Goal: Task Accomplishment & Management: Use online tool/utility

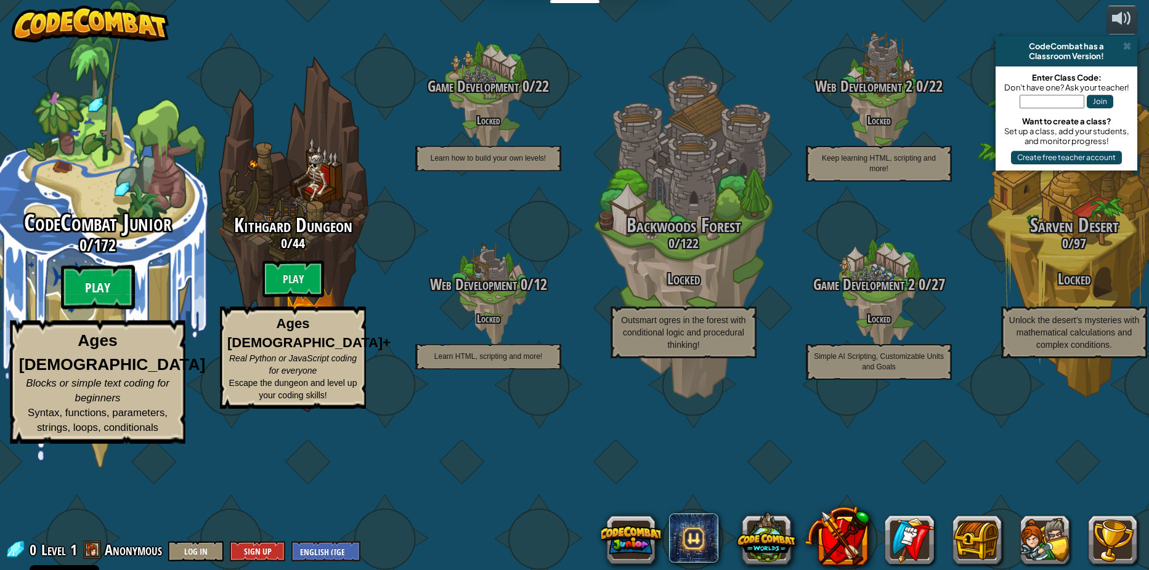
click at [95, 310] on btn "Play" at bounding box center [98, 288] width 74 height 44
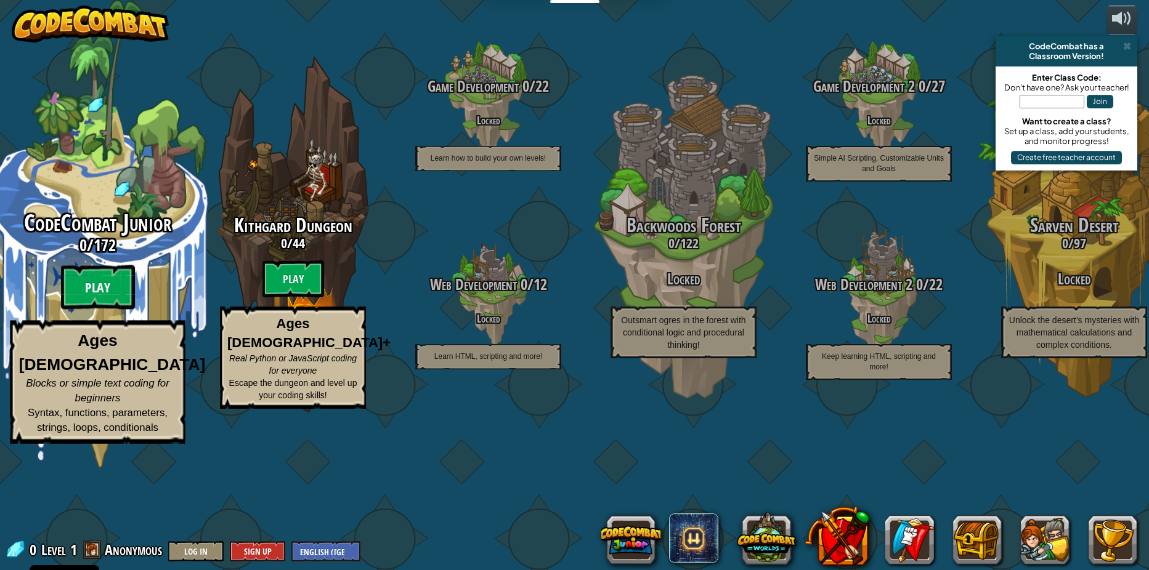
click at [102, 310] on btn "Play" at bounding box center [98, 288] width 74 height 44
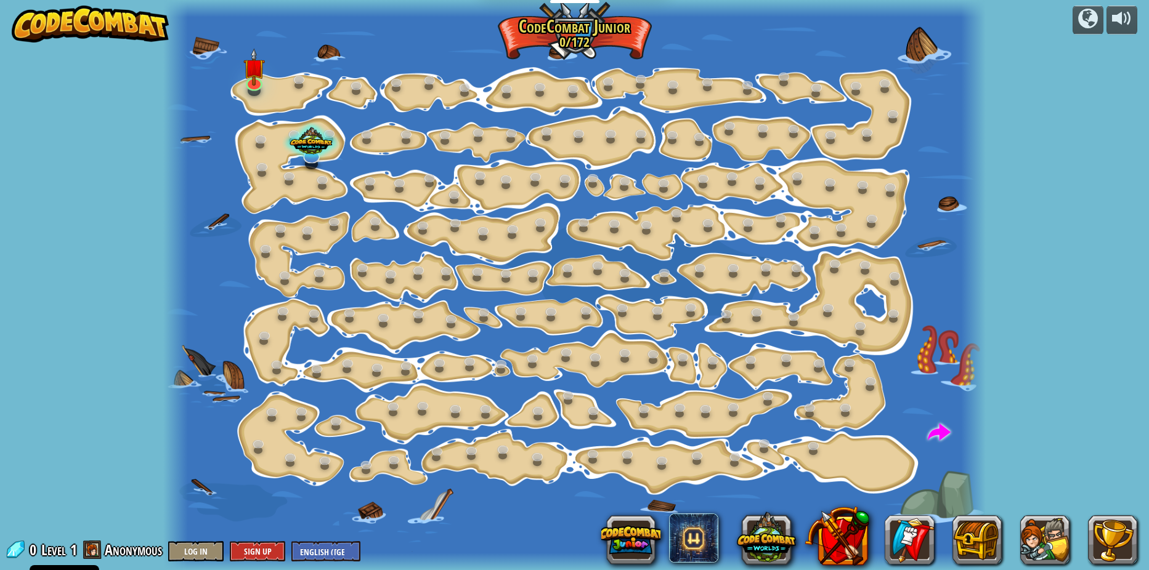
click at [243, 97] on div at bounding box center [574, 285] width 822 height 570
click at [258, 90] on div "Step Change (Locked) Change step arguments. Go Smart (Locked) Now we're really …" at bounding box center [574, 285] width 822 height 570
click at [248, 79] on img at bounding box center [254, 58] width 22 height 50
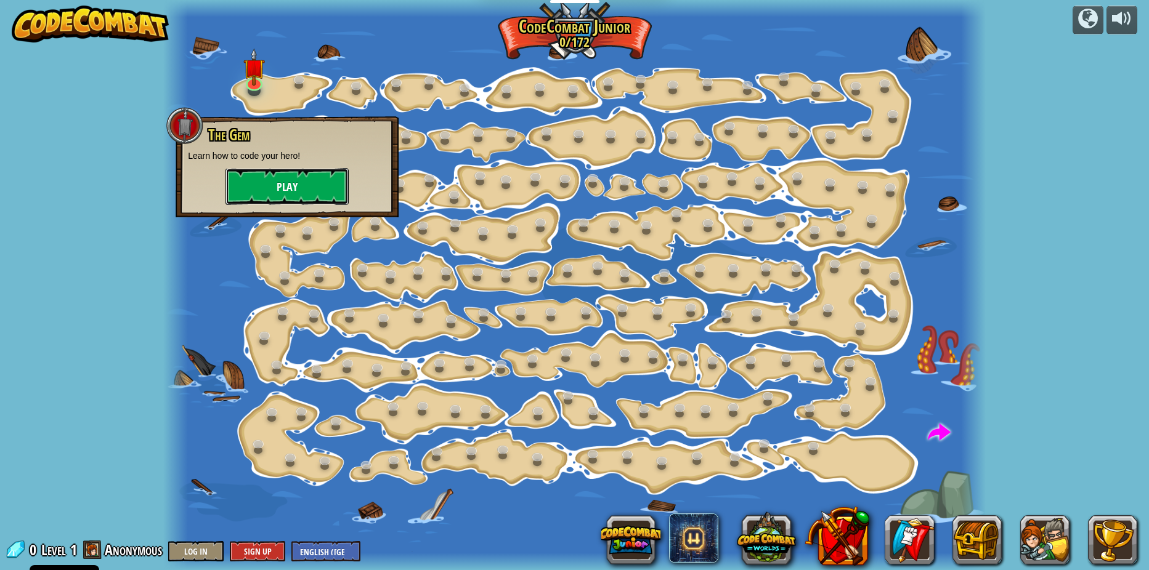
click at [293, 179] on button "Play" at bounding box center [286, 186] width 123 height 37
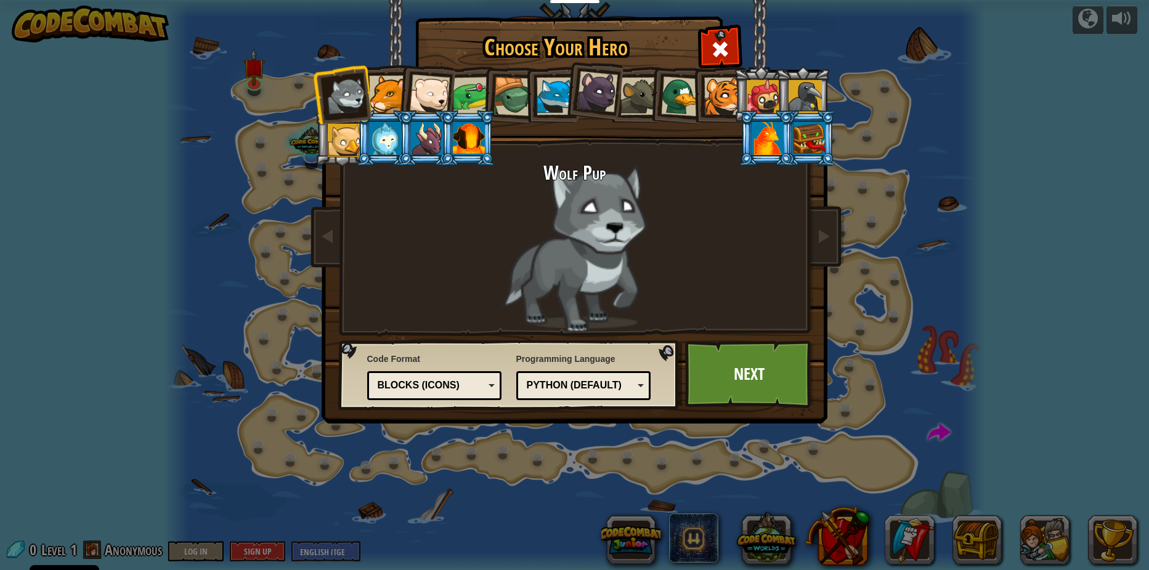
click at [466, 93] on div at bounding box center [471, 96] width 38 height 38
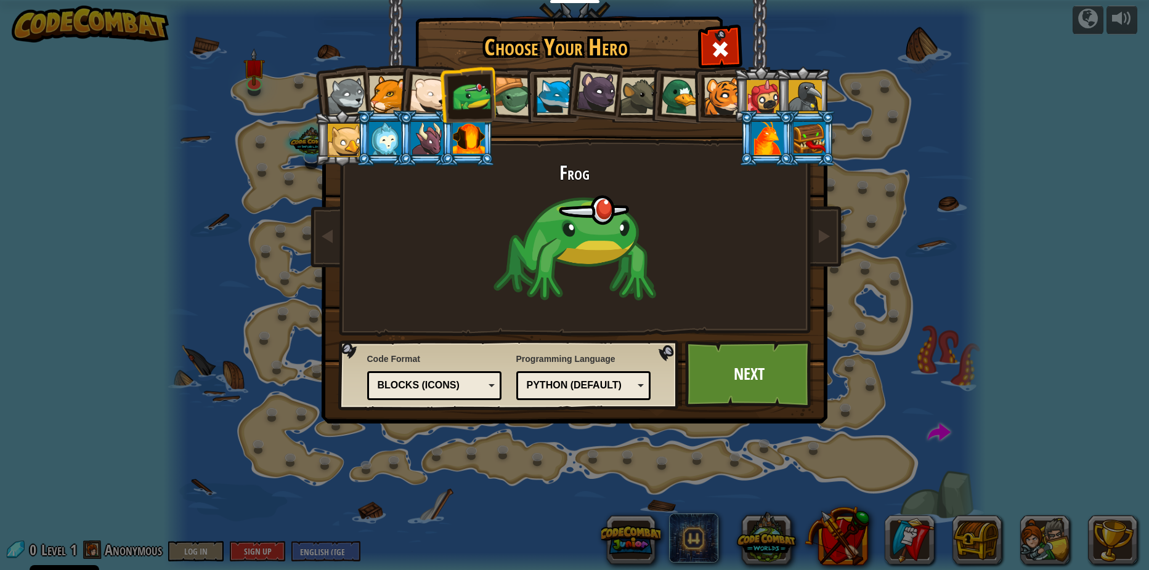
click at [387, 133] on div at bounding box center [385, 138] width 32 height 33
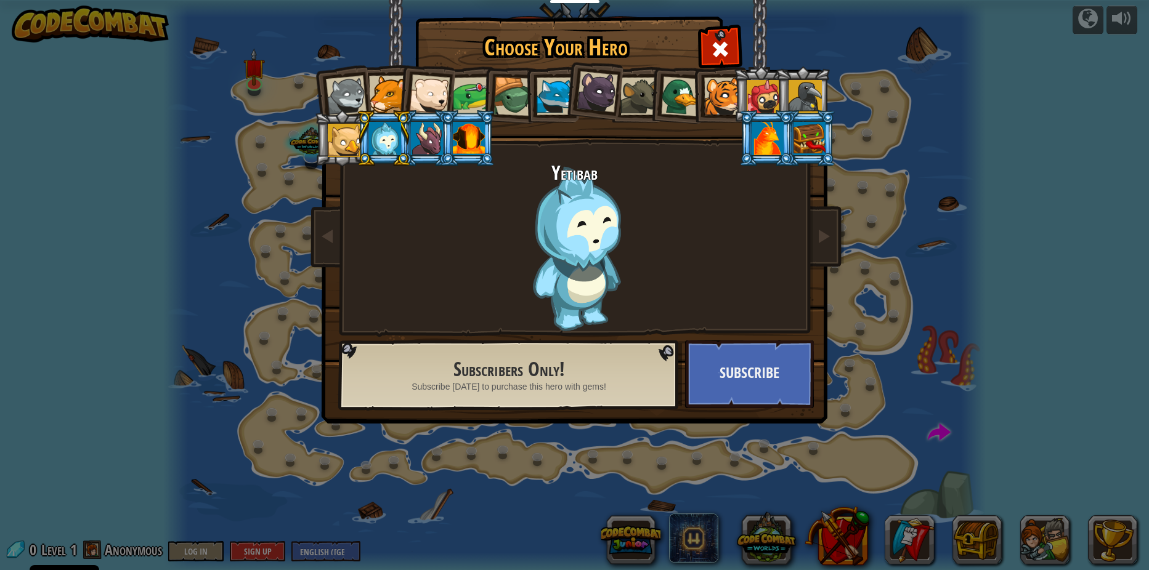
click at [665, 84] on div at bounding box center [680, 96] width 40 height 40
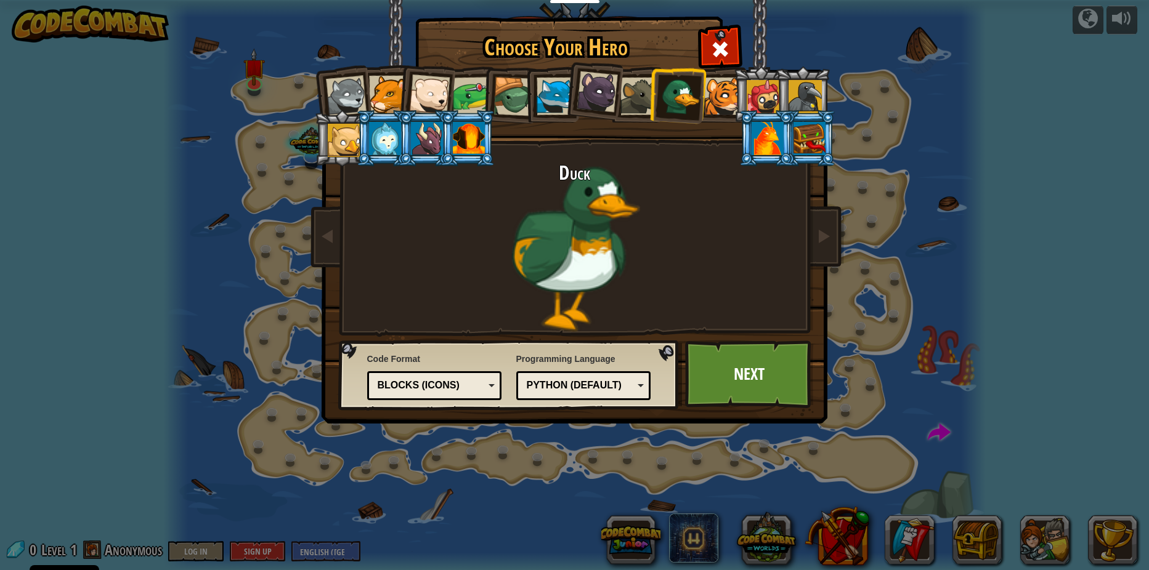
click at [641, 81] on div at bounding box center [639, 97] width 38 height 38
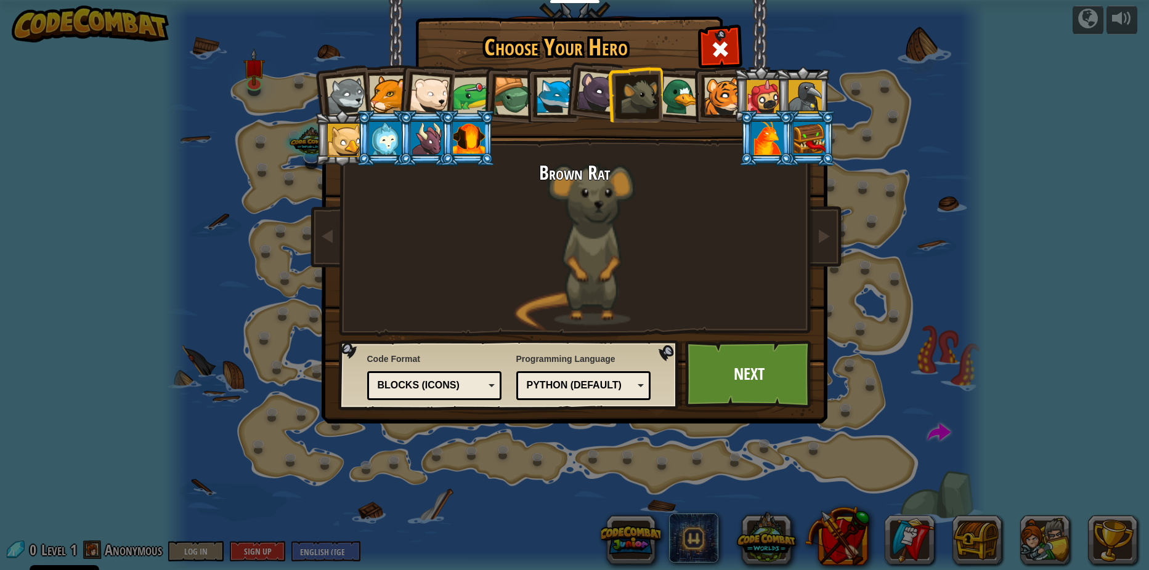
click at [763, 128] on div at bounding box center [768, 138] width 32 height 33
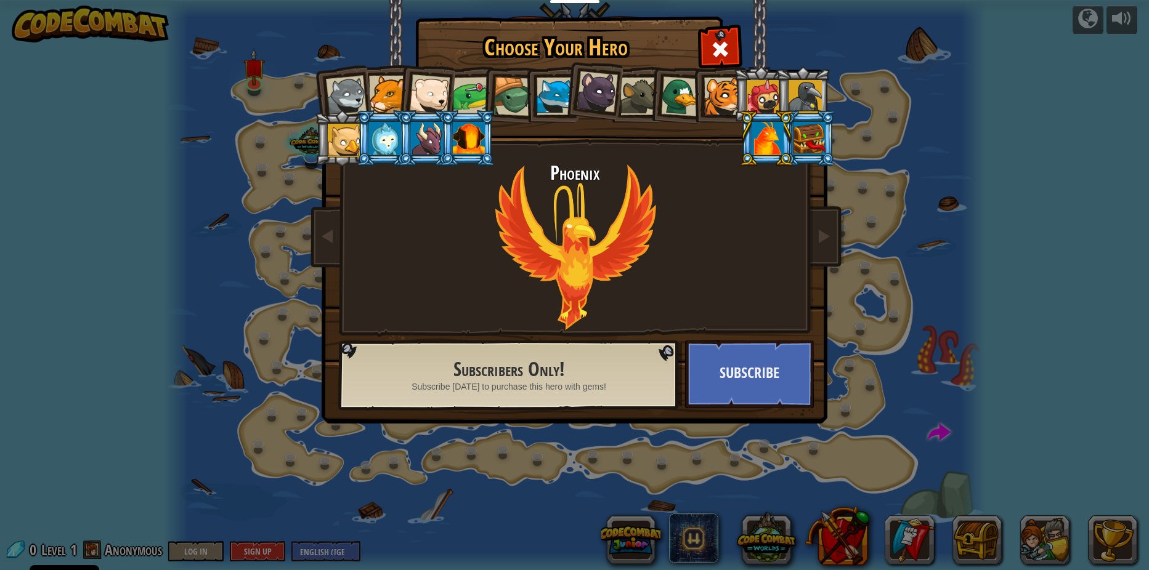
click at [815, 135] on div at bounding box center [809, 138] width 32 height 33
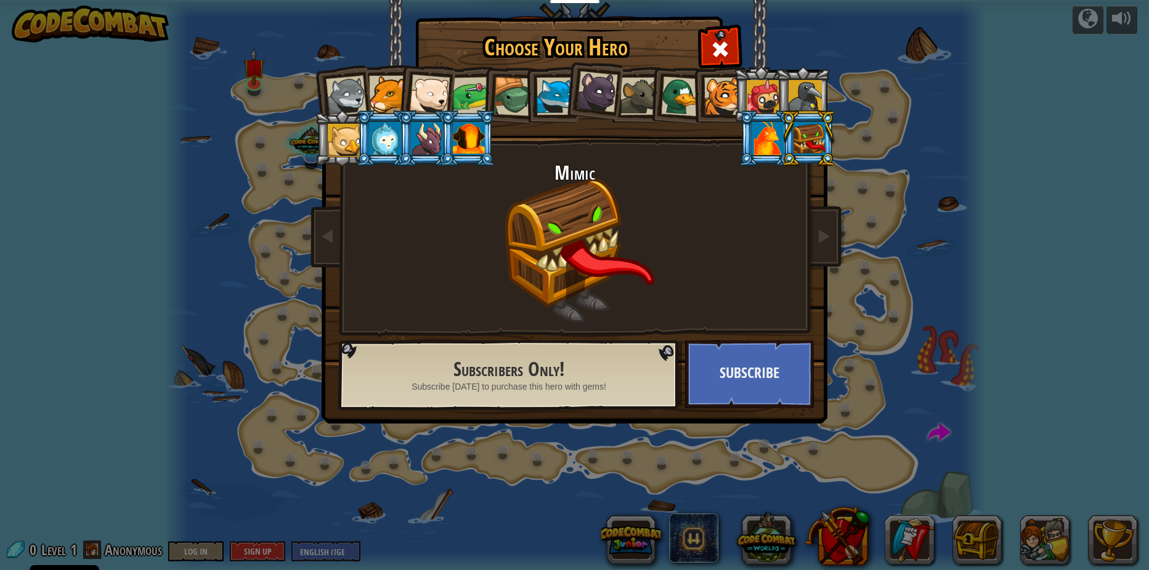
click at [808, 76] on li at bounding box center [802, 95] width 55 height 56
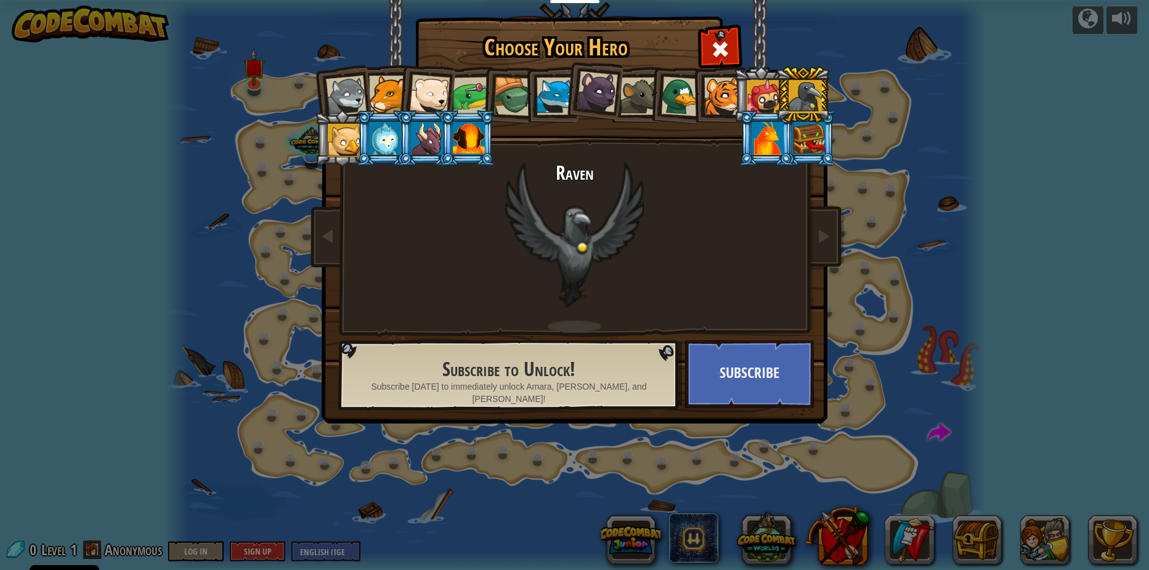
click at [438, 134] on div at bounding box center [427, 138] width 32 height 33
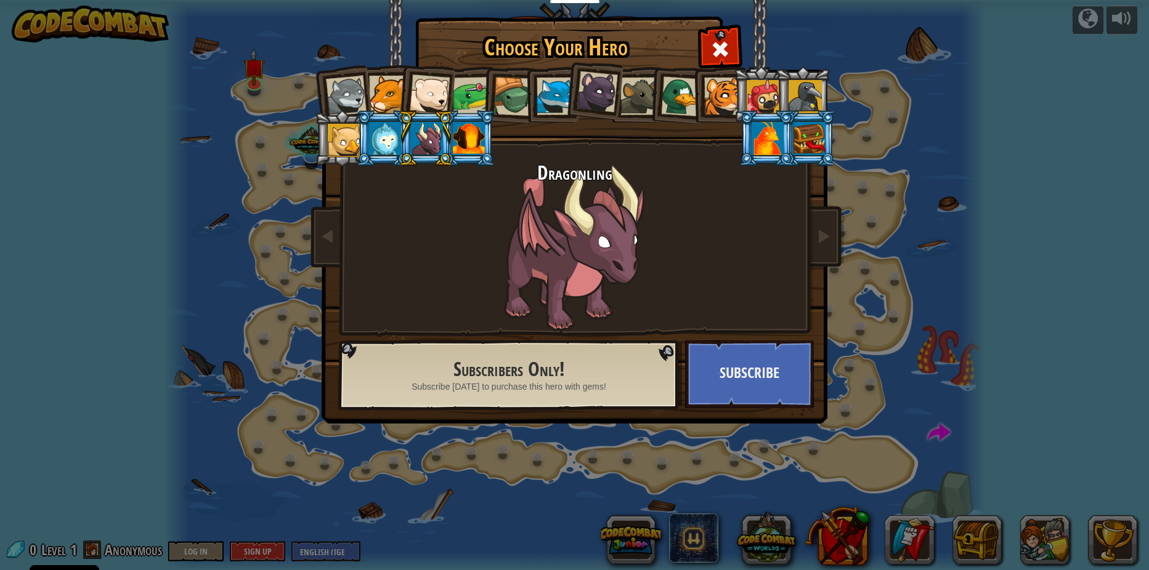
click at [342, 135] on div at bounding box center [344, 140] width 33 height 33
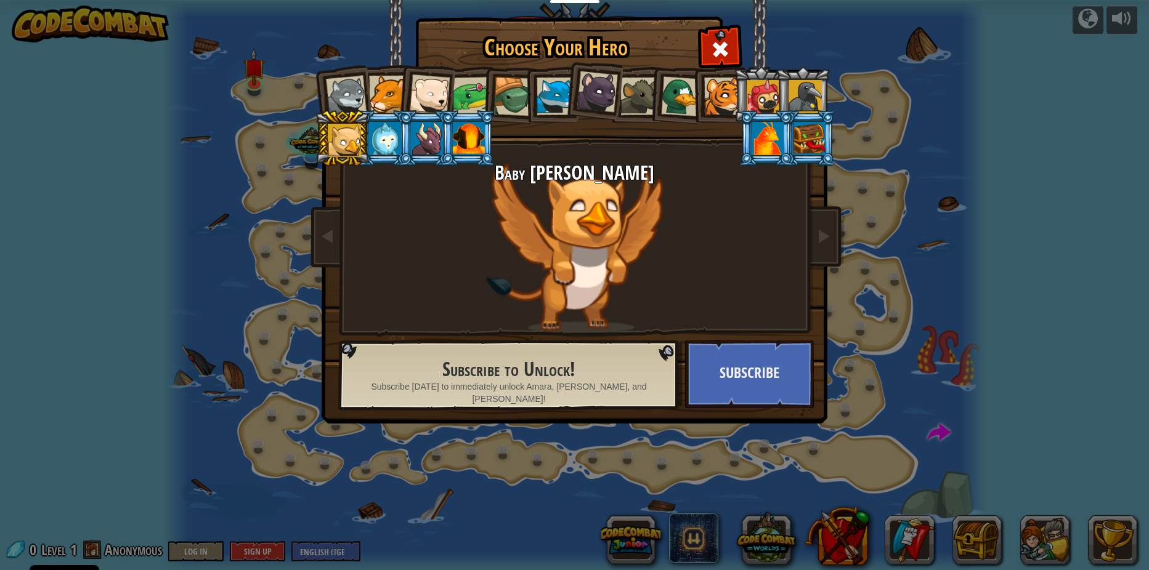
click at [519, 79] on div at bounding box center [512, 96] width 39 height 39
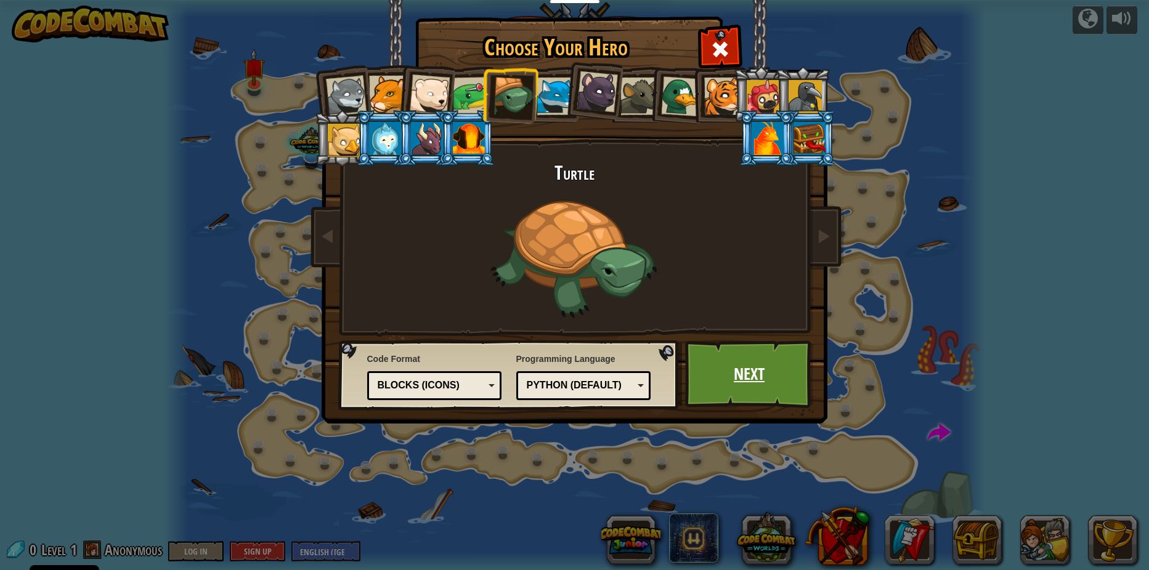
click at [756, 373] on link "Next" at bounding box center [749, 375] width 129 height 68
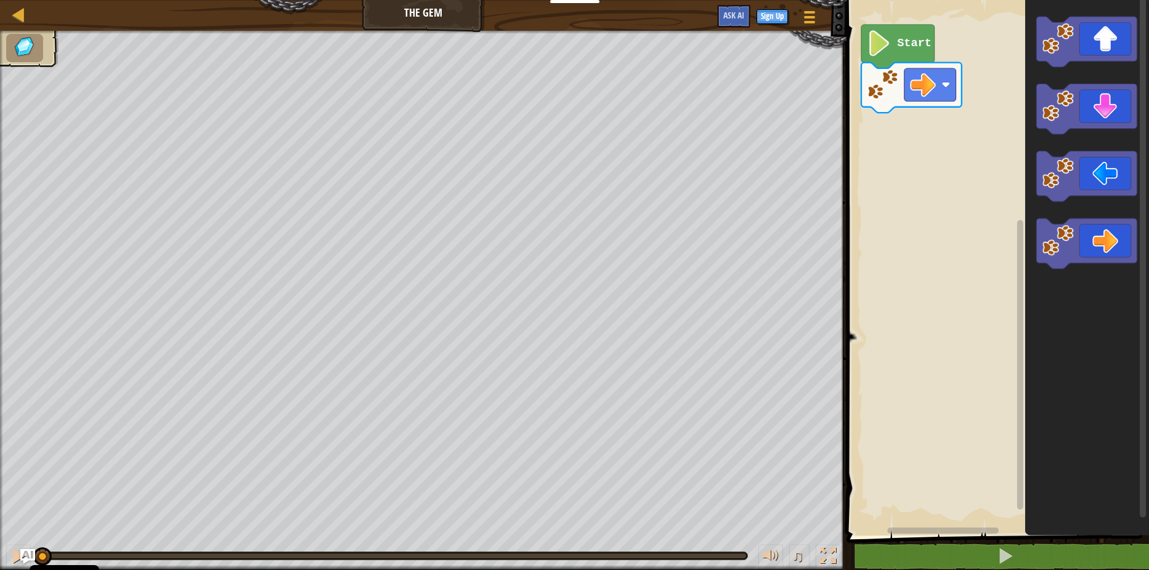
click at [901, 55] on icon "Blockly Workspace" at bounding box center [897, 47] width 73 height 44
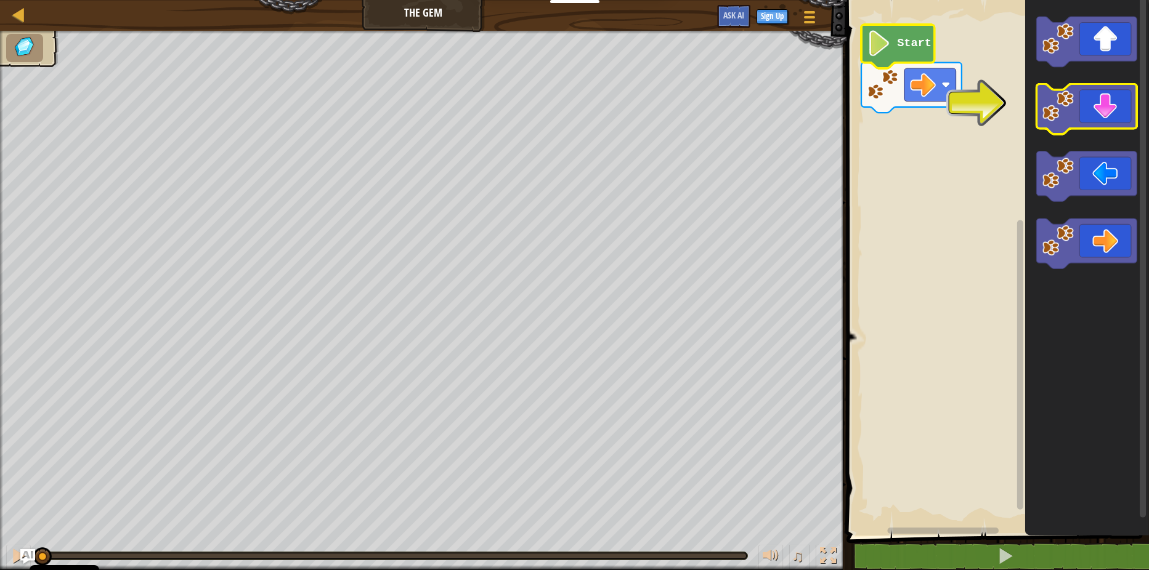
click at [1069, 100] on image "Blockly Workspace" at bounding box center [1057, 105] width 31 height 31
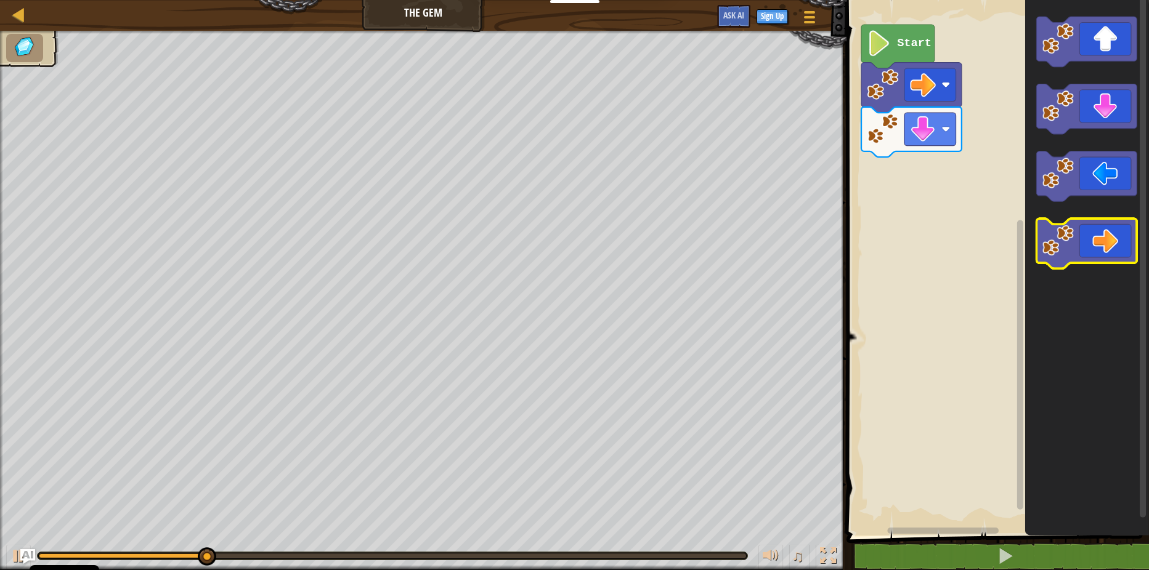
click at [1076, 240] on icon "Blockly Workspace" at bounding box center [1087, 244] width 100 height 50
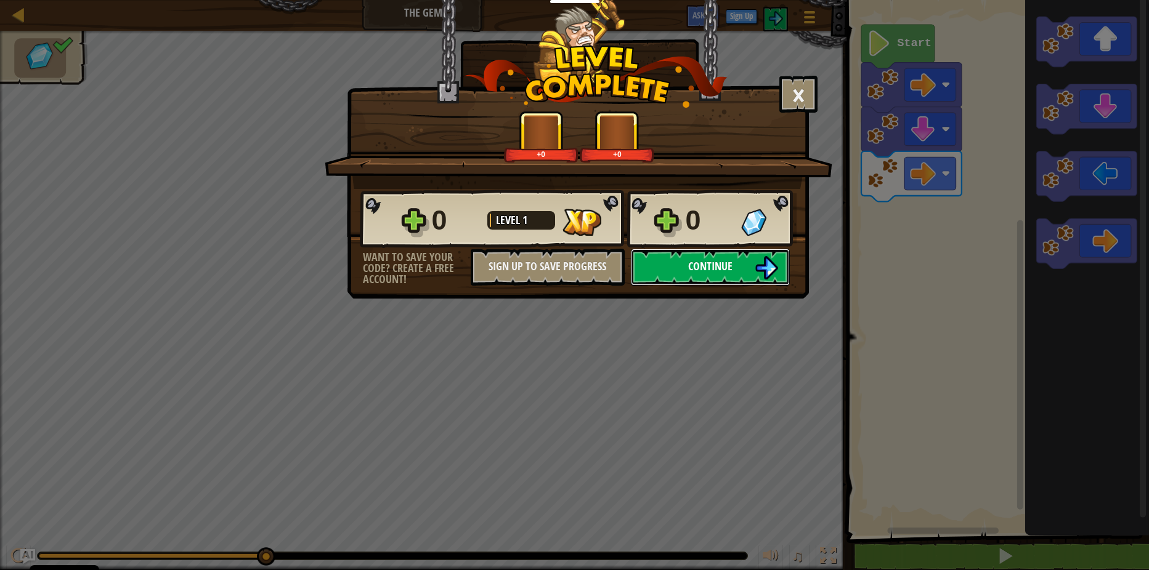
click at [686, 270] on button "Continue" at bounding box center [710, 267] width 159 height 37
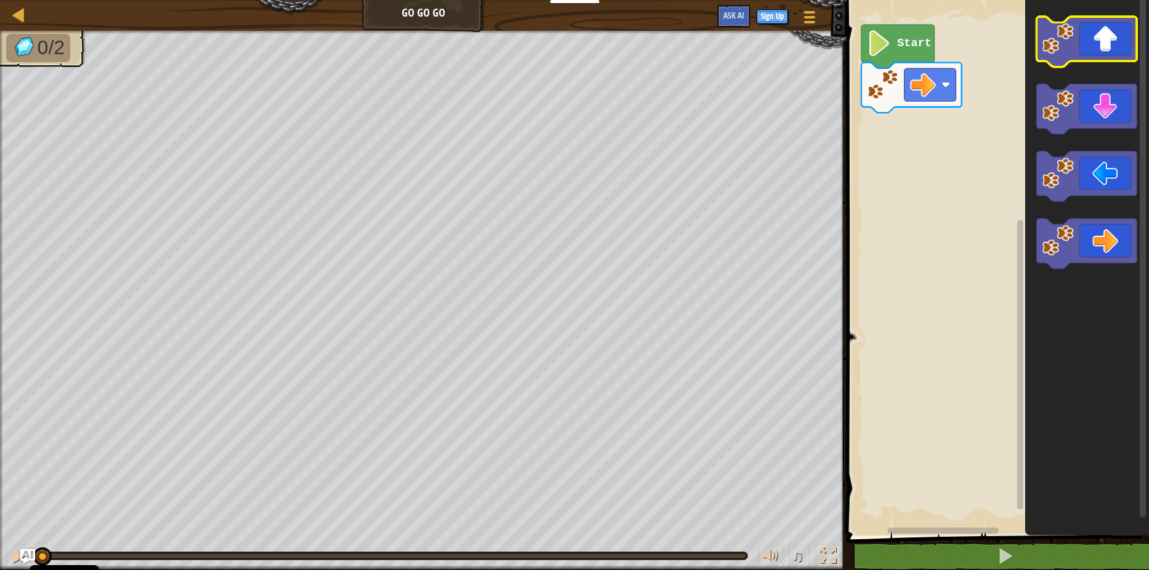
click at [1067, 45] on image "Blockly Workspace" at bounding box center [1057, 38] width 31 height 31
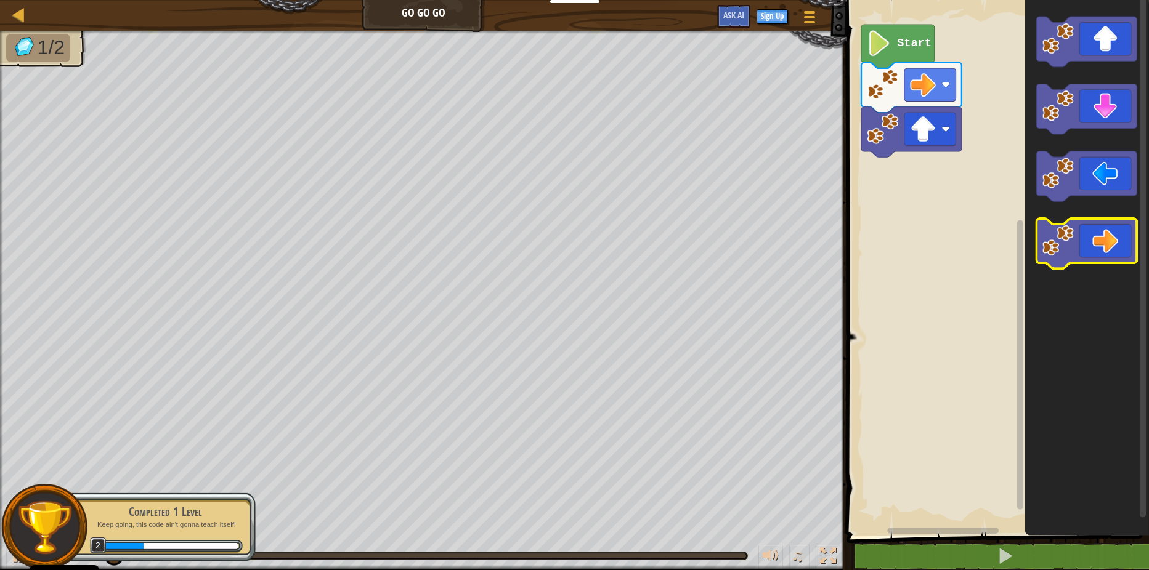
click at [1065, 250] on image "Blockly Workspace" at bounding box center [1057, 240] width 31 height 31
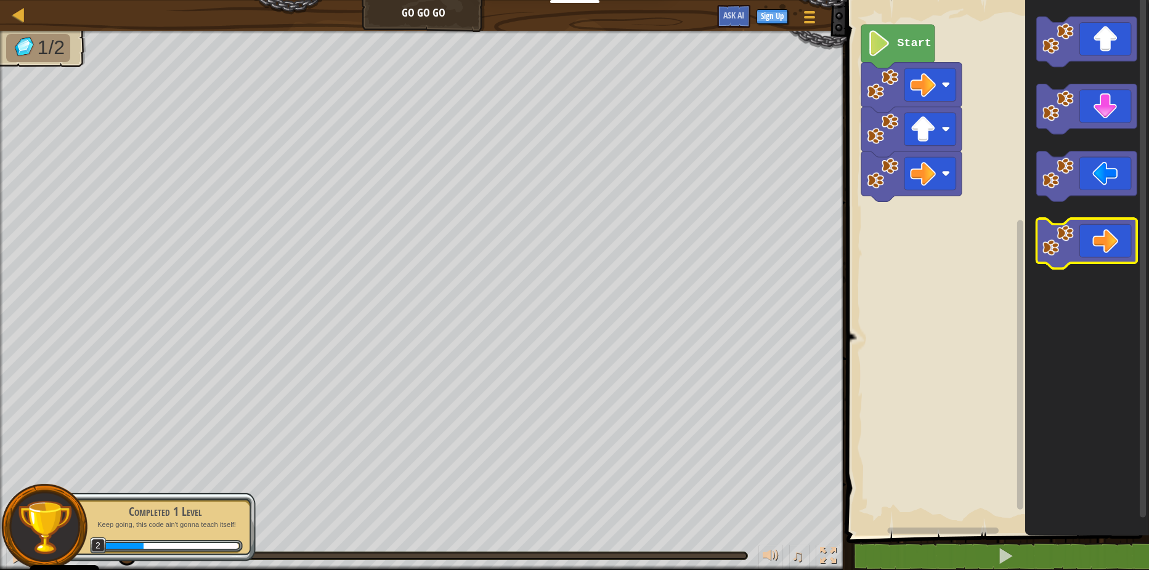
click at [1064, 253] on image "Blockly Workspace" at bounding box center [1057, 240] width 31 height 31
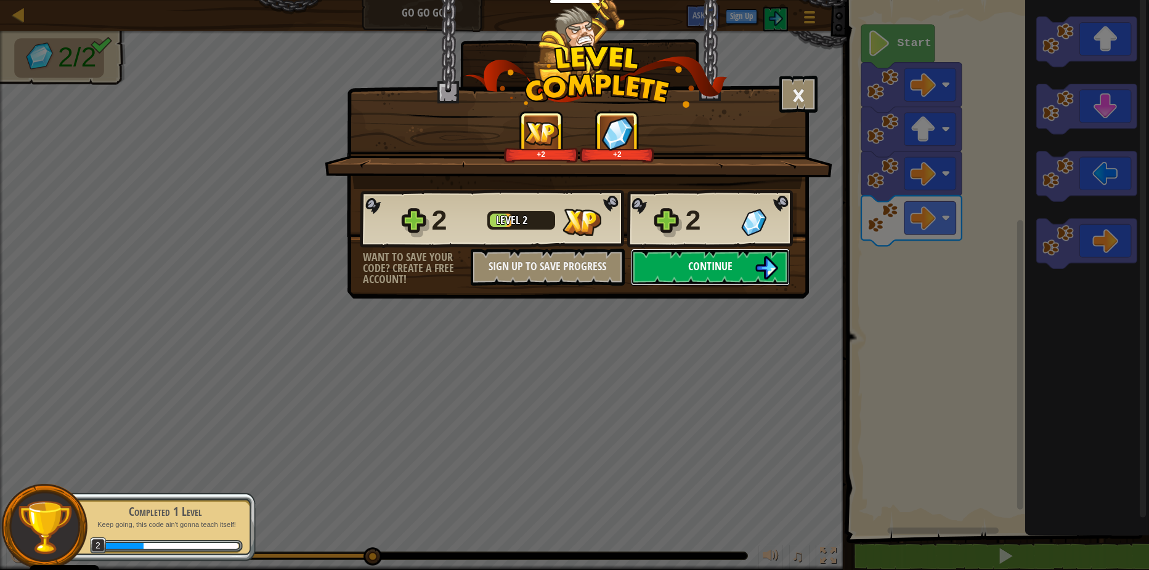
click at [752, 266] on button "Continue" at bounding box center [710, 267] width 159 height 37
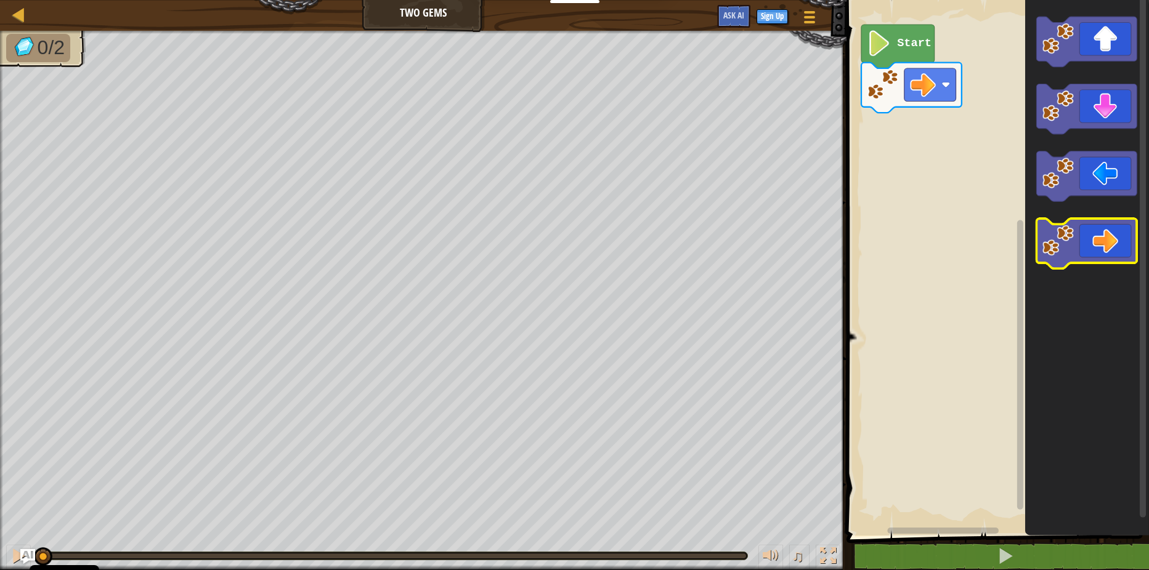
click at [1060, 249] on image "Blockly Workspace" at bounding box center [1057, 240] width 31 height 31
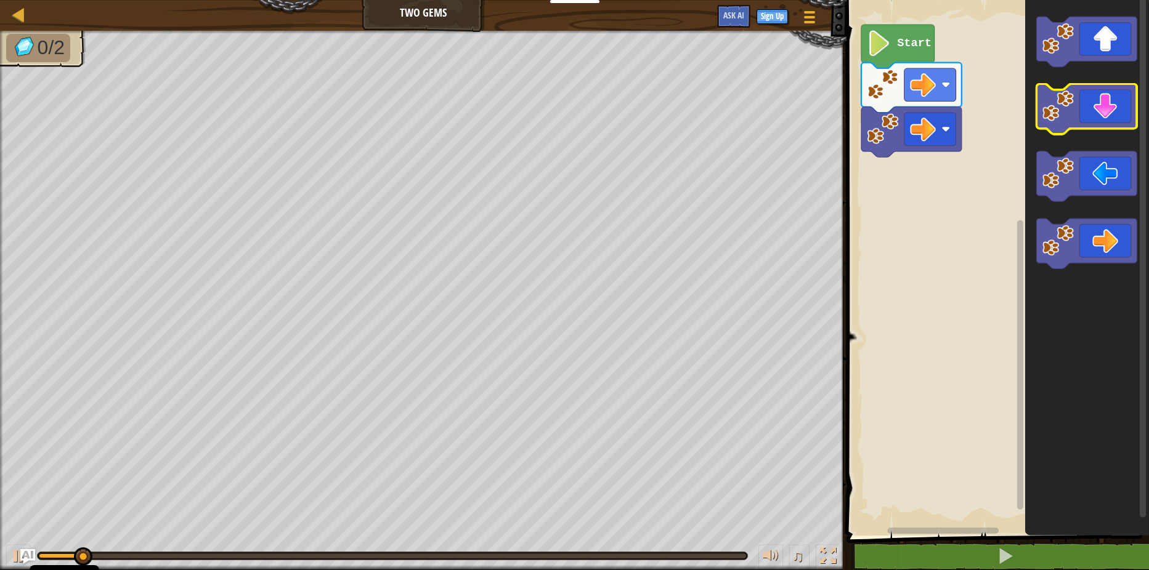
click at [1050, 119] on image "Blockly Workspace" at bounding box center [1057, 105] width 31 height 31
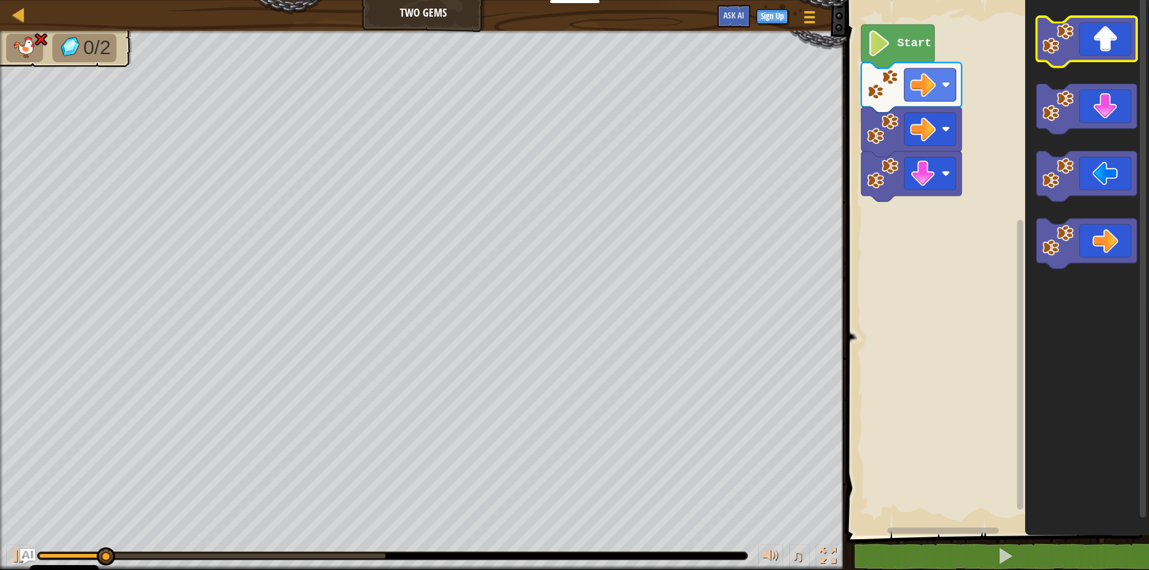
click at [1060, 58] on icon "Blockly Workspace" at bounding box center [1087, 42] width 100 height 50
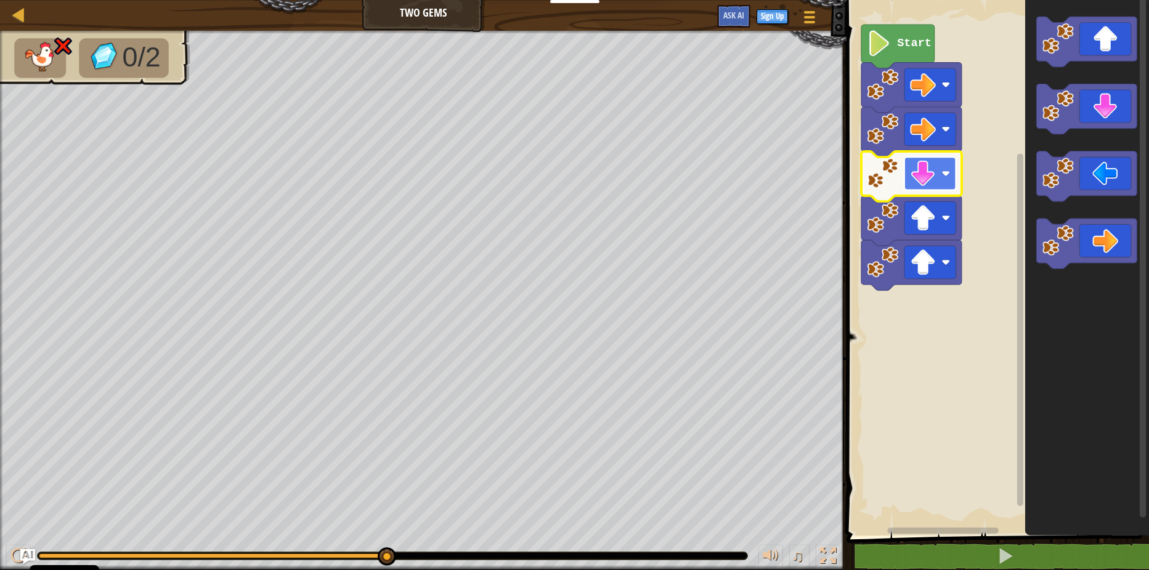
click at [931, 172] on image "Blockly Workspace" at bounding box center [923, 174] width 26 height 26
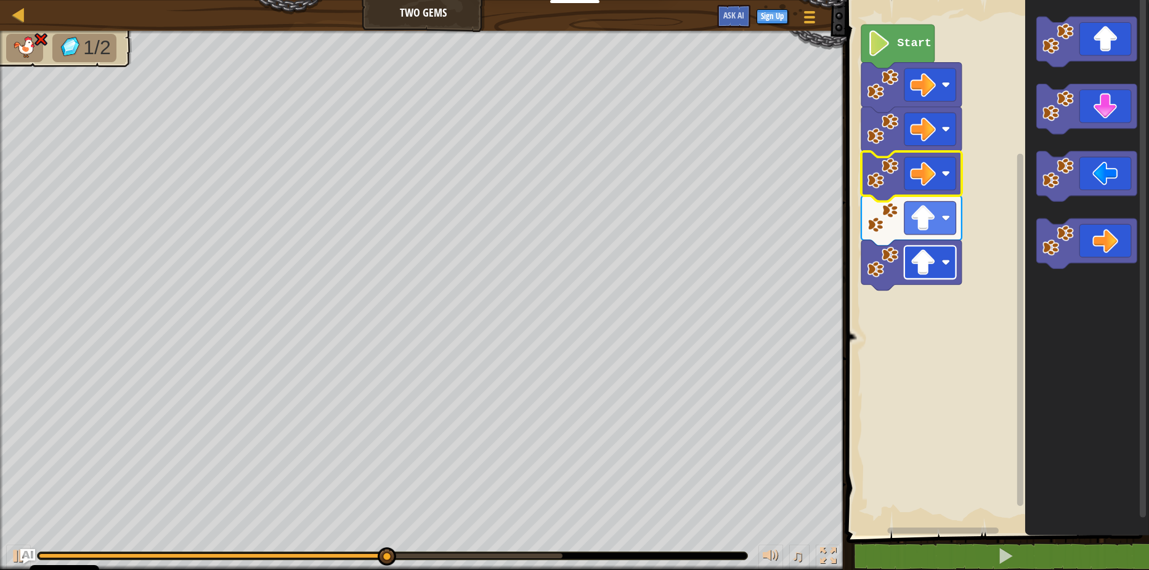
click at [946, 268] on rect "Blockly Workspace" at bounding box center [930, 262] width 52 height 33
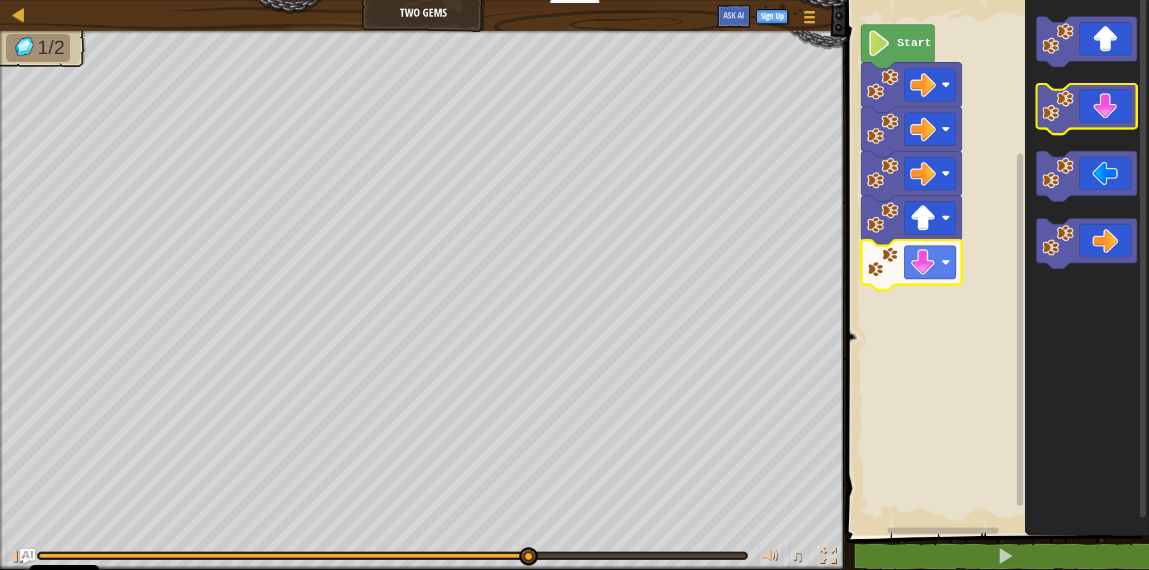
click at [1078, 119] on icon "Blockly Workspace" at bounding box center [1087, 109] width 100 height 50
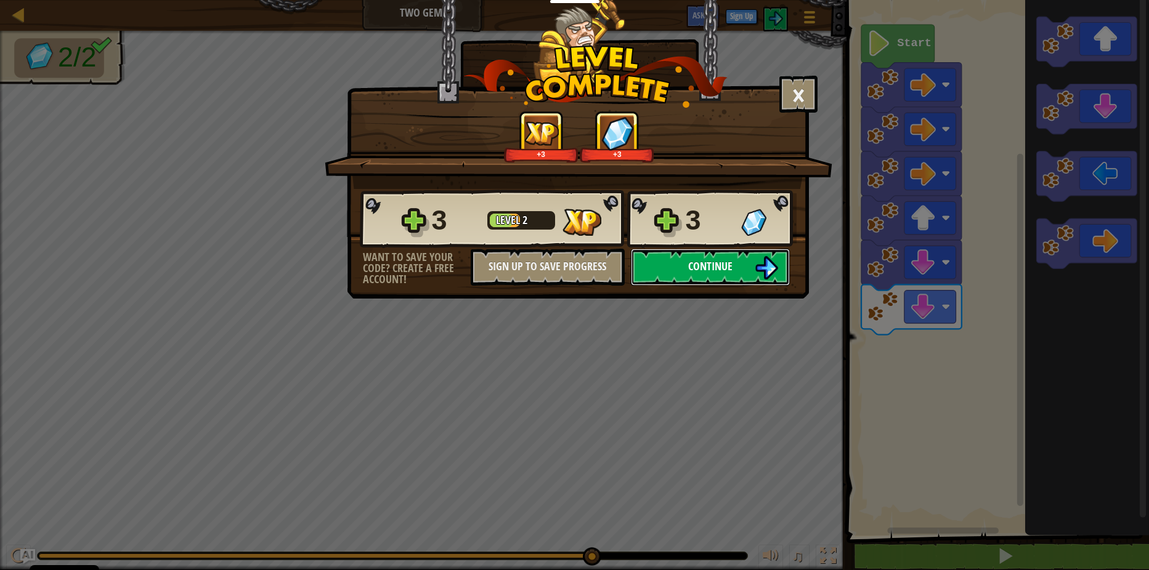
click at [749, 277] on button "Continue" at bounding box center [710, 267] width 159 height 37
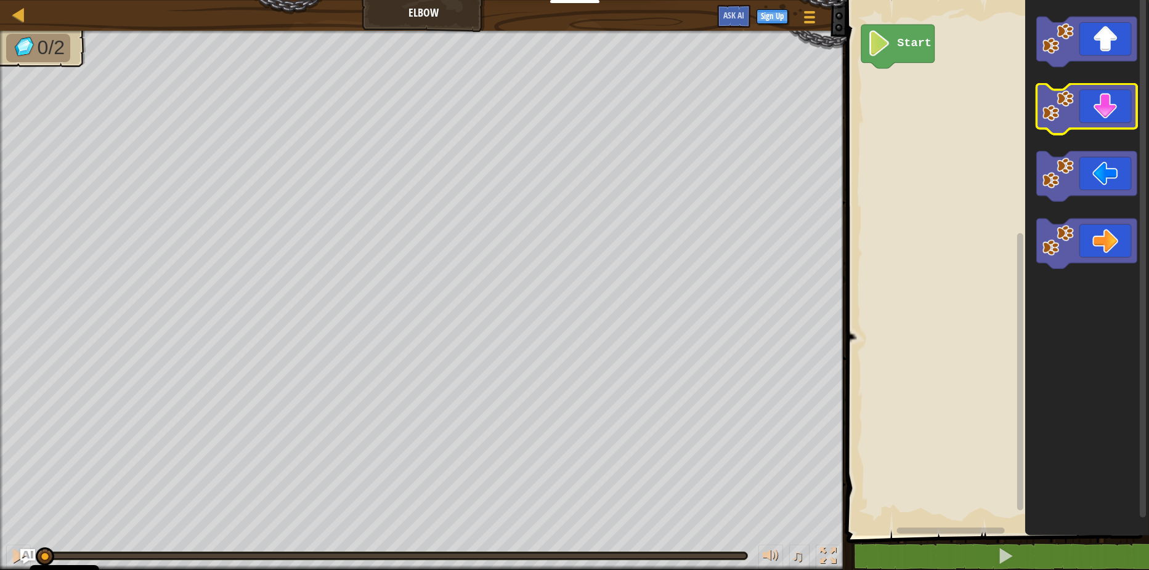
click at [1051, 104] on image "Blockly Workspace" at bounding box center [1057, 105] width 31 height 31
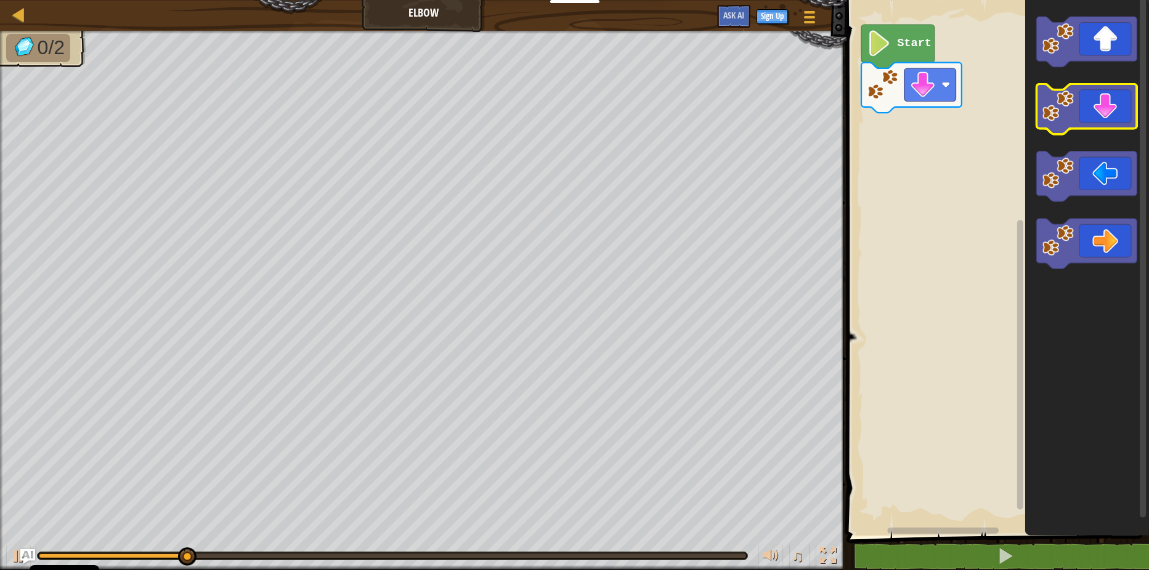
click at [1062, 107] on image "Blockly Workspace" at bounding box center [1057, 105] width 31 height 31
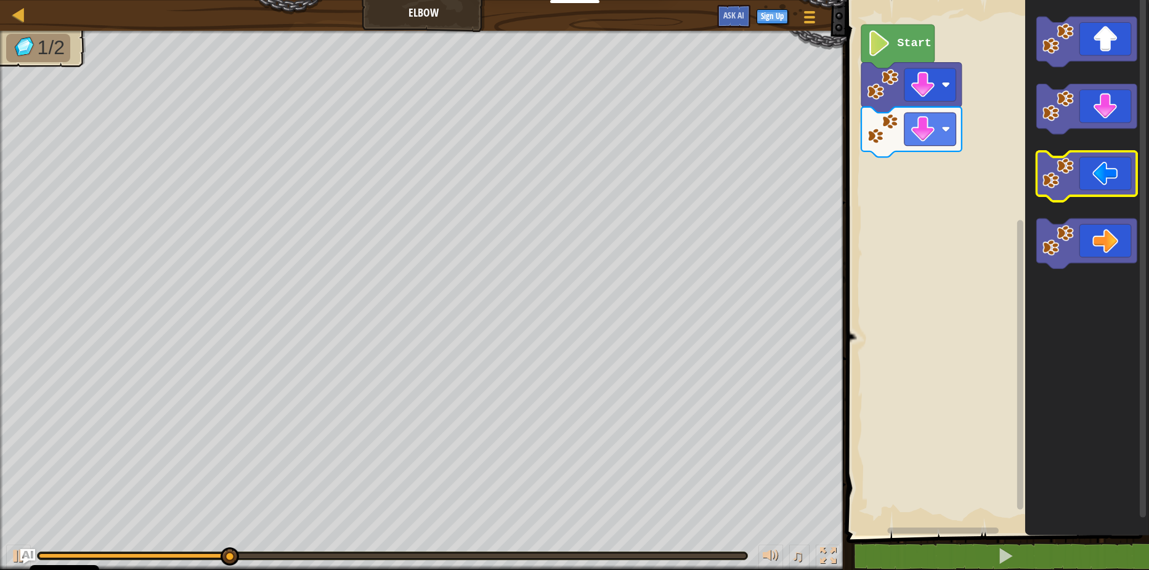
click at [1070, 189] on image "Blockly Workspace" at bounding box center [1057, 173] width 31 height 31
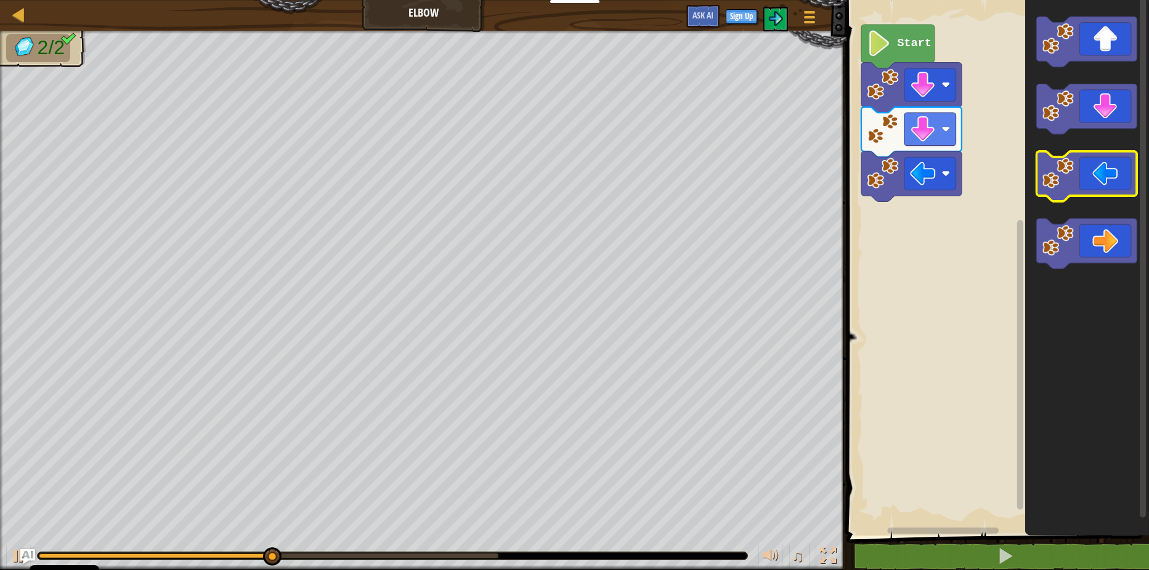
click at [1070, 185] on image "Blockly Workspace" at bounding box center [1057, 173] width 31 height 31
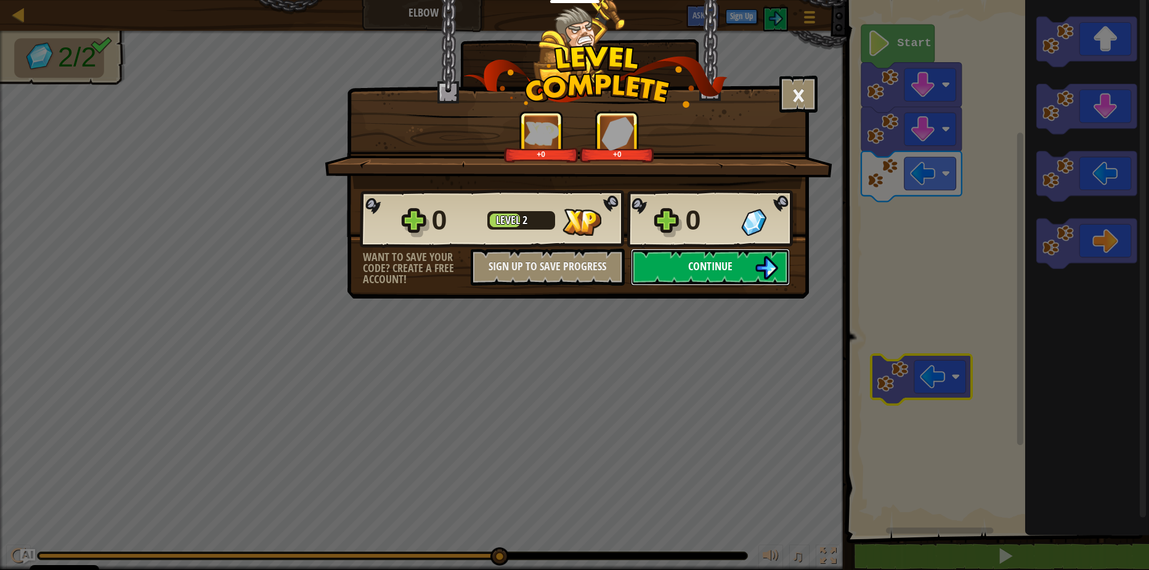
click at [726, 266] on span "Continue" at bounding box center [710, 266] width 44 height 15
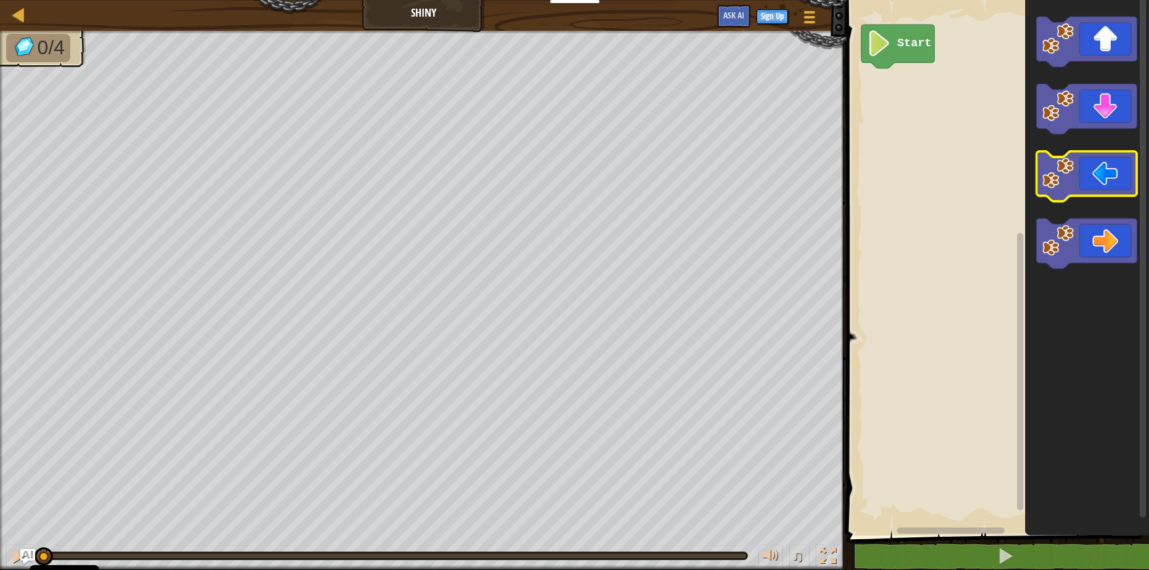
click at [1061, 176] on image "Blockly Workspace" at bounding box center [1057, 173] width 31 height 31
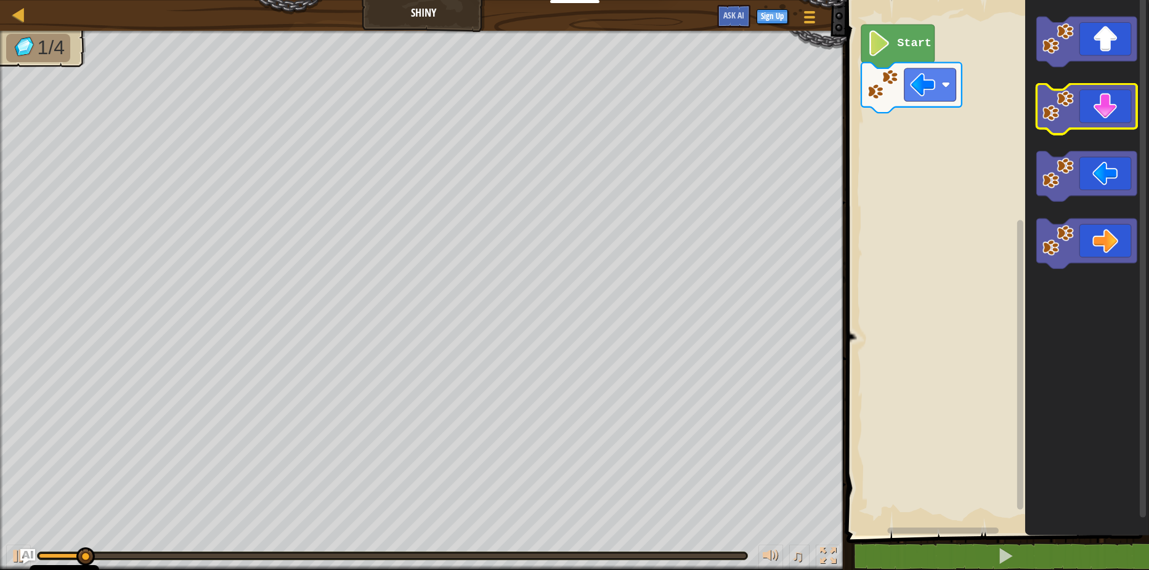
click at [1069, 115] on image "Blockly Workspace" at bounding box center [1057, 105] width 31 height 31
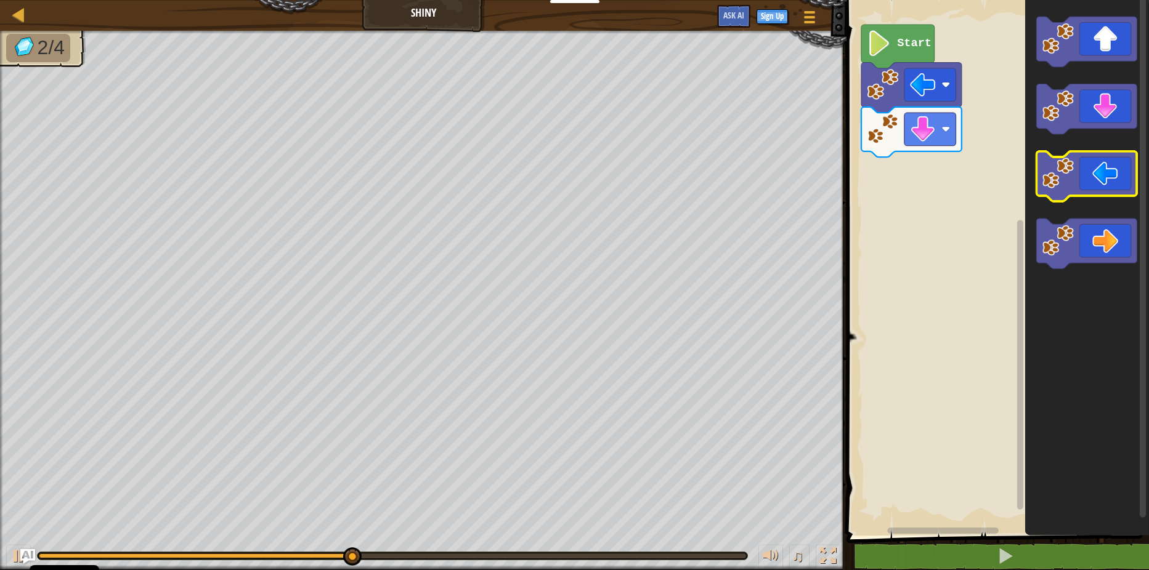
click at [1051, 199] on g "Blockly Workspace" at bounding box center [1087, 143] width 100 height 252
click at [1050, 187] on image "Blockly Workspace" at bounding box center [1057, 173] width 31 height 31
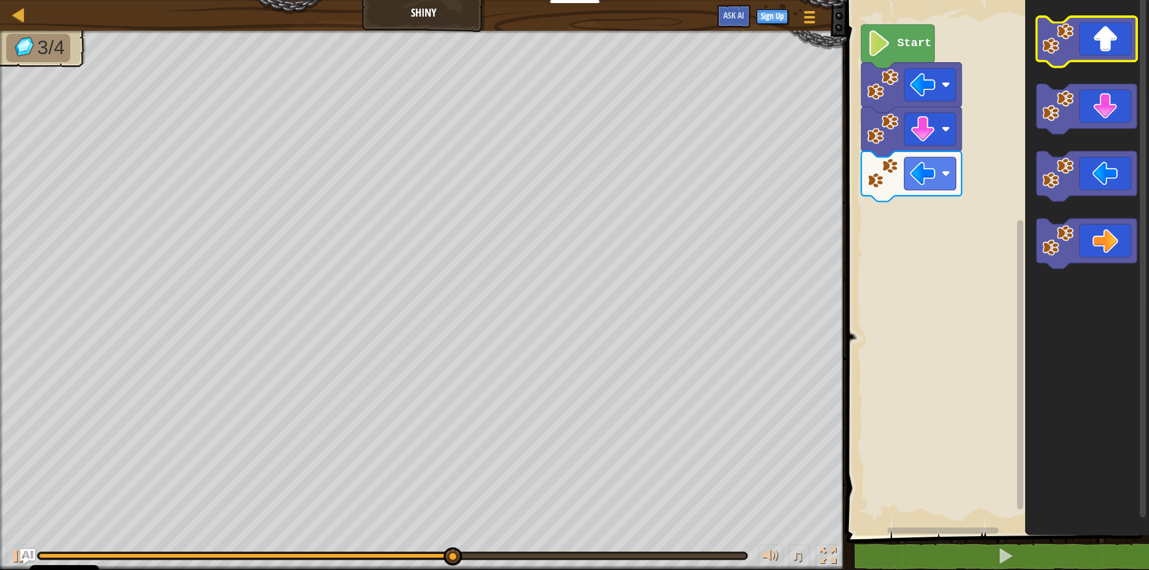
click at [1066, 32] on image "Blockly Workspace" at bounding box center [1057, 38] width 31 height 31
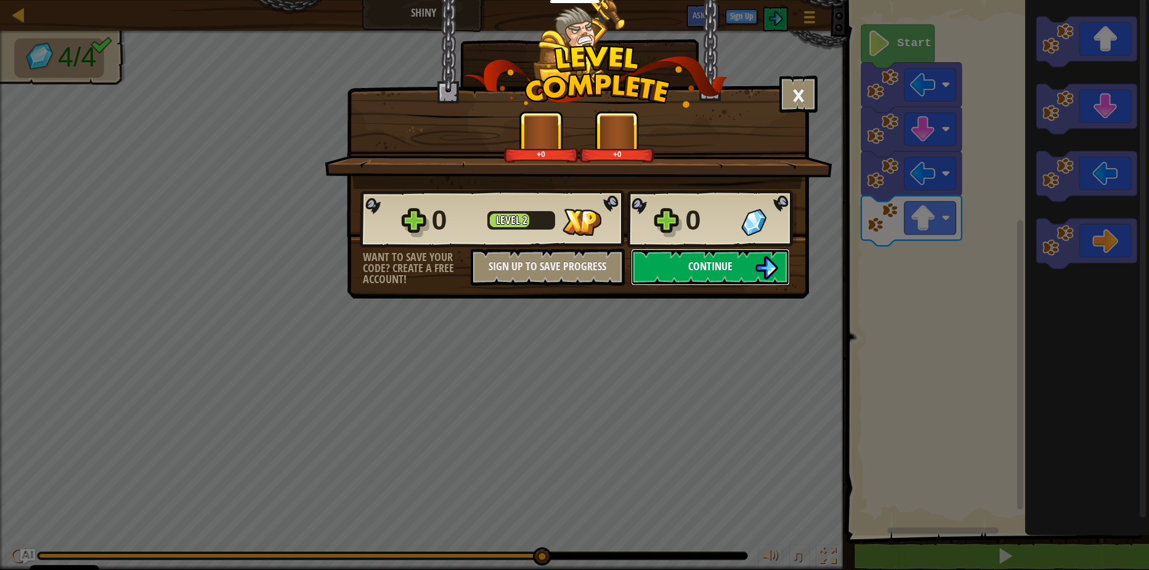
click at [739, 269] on button "Continue" at bounding box center [710, 267] width 159 height 37
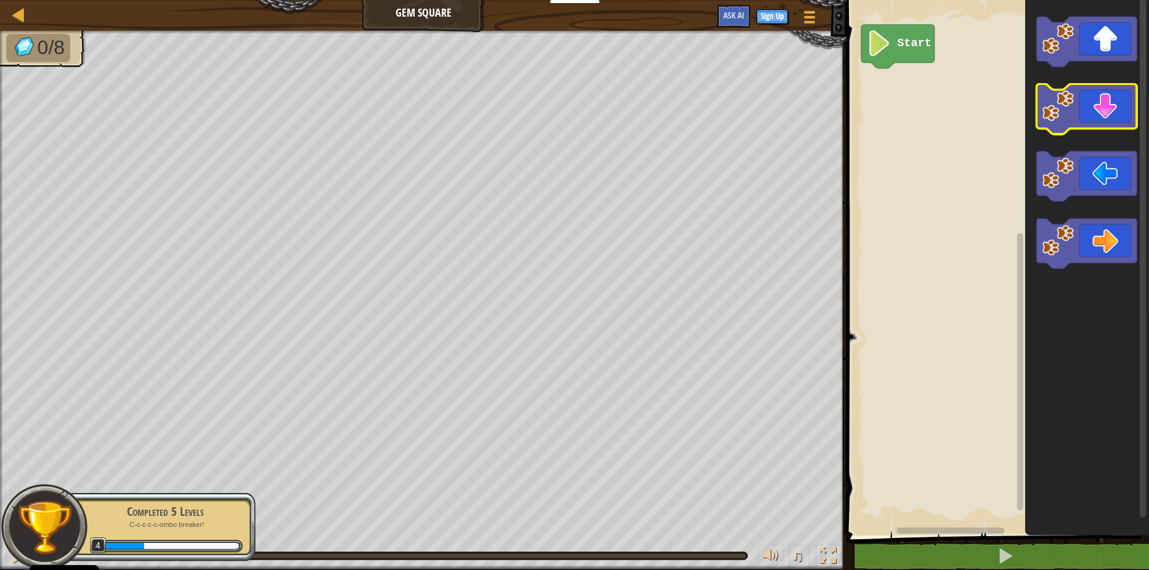
click at [1060, 112] on image "Blockly Workspace" at bounding box center [1057, 105] width 31 height 31
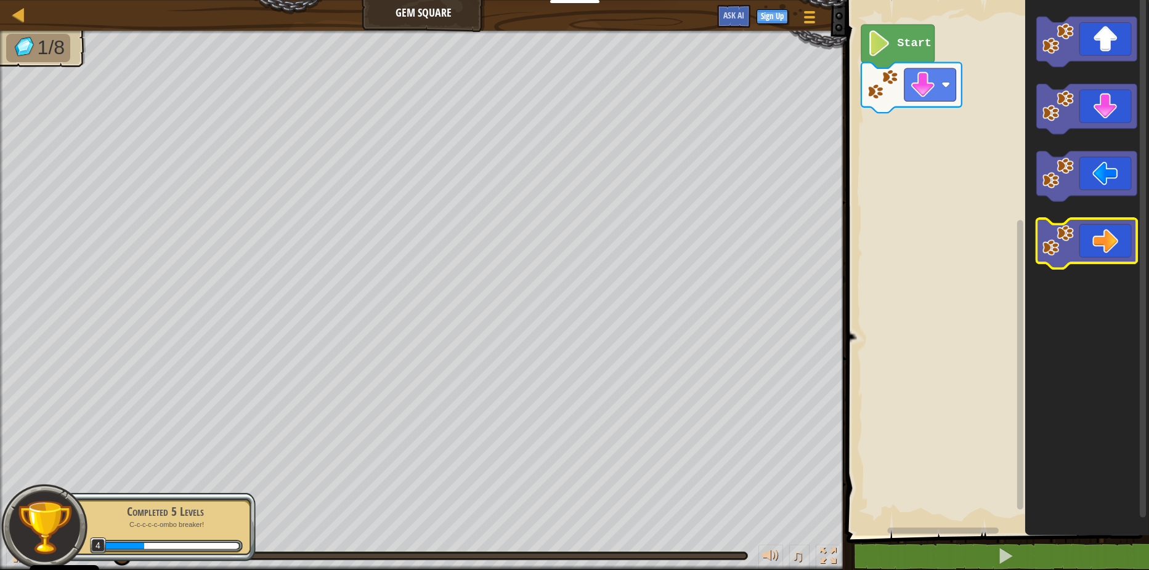
click at [1045, 243] on image "Blockly Workspace" at bounding box center [1057, 240] width 31 height 31
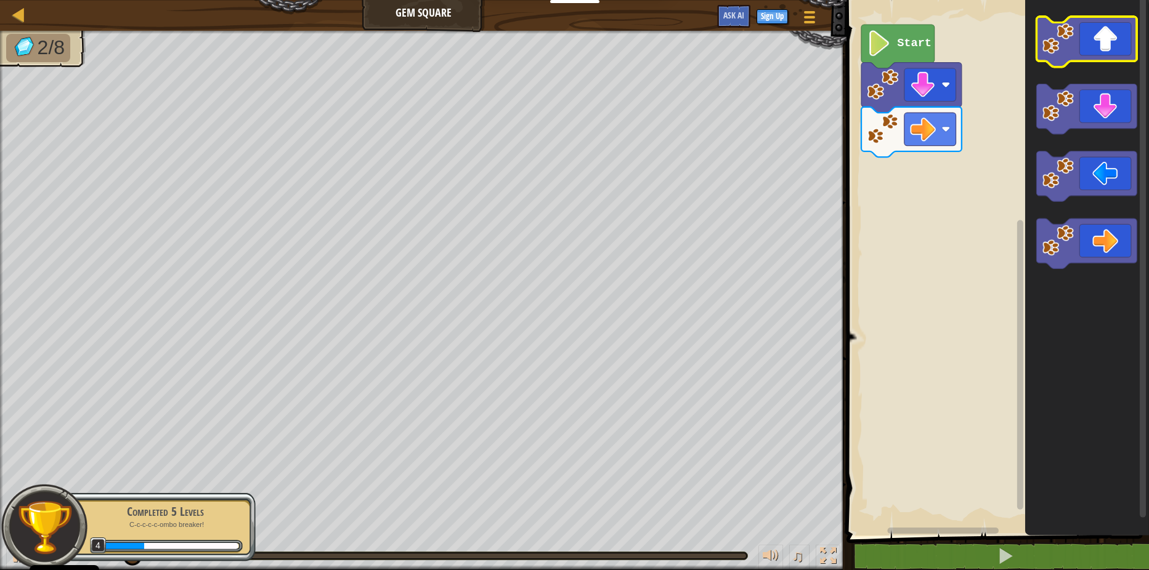
click at [1063, 46] on image "Blockly Workspace" at bounding box center [1057, 38] width 31 height 31
click at [1064, 48] on image "Blockly Workspace" at bounding box center [1057, 38] width 31 height 31
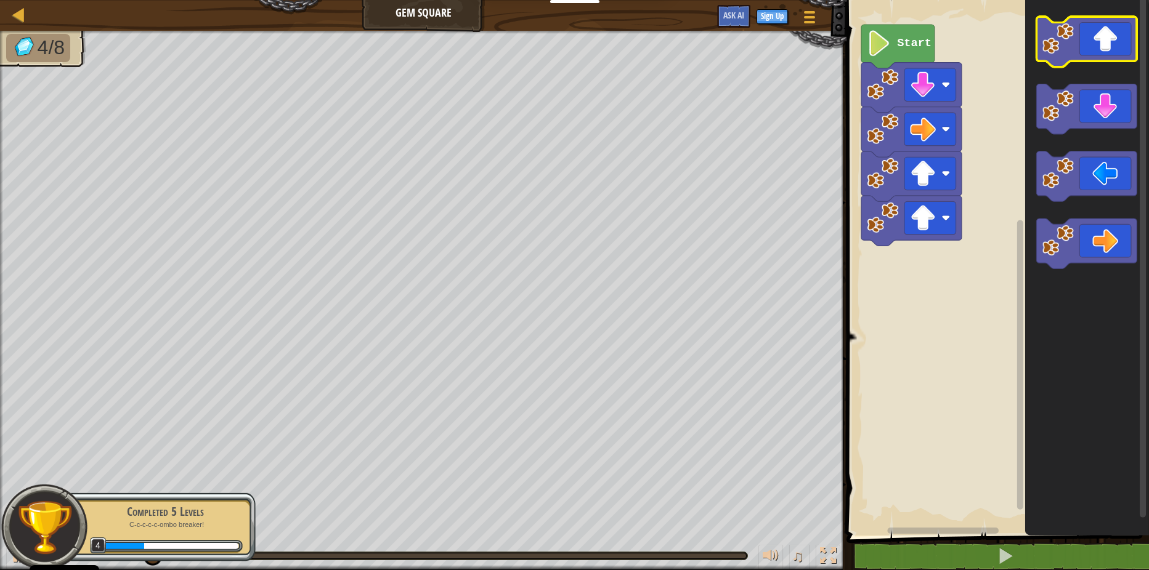
click at [1064, 48] on image "Blockly Workspace" at bounding box center [1057, 38] width 31 height 31
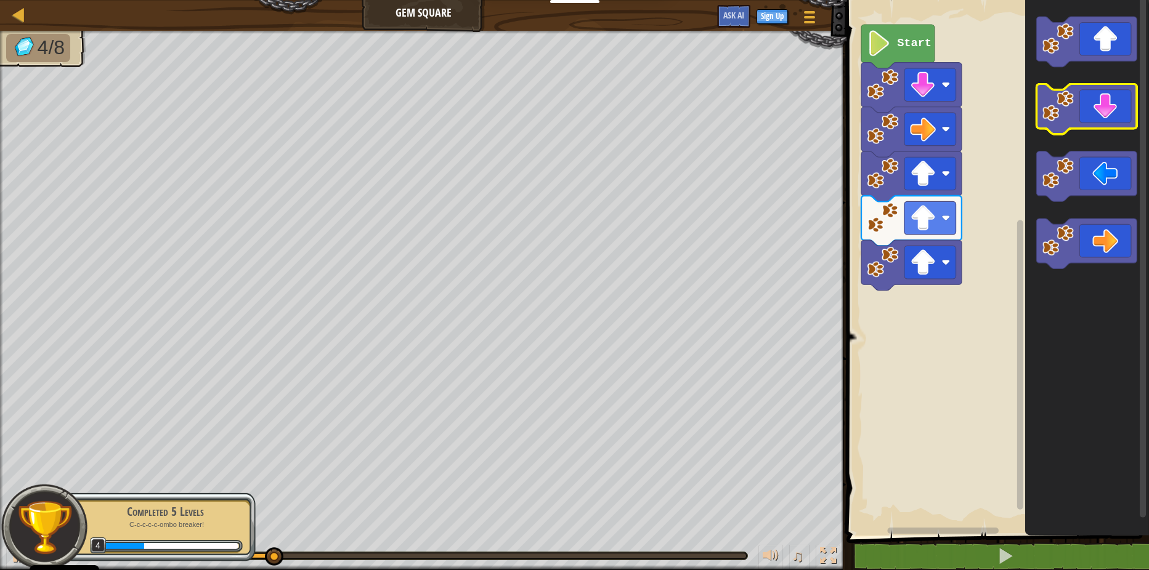
click at [1055, 124] on icon "Blockly Workspace" at bounding box center [1087, 109] width 100 height 50
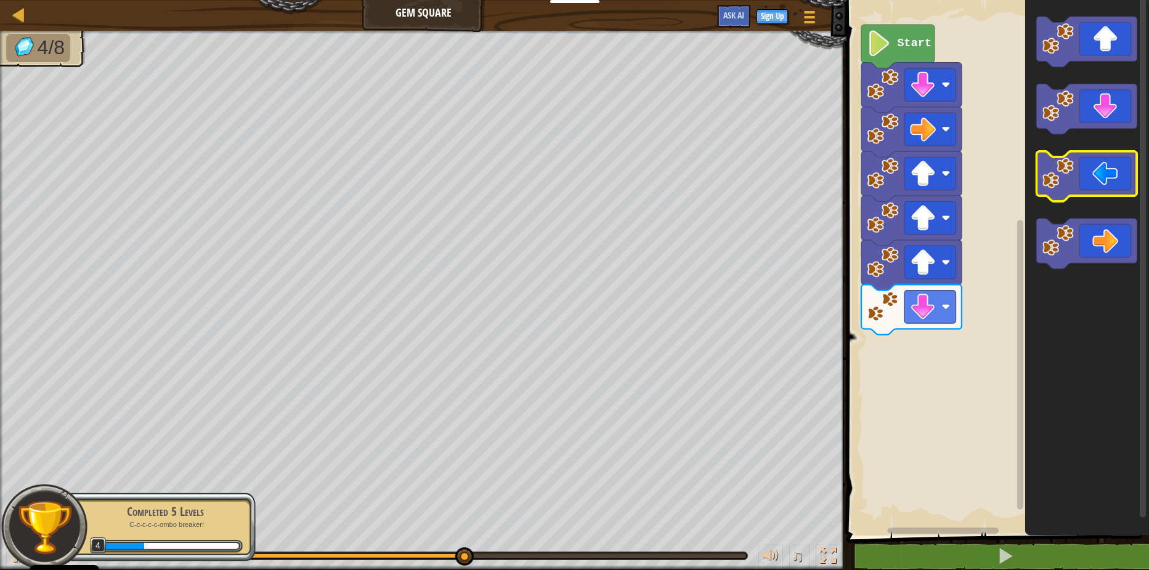
click at [1066, 193] on icon "Blockly Workspace" at bounding box center [1087, 177] width 100 height 50
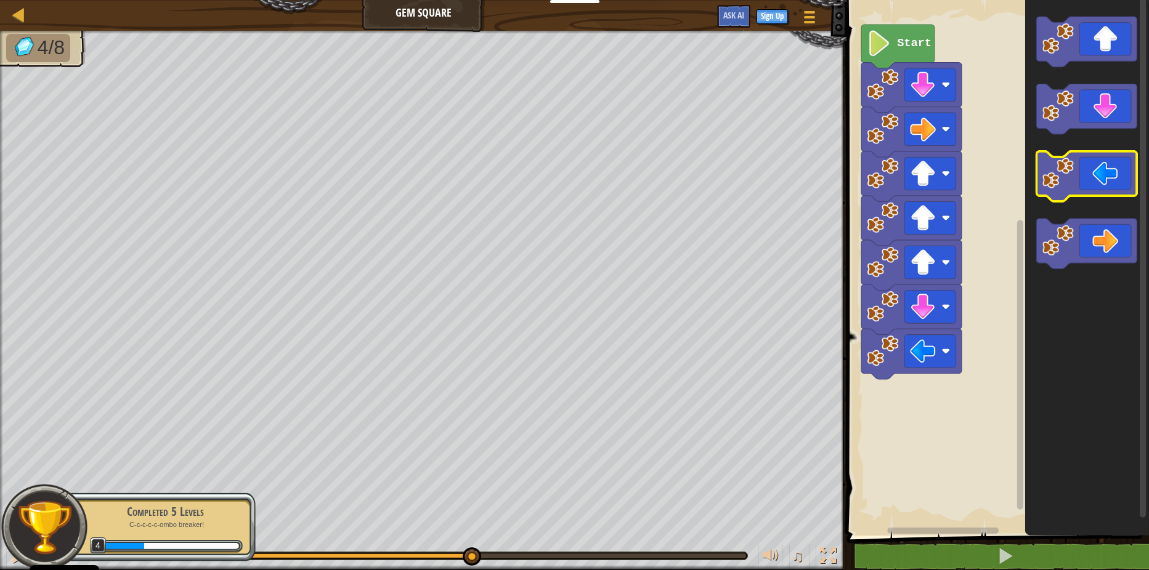
click at [1066, 193] on icon "Blockly Workspace" at bounding box center [1087, 177] width 100 height 50
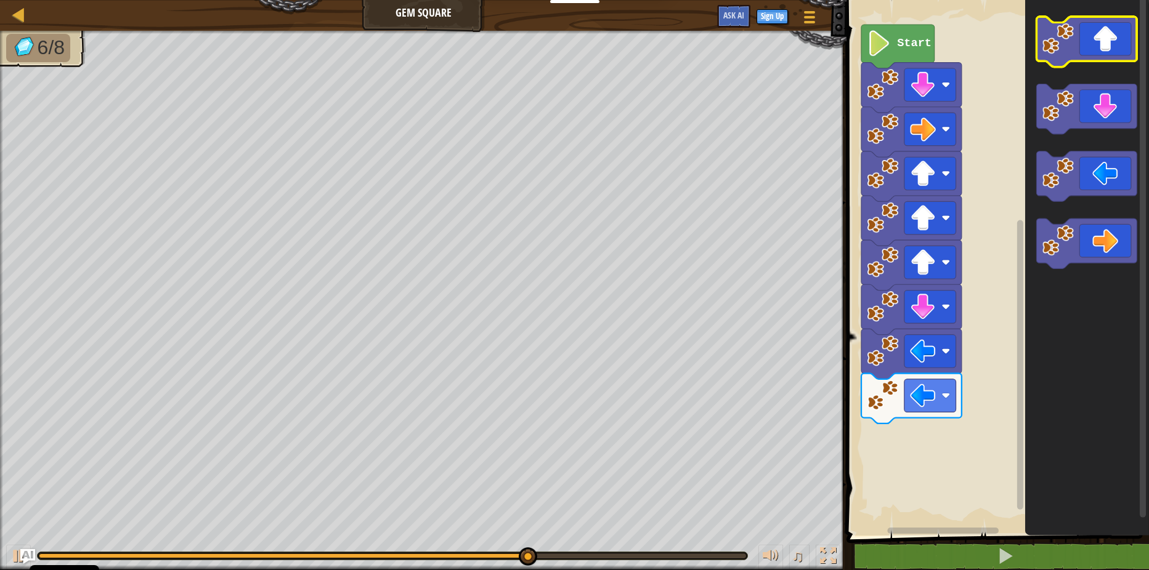
click at [1066, 58] on icon "Blockly Workspace" at bounding box center [1087, 42] width 100 height 50
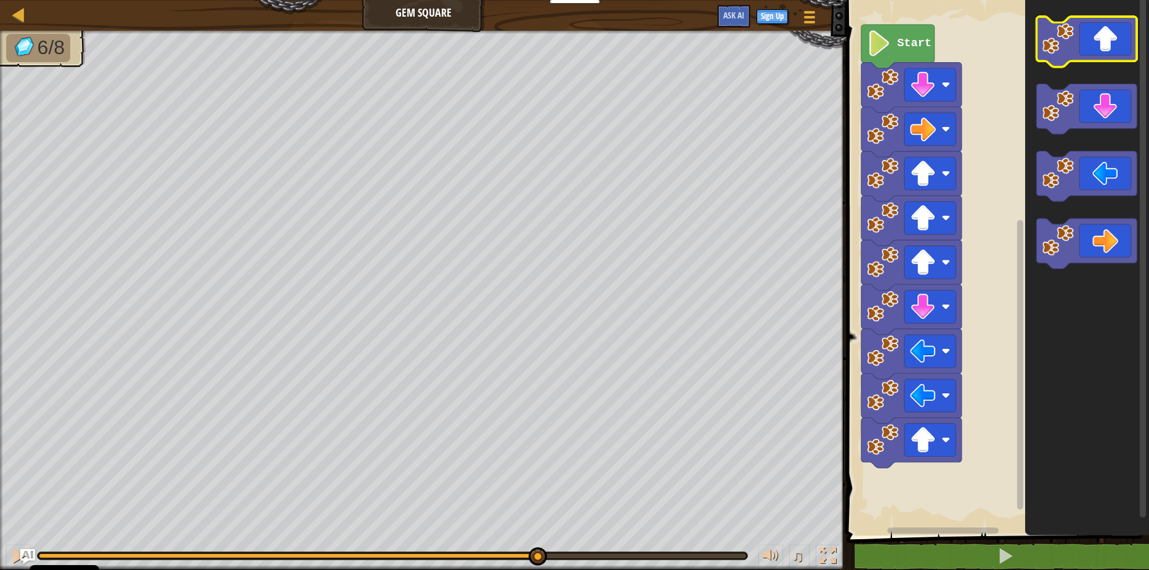
click at [1067, 58] on icon "Blockly Workspace" at bounding box center [1087, 42] width 100 height 50
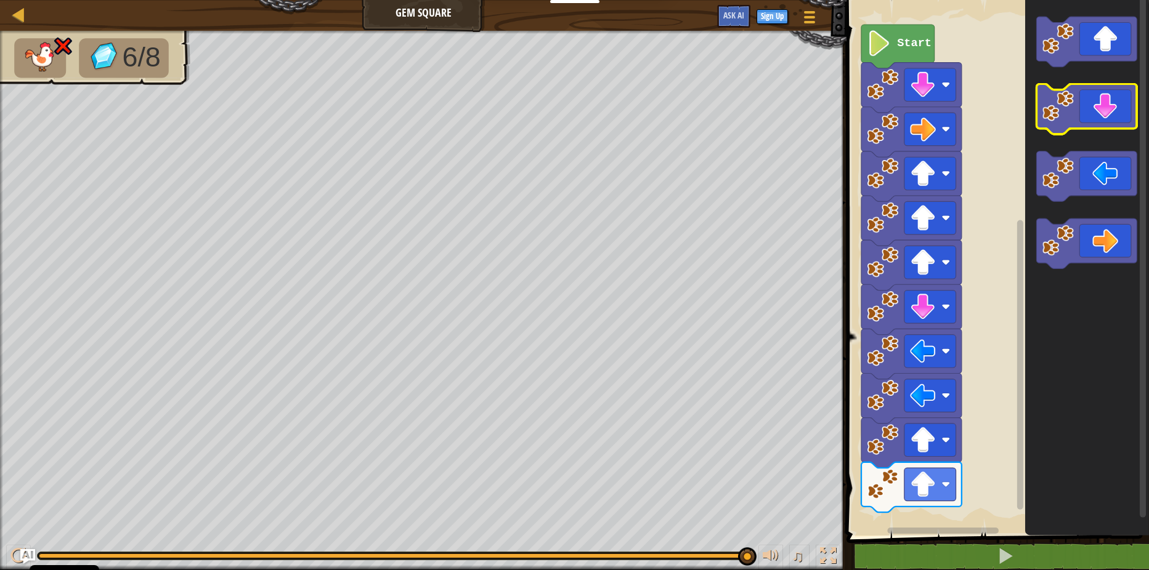
click at [1054, 121] on image "Blockly Workspace" at bounding box center [1057, 105] width 31 height 31
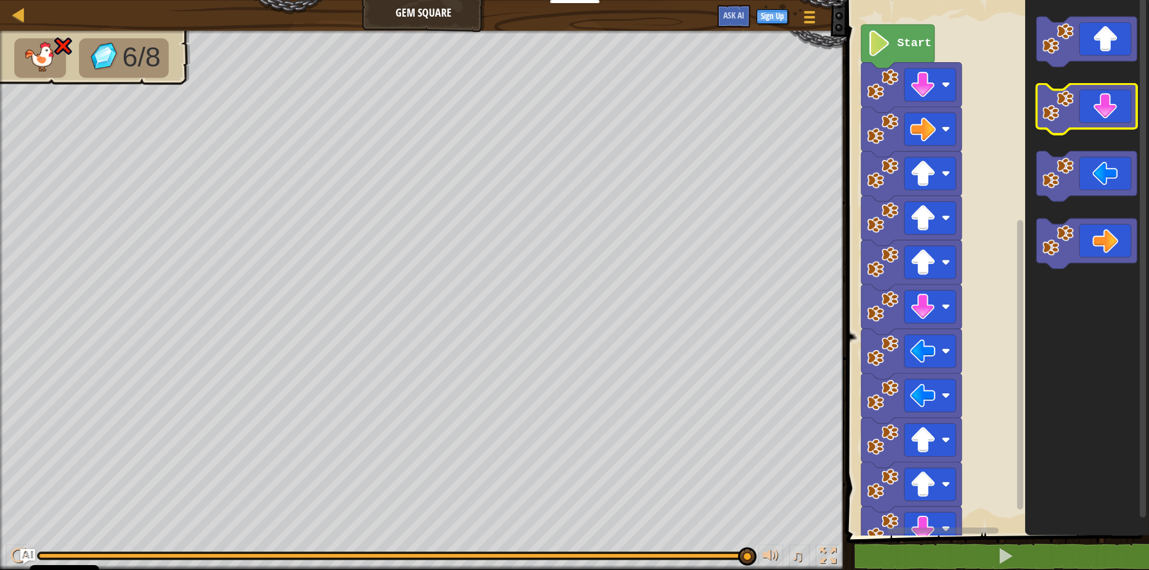
click at [1055, 121] on image "Blockly Workspace" at bounding box center [1057, 105] width 31 height 31
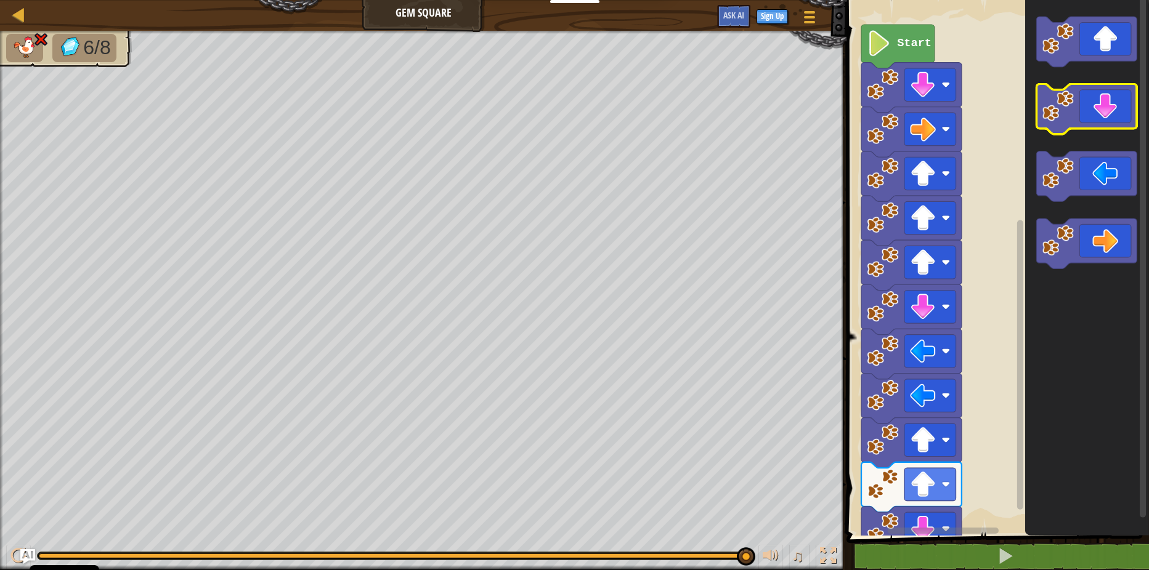
click at [1055, 121] on image "Blockly Workspace" at bounding box center [1057, 105] width 31 height 31
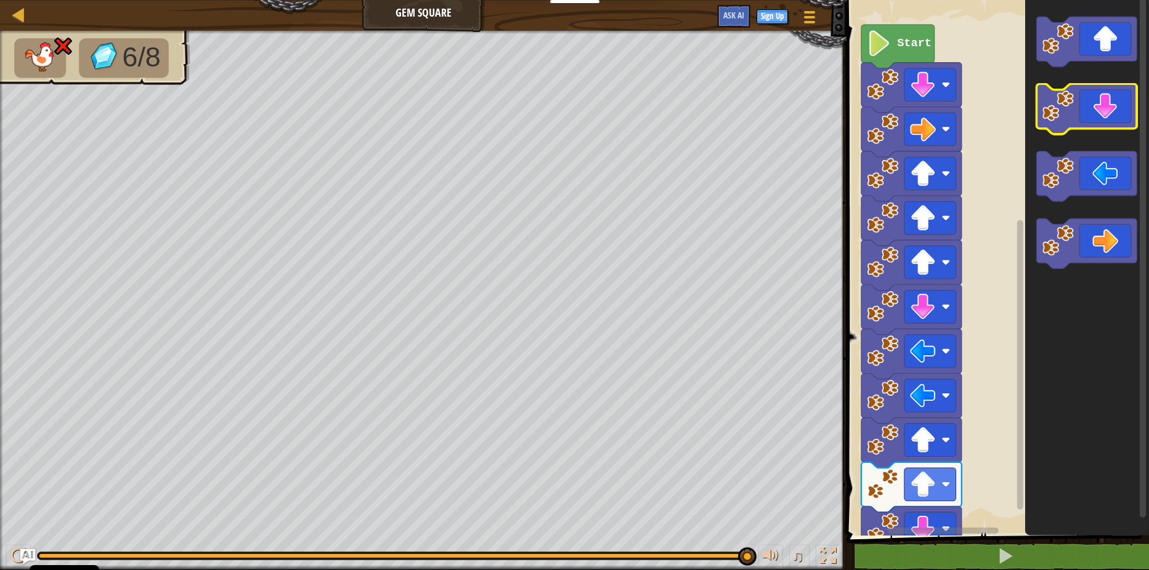
click at [1055, 121] on image "Blockly Workspace" at bounding box center [1057, 105] width 31 height 31
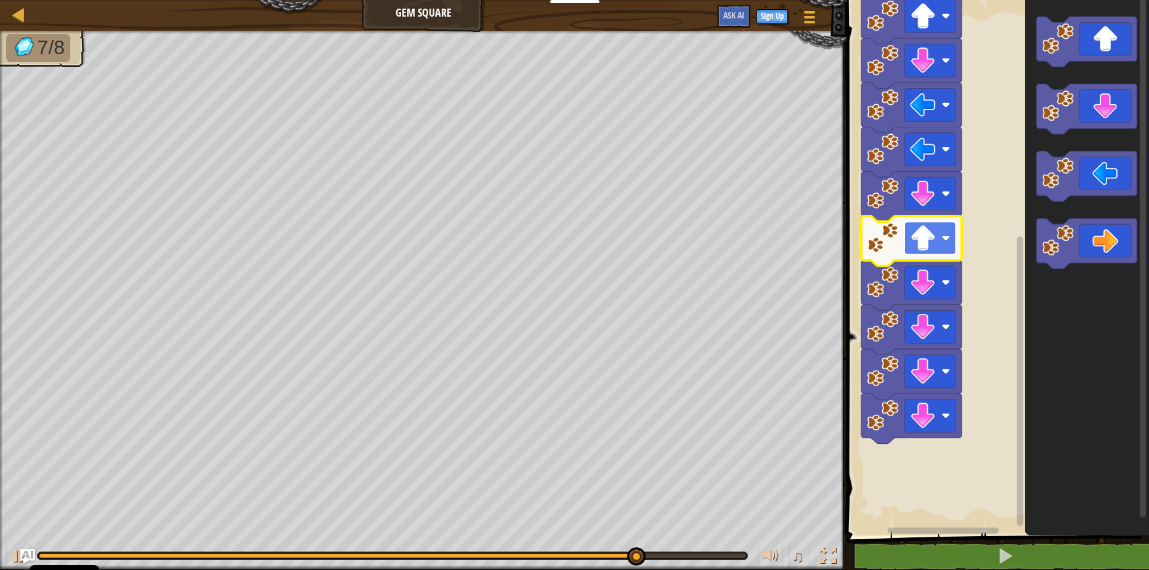
click at [945, 245] on rect "Blockly Workspace" at bounding box center [930, 238] width 52 height 33
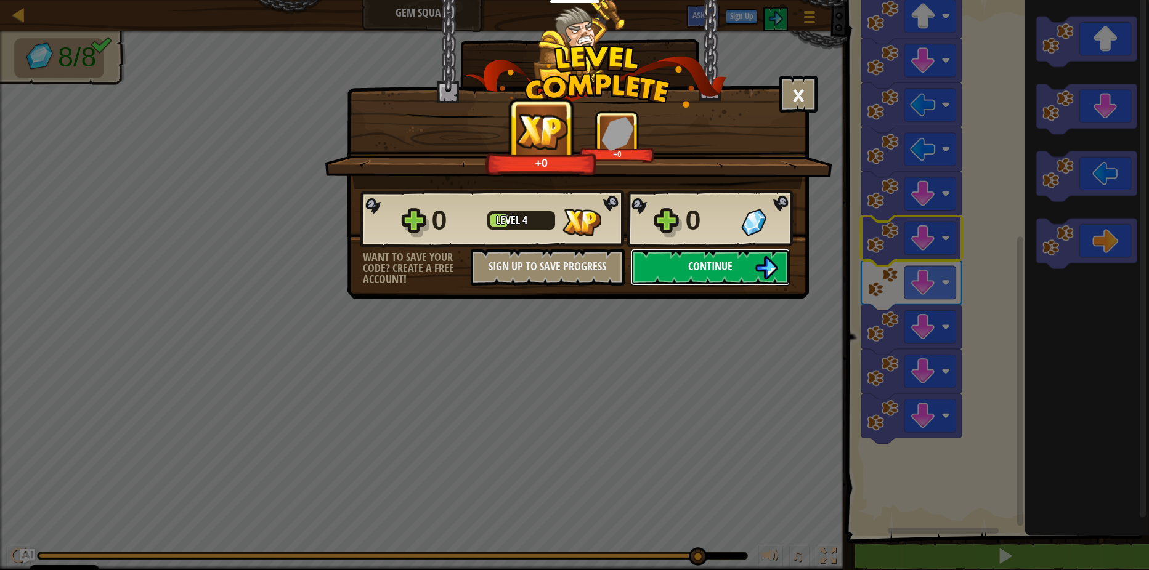
click at [747, 263] on button "Continue" at bounding box center [710, 267] width 159 height 37
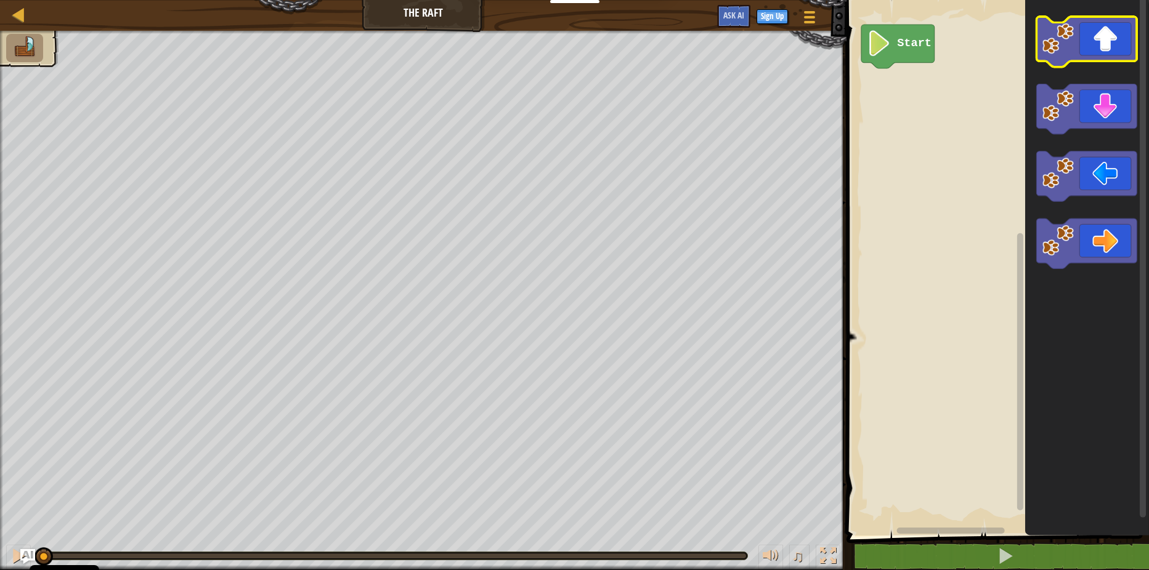
click at [1072, 44] on image "Blockly Workspace" at bounding box center [1057, 38] width 31 height 31
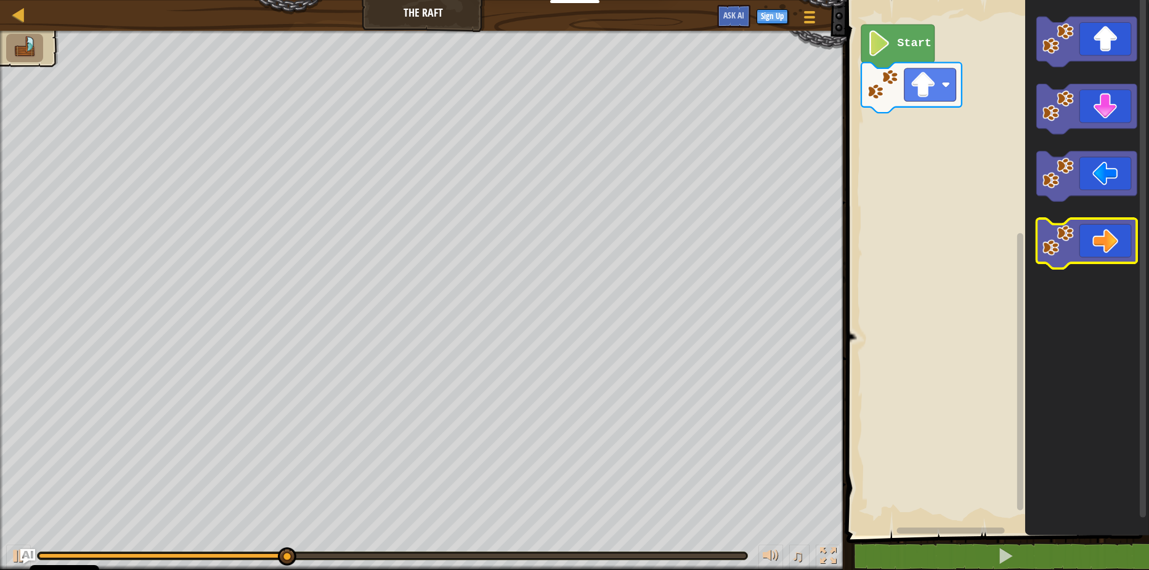
click at [1071, 256] on image "Blockly Workspace" at bounding box center [1057, 240] width 31 height 31
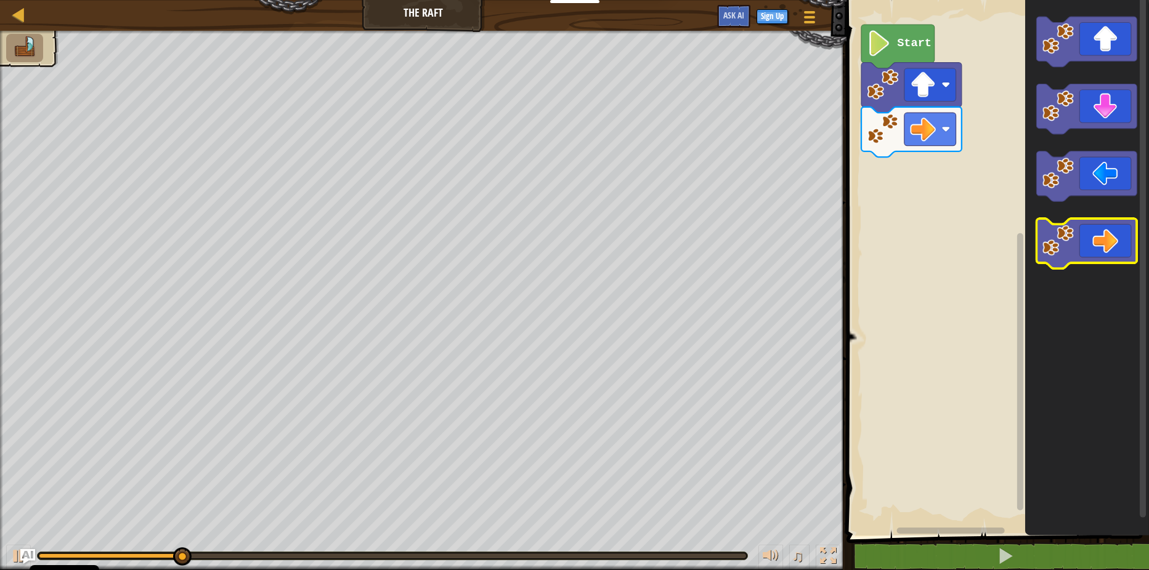
click at [1074, 254] on g "Blockly Workspace" at bounding box center [1087, 244] width 100 height 50
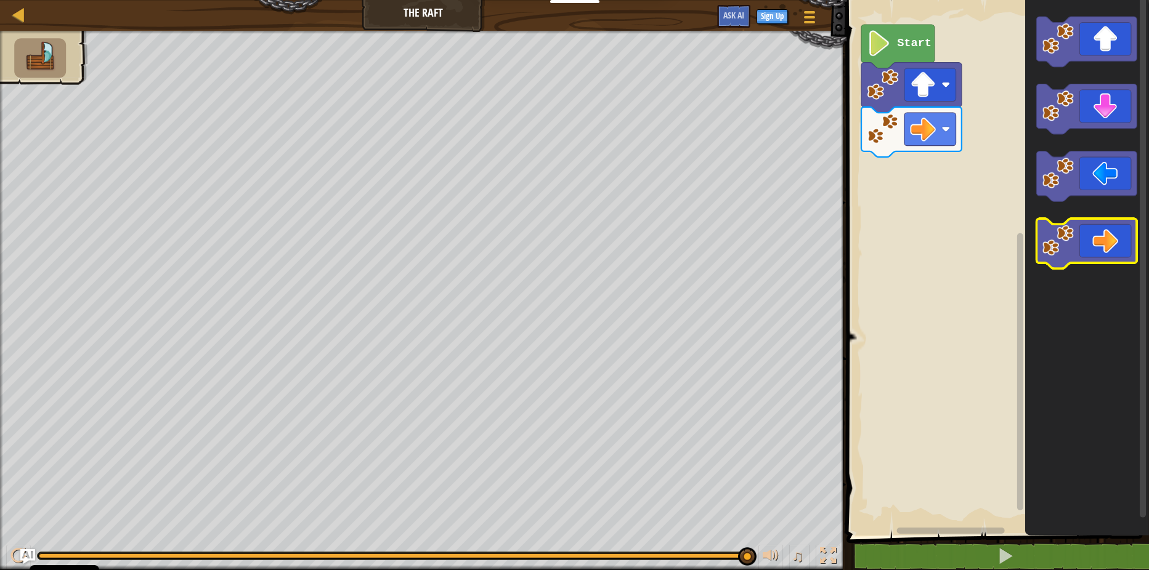
click at [1083, 237] on icon "Blockly Workspace" at bounding box center [1087, 244] width 100 height 50
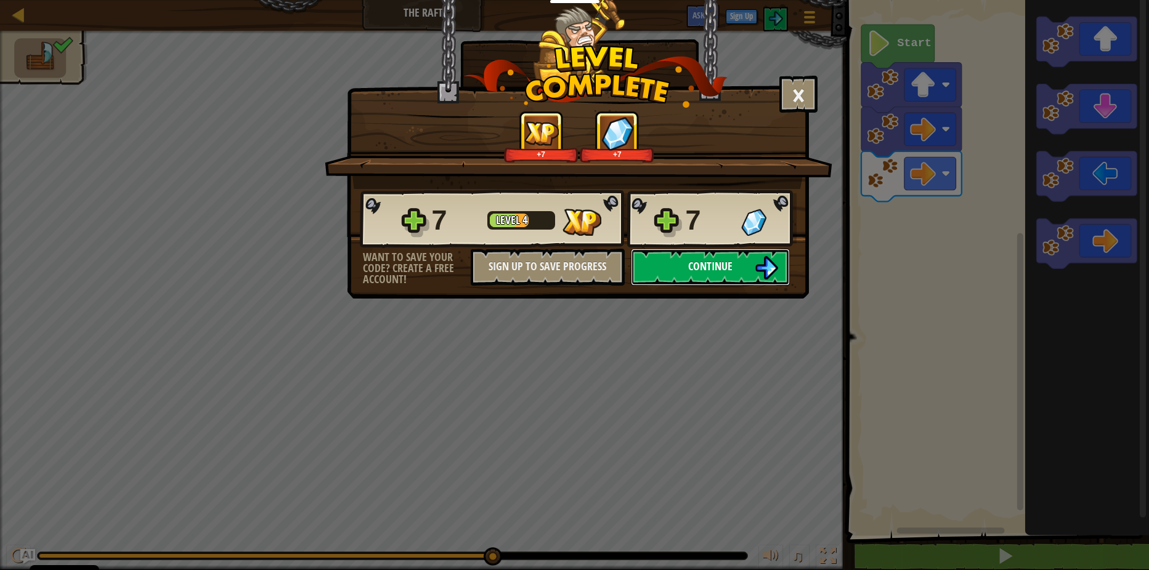
click at [691, 264] on span "Continue" at bounding box center [710, 266] width 44 height 15
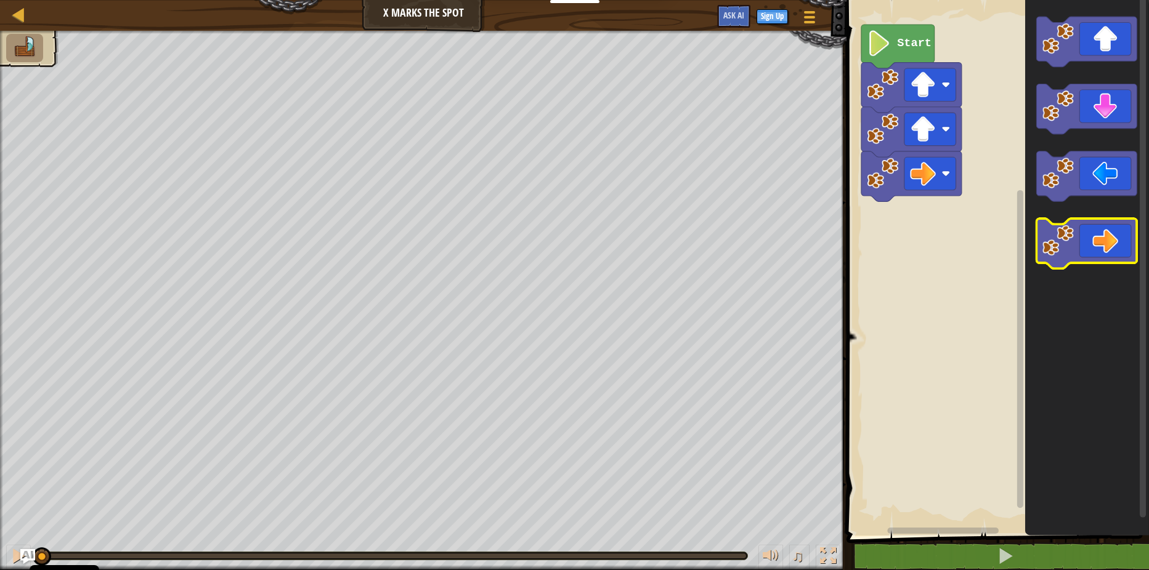
click at [1076, 244] on icon "Blockly Workspace" at bounding box center [1087, 244] width 100 height 50
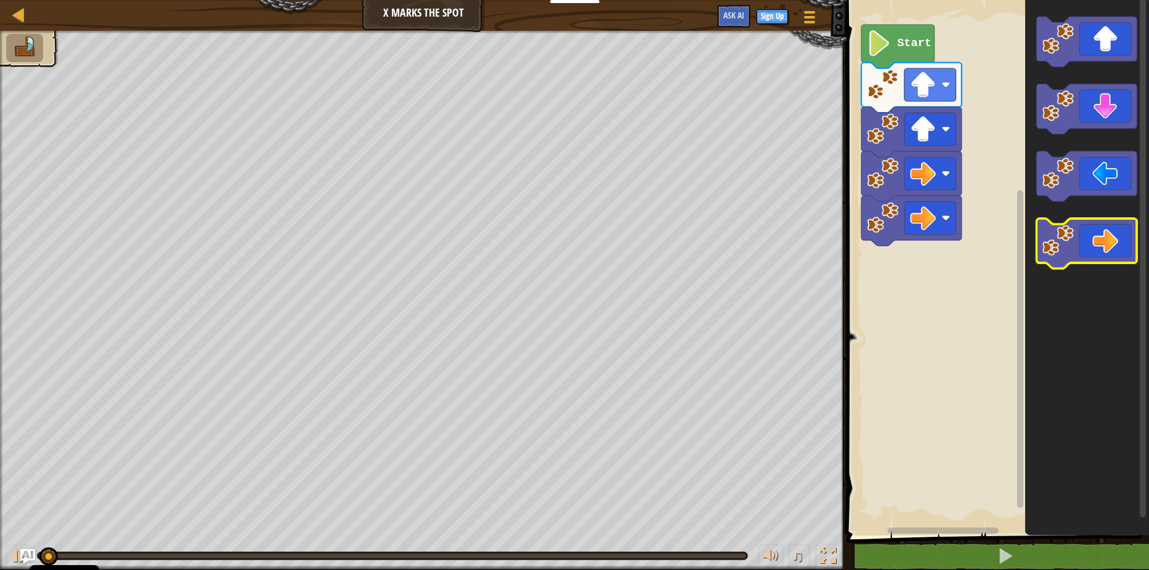
click at [1068, 241] on image "Blockly Workspace" at bounding box center [1057, 240] width 31 height 31
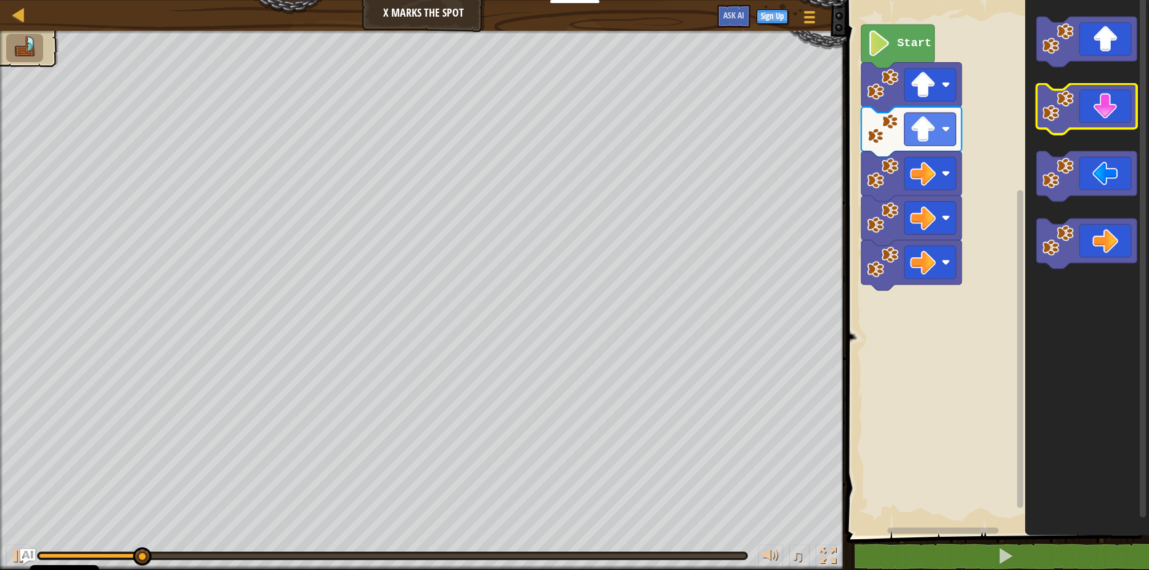
click at [1080, 121] on icon "Blockly Workspace" at bounding box center [1087, 109] width 100 height 50
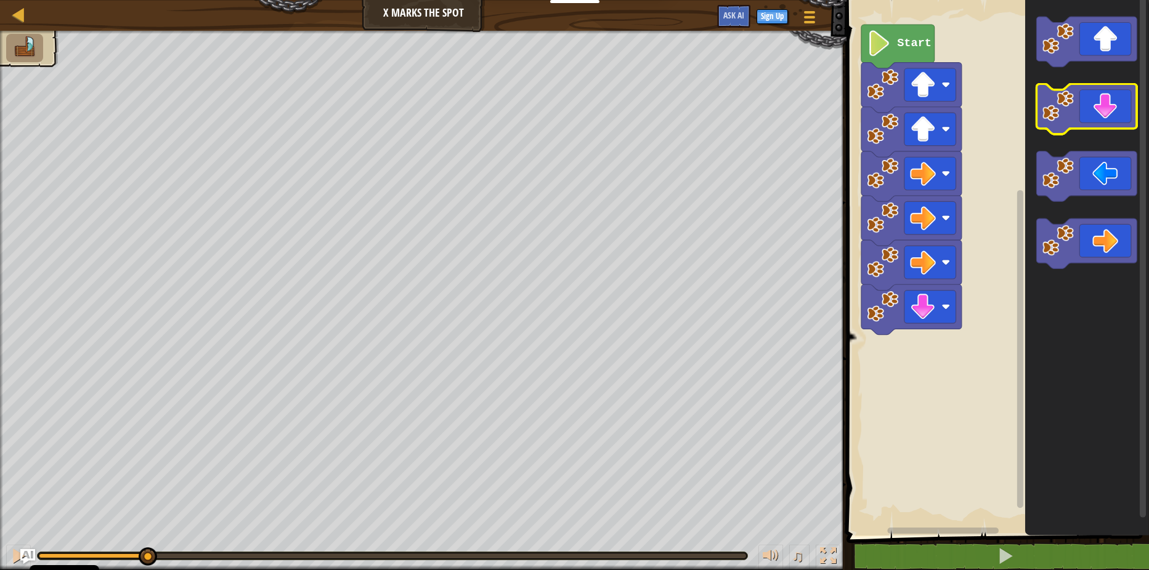
click at [1080, 121] on icon "Blockly Workspace" at bounding box center [1087, 109] width 100 height 50
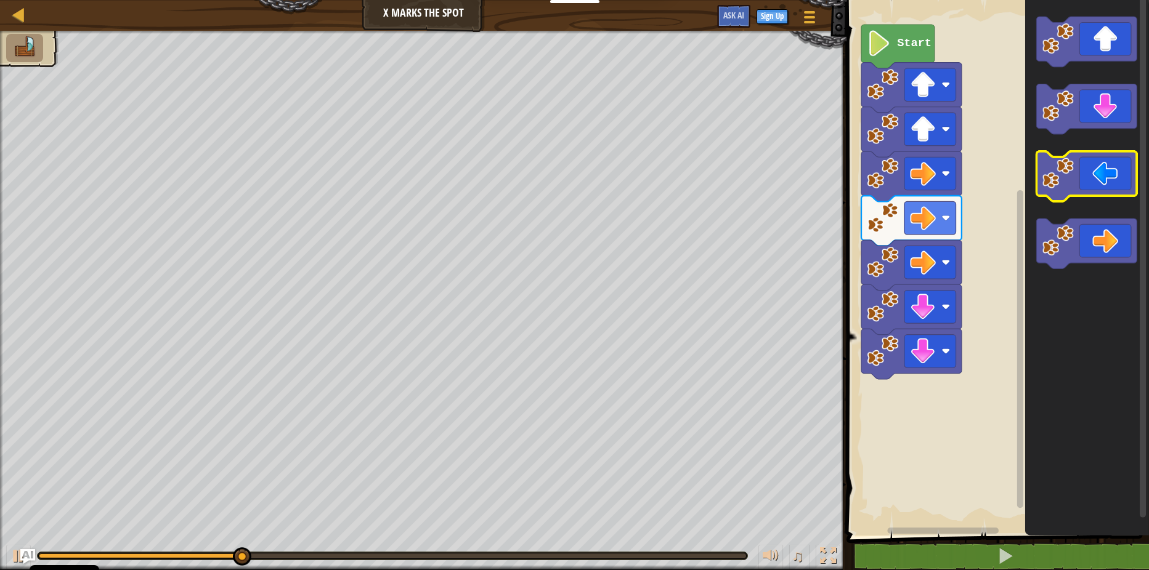
click at [1069, 180] on image "Blockly Workspace" at bounding box center [1057, 173] width 31 height 31
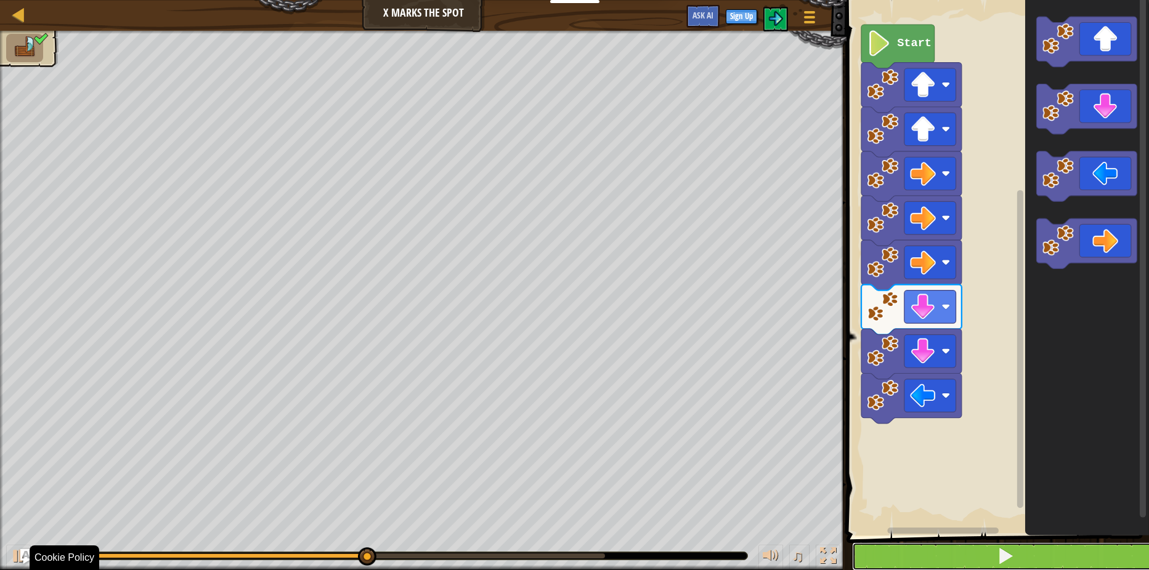
click at [1044, 554] on button at bounding box center [1005, 557] width 306 height 28
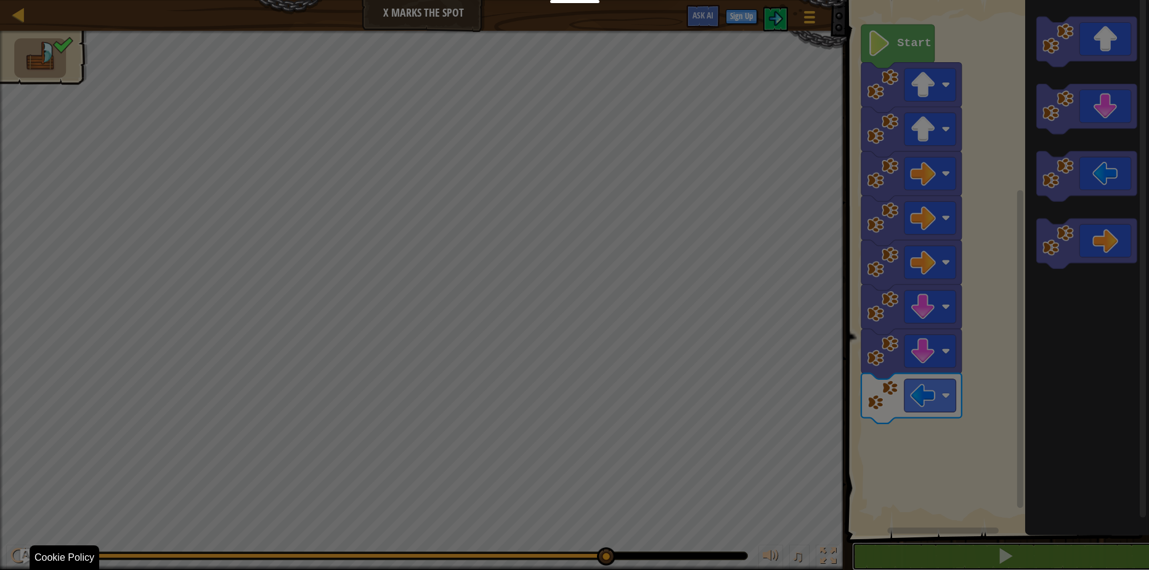
scroll to position [1, 0]
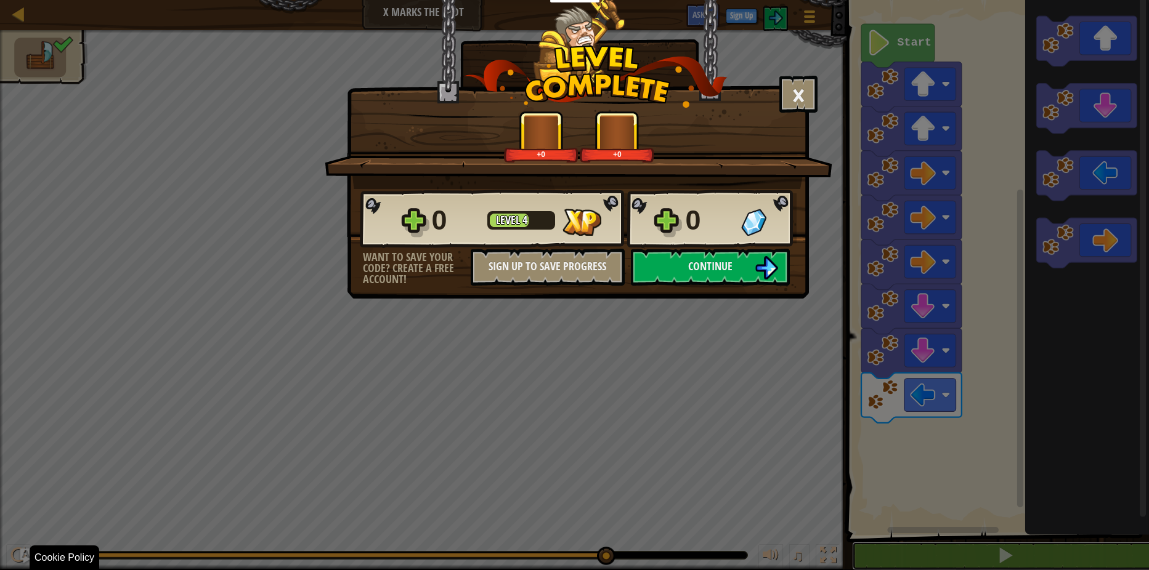
drag, startPoint x: 164, startPoint y: 555, endPoint x: 699, endPoint y: 531, distance: 535.3
click at [704, 1] on html "Cookie Policy CodeCombat uses a few essential and non-essential cookies. Privac…" at bounding box center [574, 0] width 1149 height 1
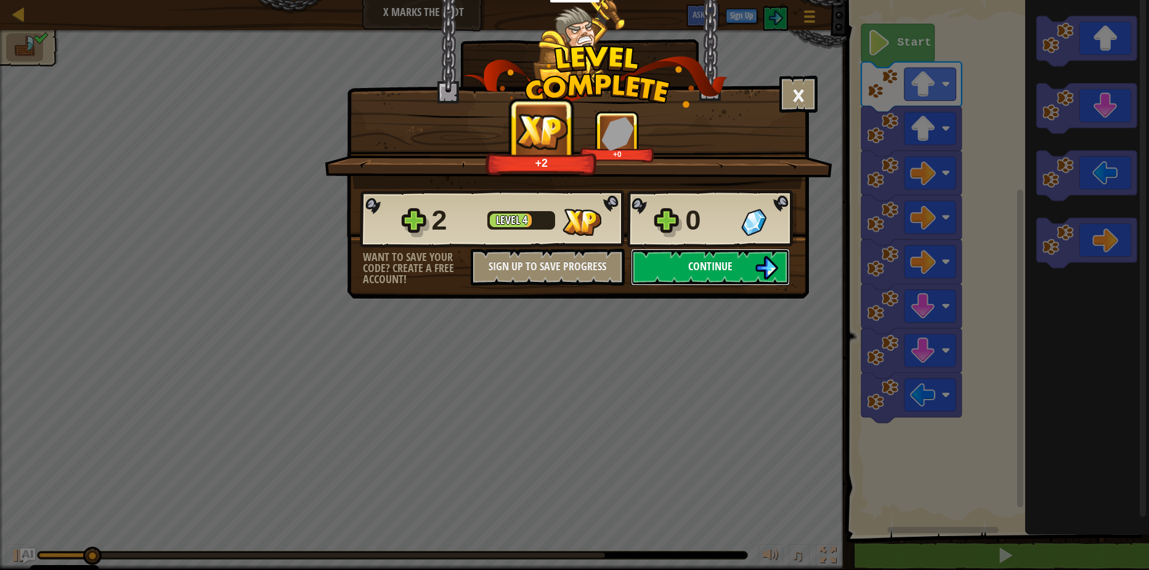
click at [696, 270] on span "Continue" at bounding box center [710, 266] width 44 height 15
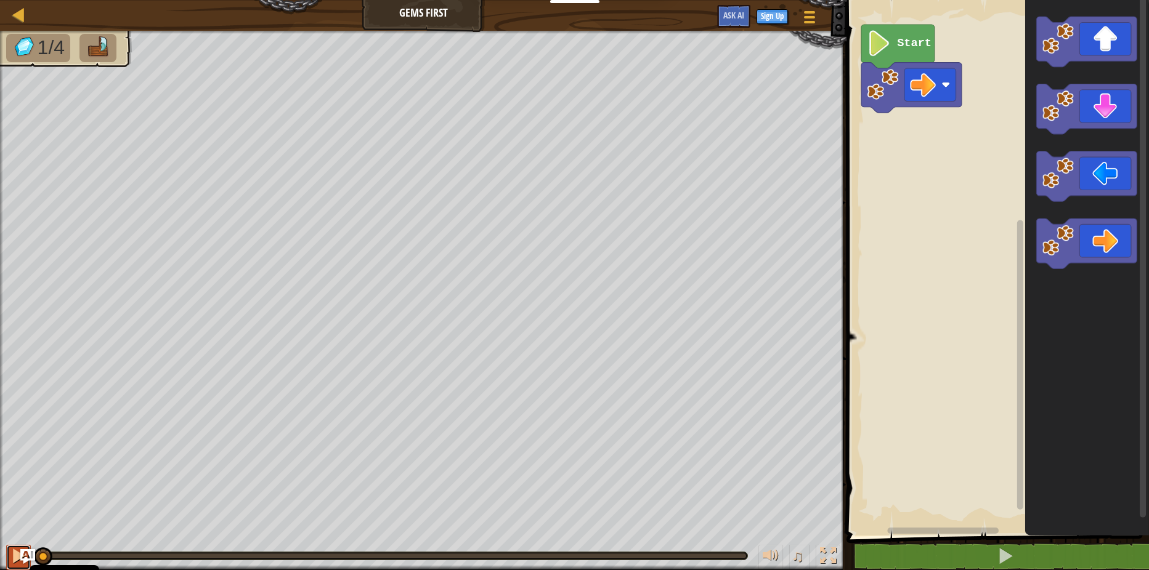
click at [19, 552] on div at bounding box center [18, 556] width 16 height 16
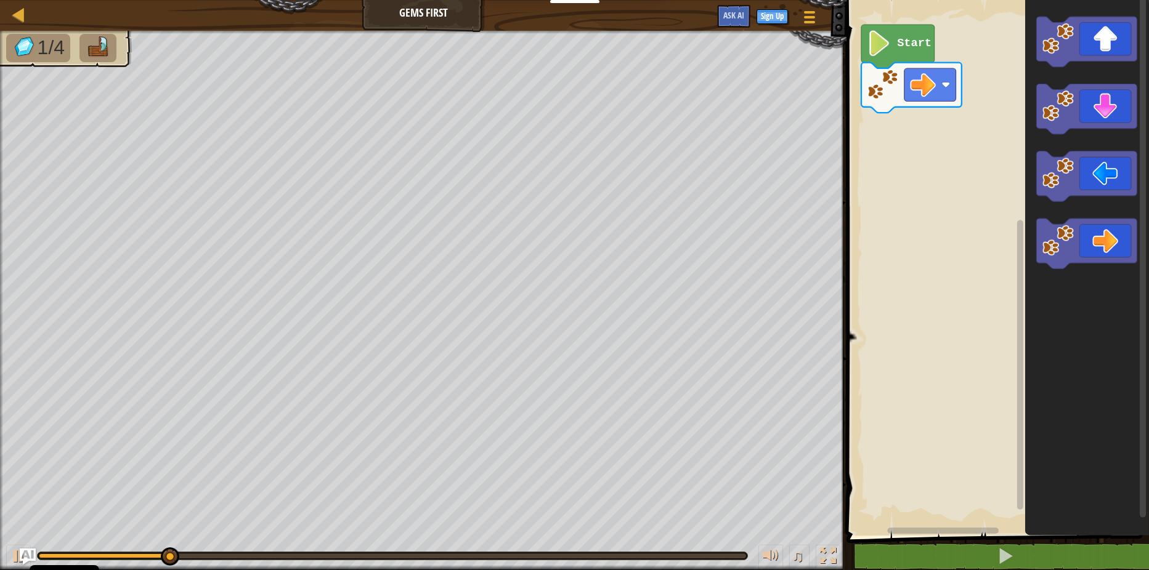
click at [23, 552] on img "Ask AI" at bounding box center [28, 557] width 16 height 16
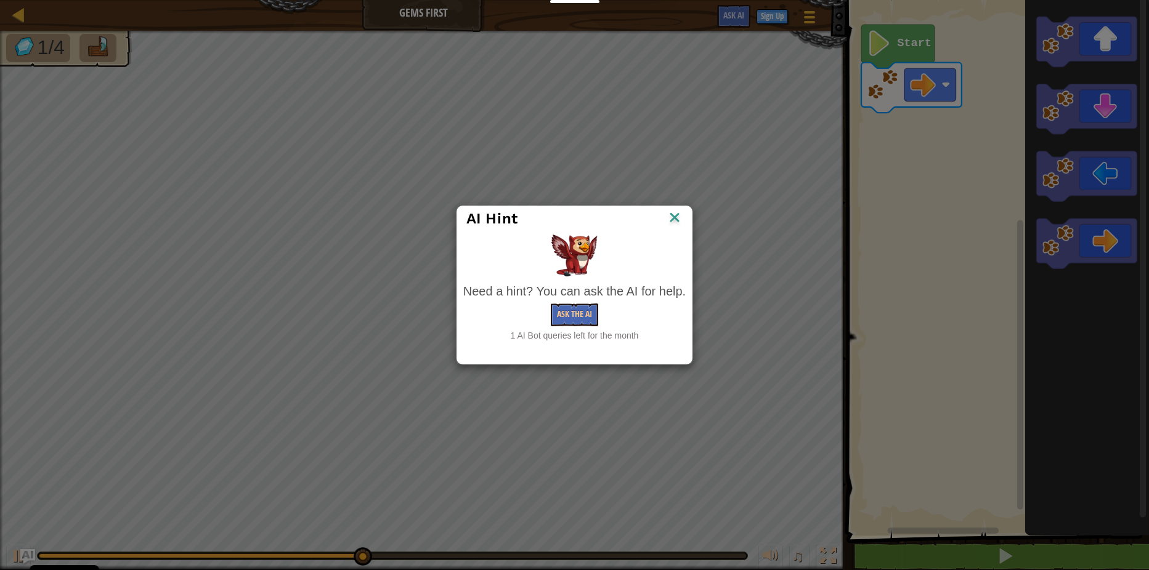
click at [683, 218] on img at bounding box center [675, 218] width 16 height 18
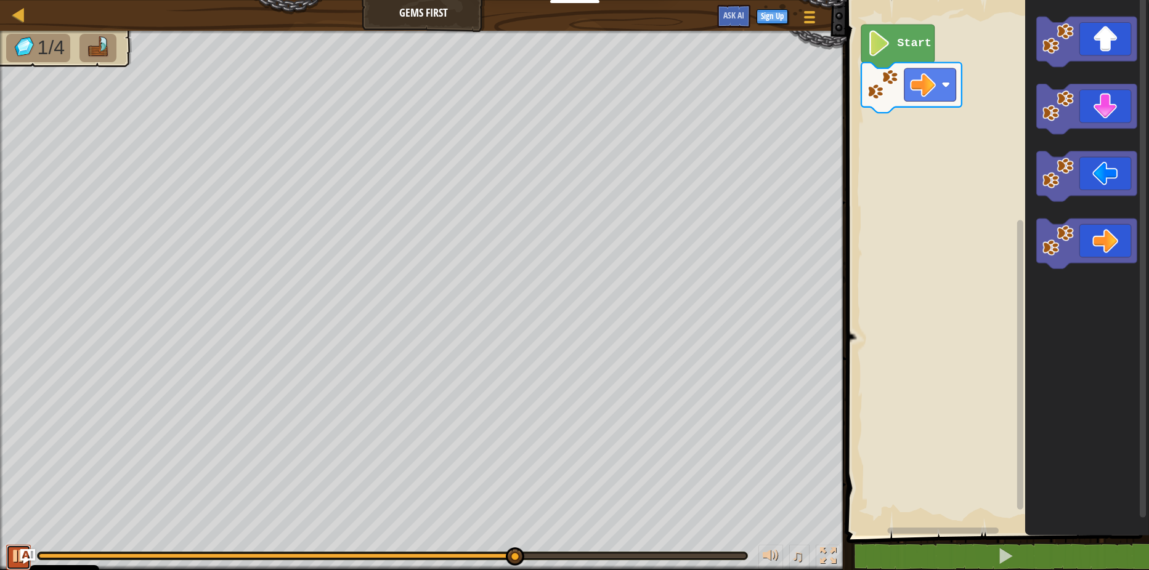
click at [10, 558] on div at bounding box center [18, 556] width 16 height 16
click at [1060, 240] on image "Blockly Workspace" at bounding box center [1057, 240] width 31 height 31
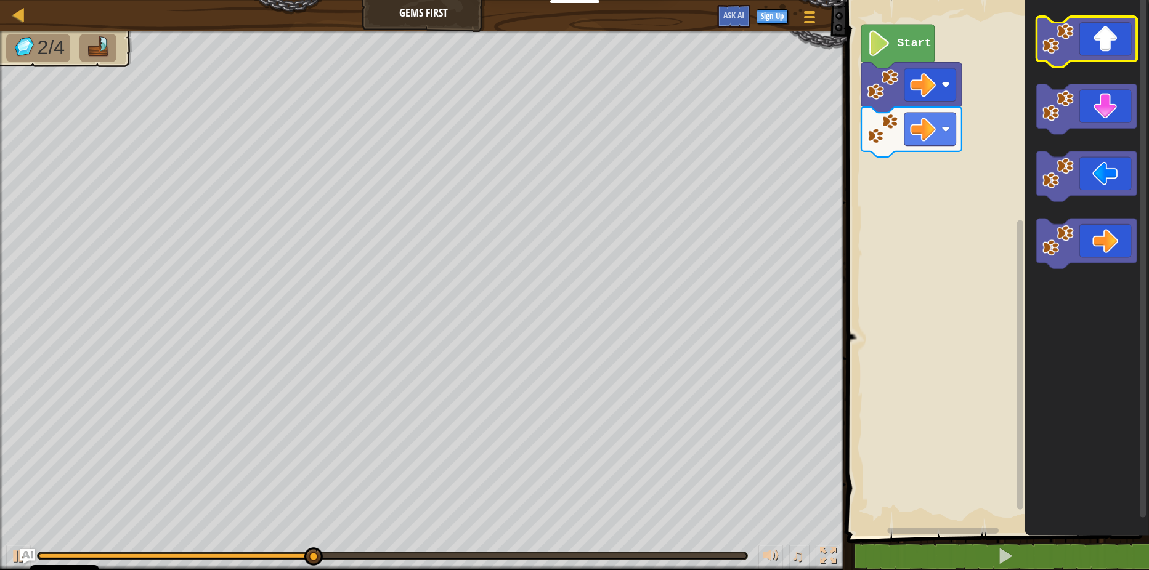
click at [1053, 54] on image "Blockly Workspace" at bounding box center [1057, 38] width 31 height 31
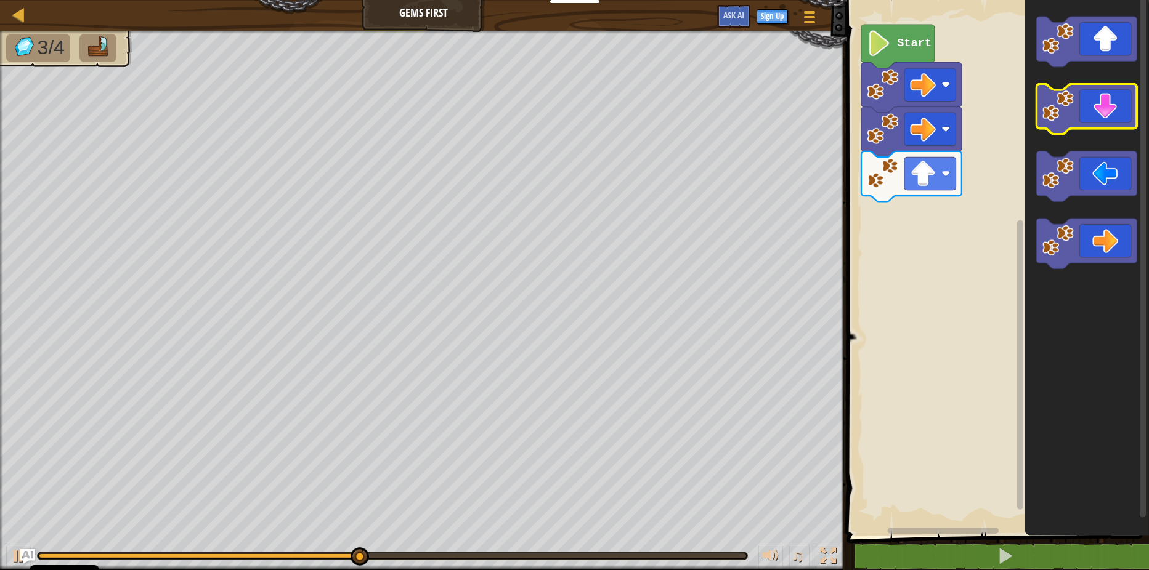
click at [1052, 115] on image "Blockly Workspace" at bounding box center [1057, 105] width 31 height 31
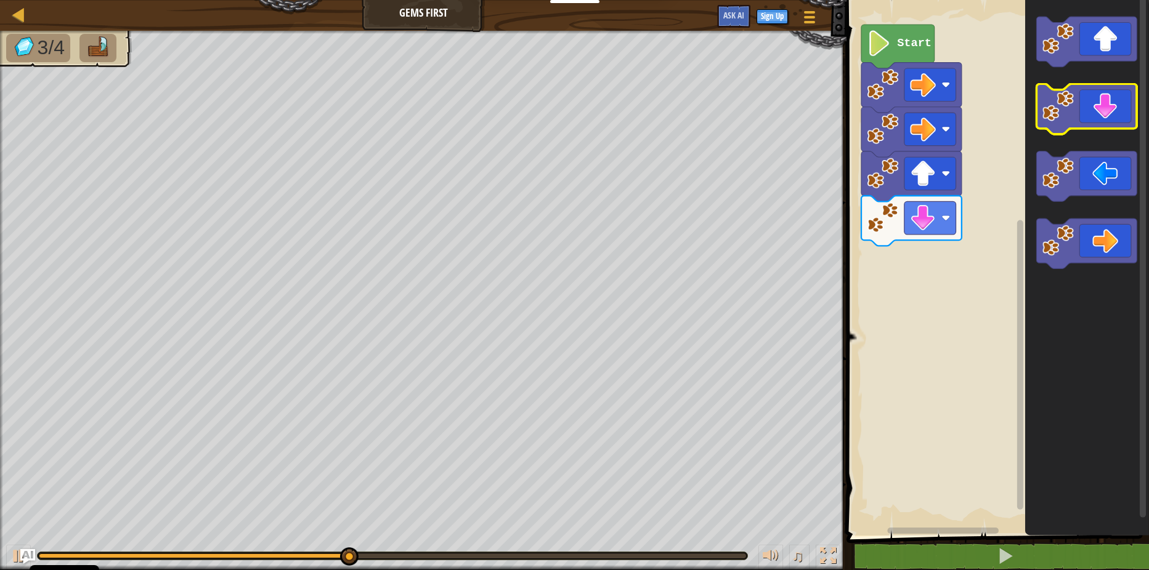
click at [1052, 115] on image "Blockly Workspace" at bounding box center [1057, 105] width 31 height 31
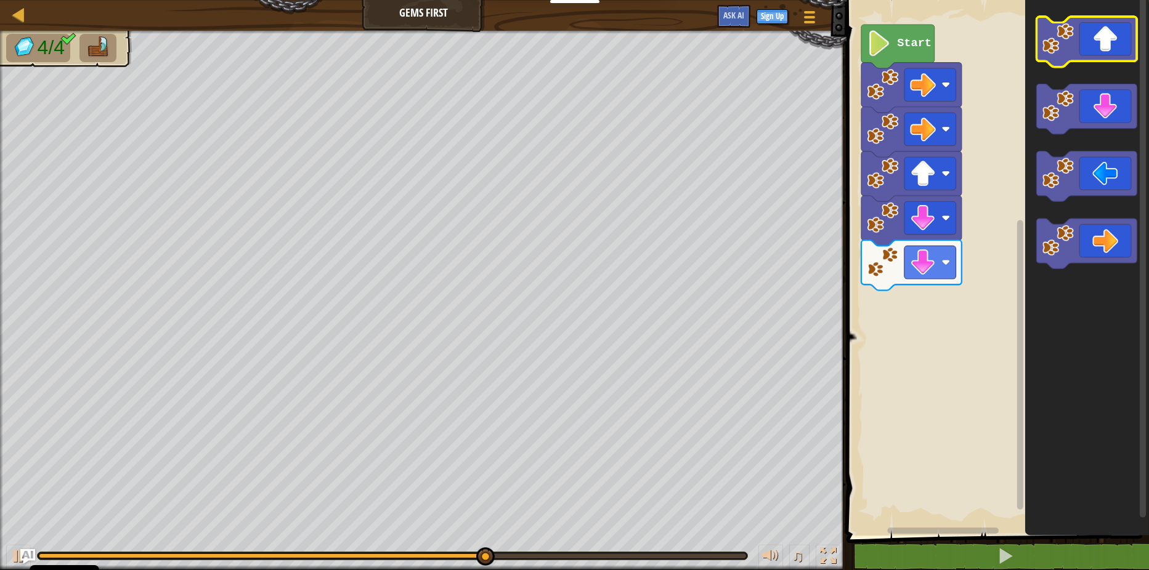
click at [1054, 58] on icon "Blockly Workspace" at bounding box center [1087, 42] width 100 height 50
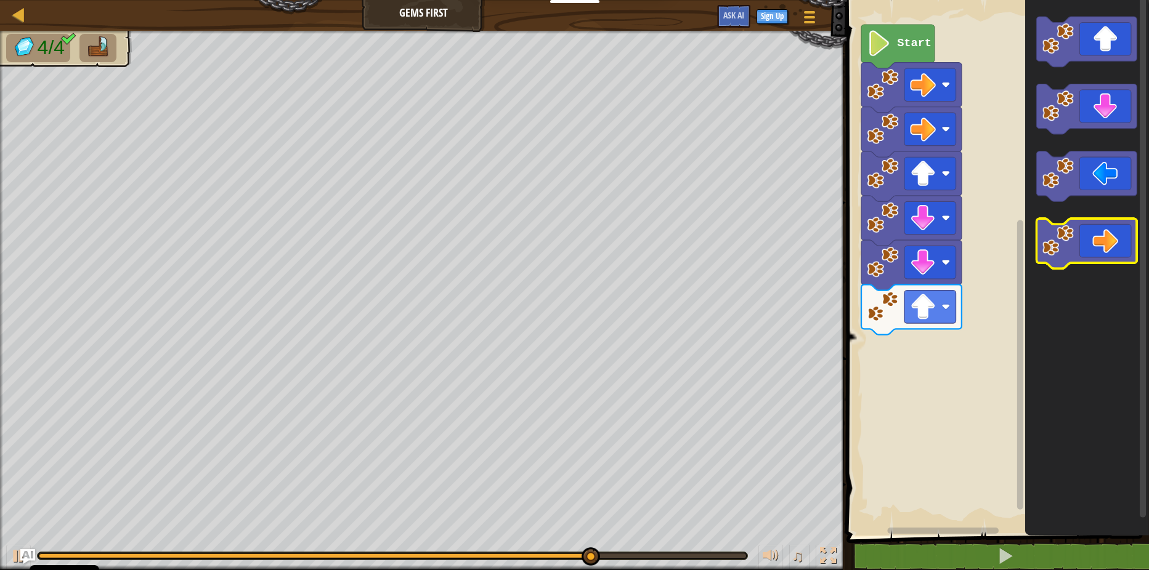
click at [1052, 234] on image "Blockly Workspace" at bounding box center [1057, 240] width 31 height 31
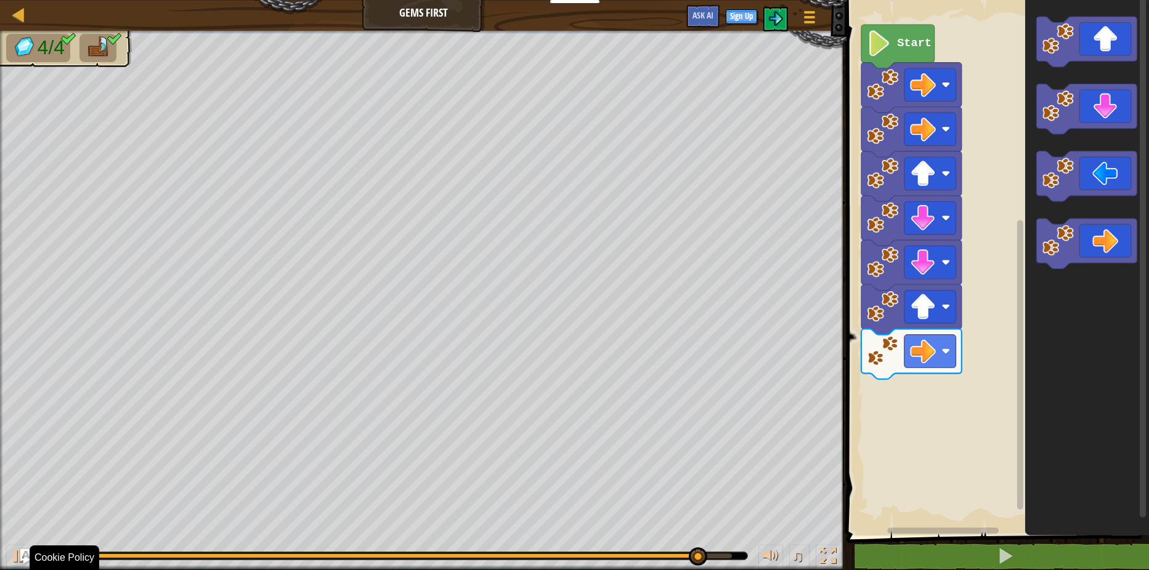
drag, startPoint x: 642, startPoint y: 557, endPoint x: 369, endPoint y: 543, distance: 273.3
click at [381, 551] on div "♫" at bounding box center [423, 553] width 846 height 37
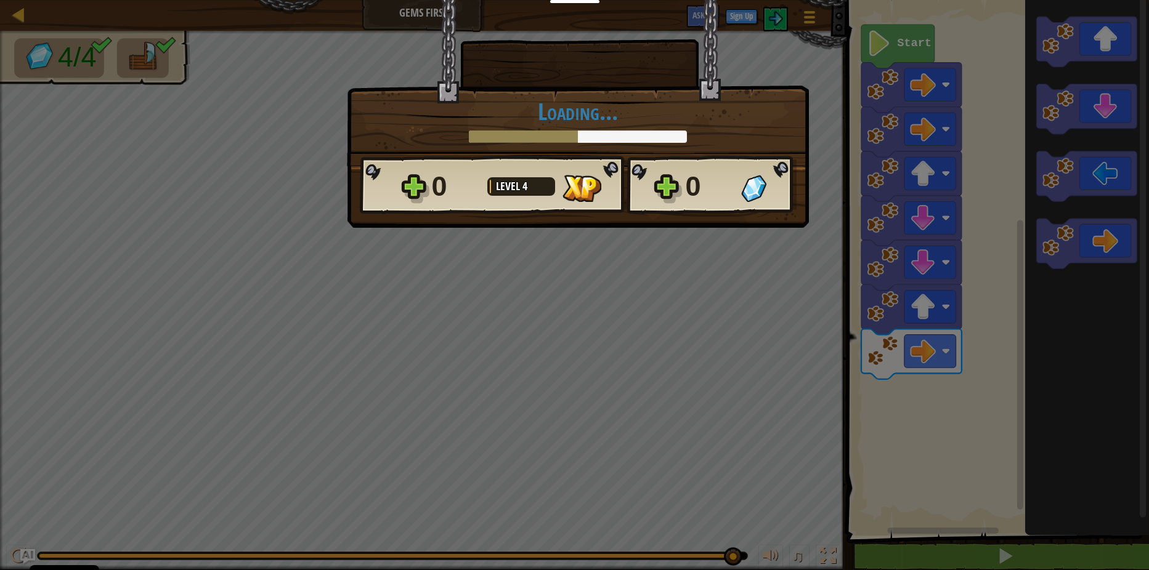
click at [337, 1] on body "Cookie Policy CodeCombat uses a few essential and non-essential cookies. Privac…" at bounding box center [574, 0] width 1149 height 1
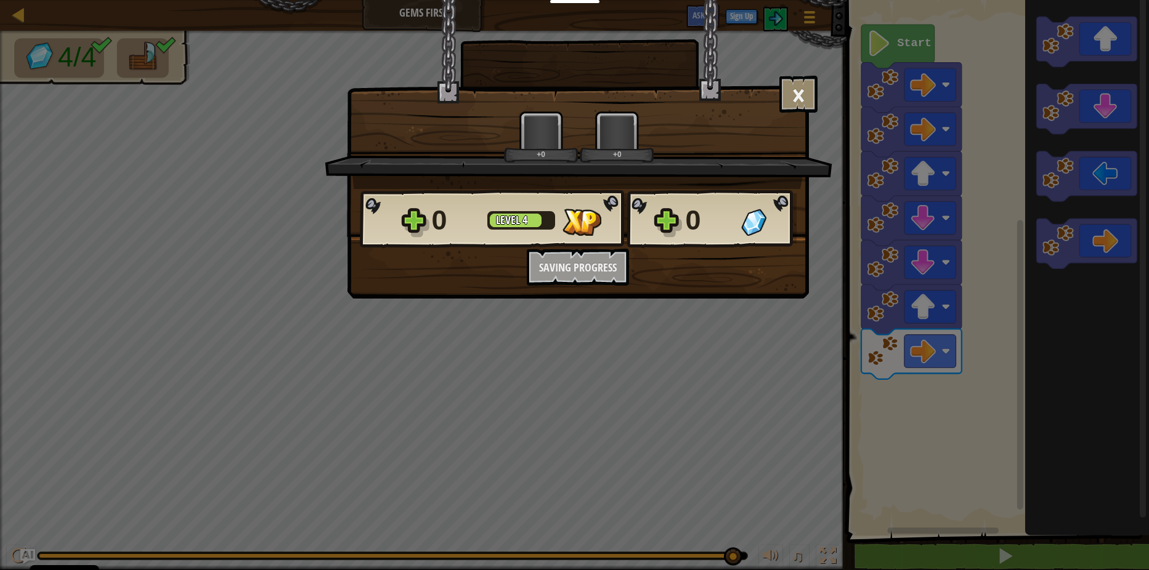
click at [333, 554] on div "× How fun was this level? +0 +0 Reticulating Splines... 0 Level 4 0 Want to sav…" at bounding box center [574, 285] width 1149 height 570
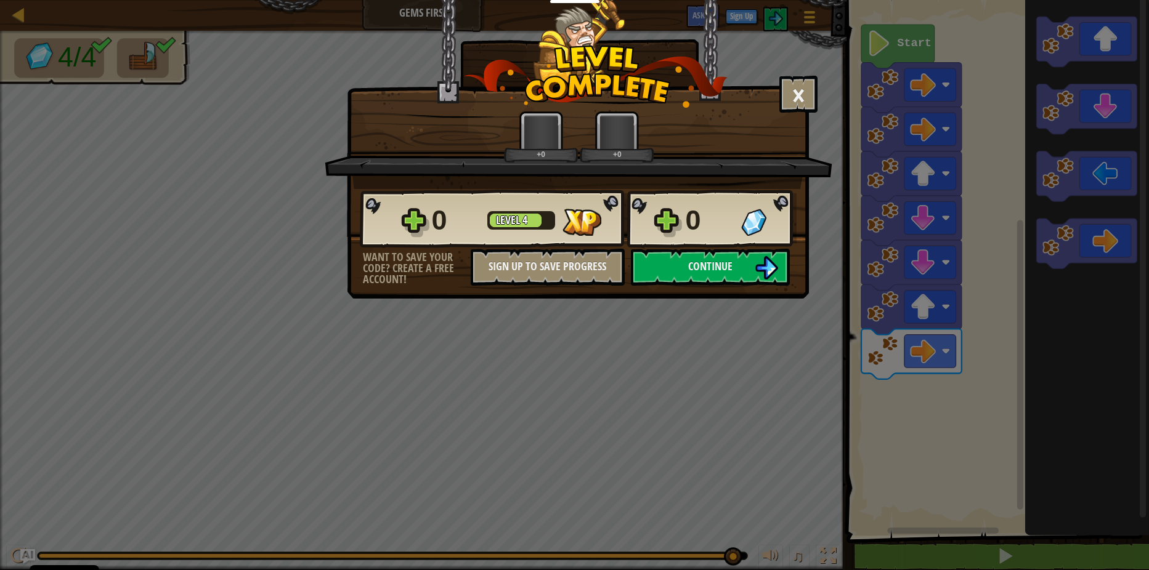
click at [321, 559] on div "× How fun was this level? +0 +0 Reticulating Splines... 0 Level 4 0 Want to sav…" at bounding box center [574, 285] width 1149 height 570
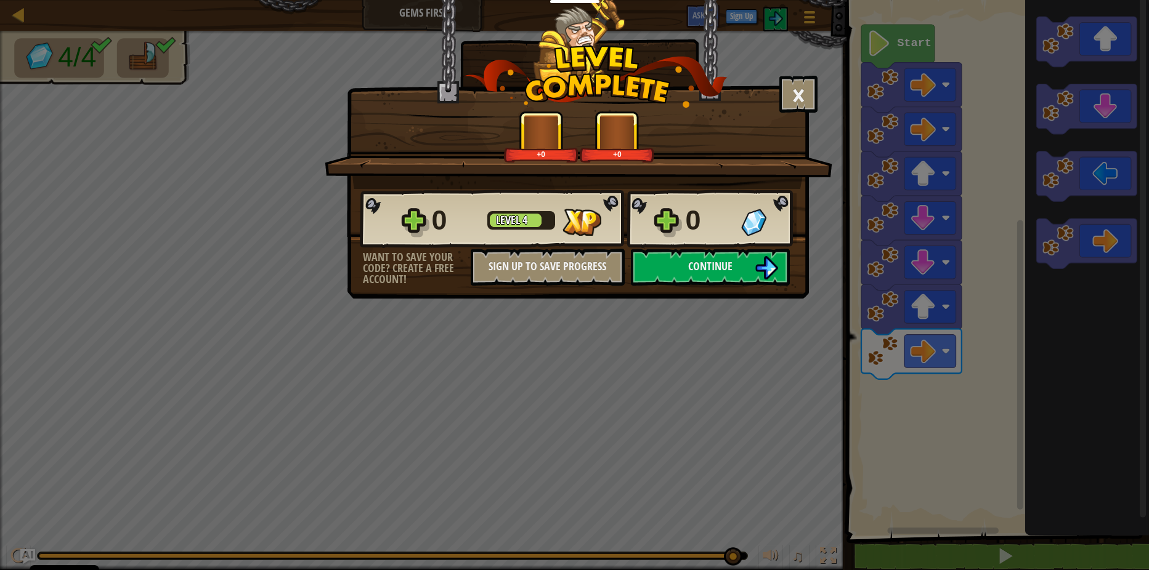
drag, startPoint x: 285, startPoint y: 562, endPoint x: 161, endPoint y: 551, distance: 124.4
click at [198, 558] on div "× How fun was this level? +0 +0 Reticulating Splines... 0 Level 4 0 Want to sav…" at bounding box center [574, 285] width 1149 height 570
click at [179, 537] on div "× How fun was this level? +0 +0 Reticulating Splines... 0 Level 4 0 Want to sav…" at bounding box center [574, 285] width 1149 height 570
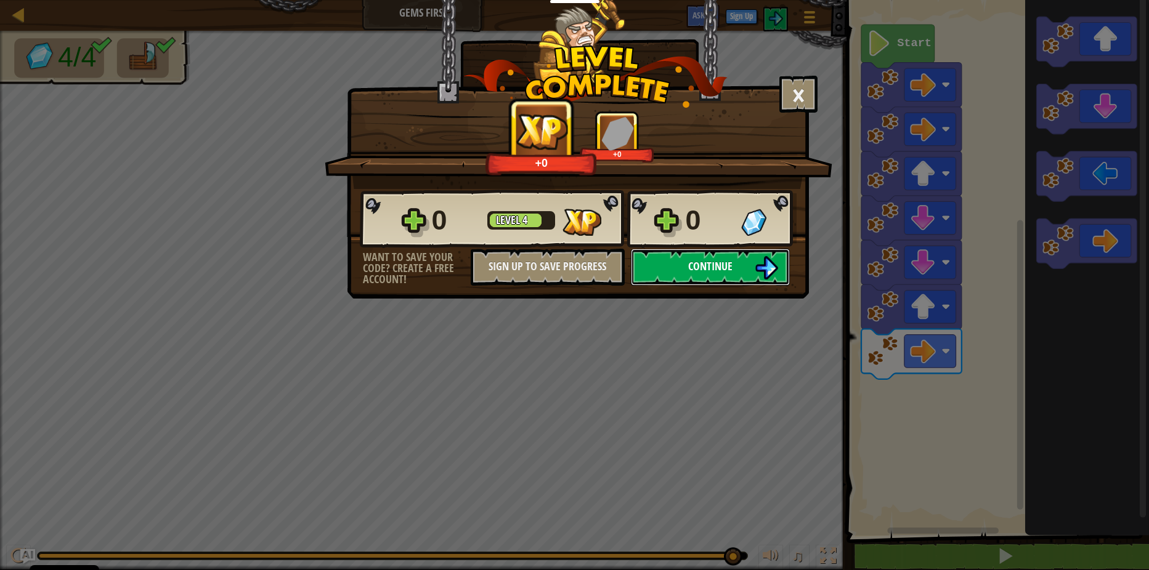
click at [699, 263] on span "Continue" at bounding box center [710, 266] width 44 height 15
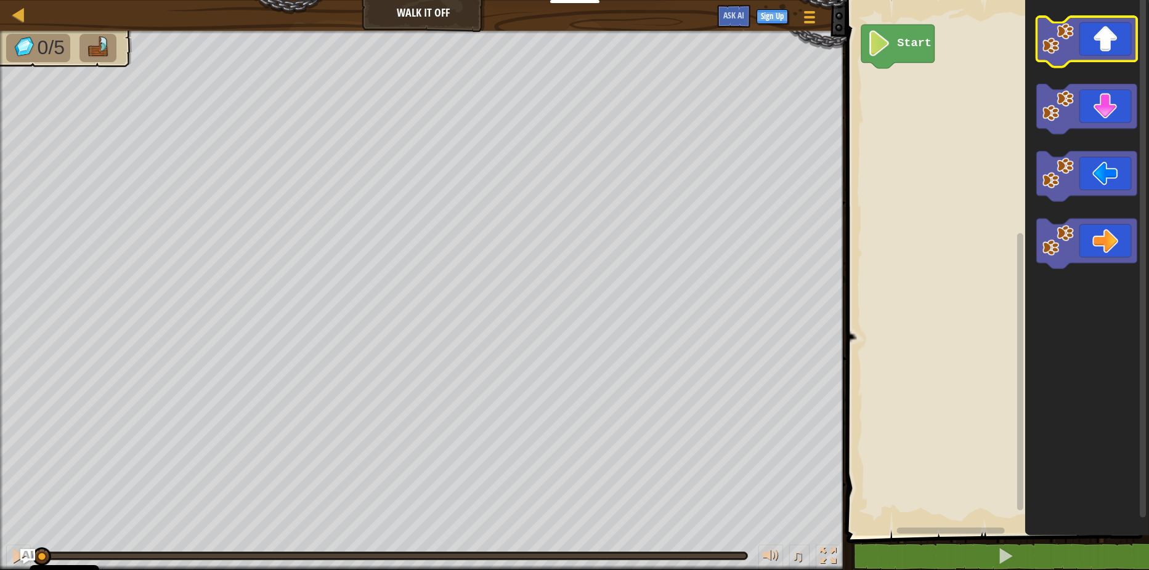
click at [1058, 45] on image "Blockly Workspace" at bounding box center [1057, 38] width 31 height 31
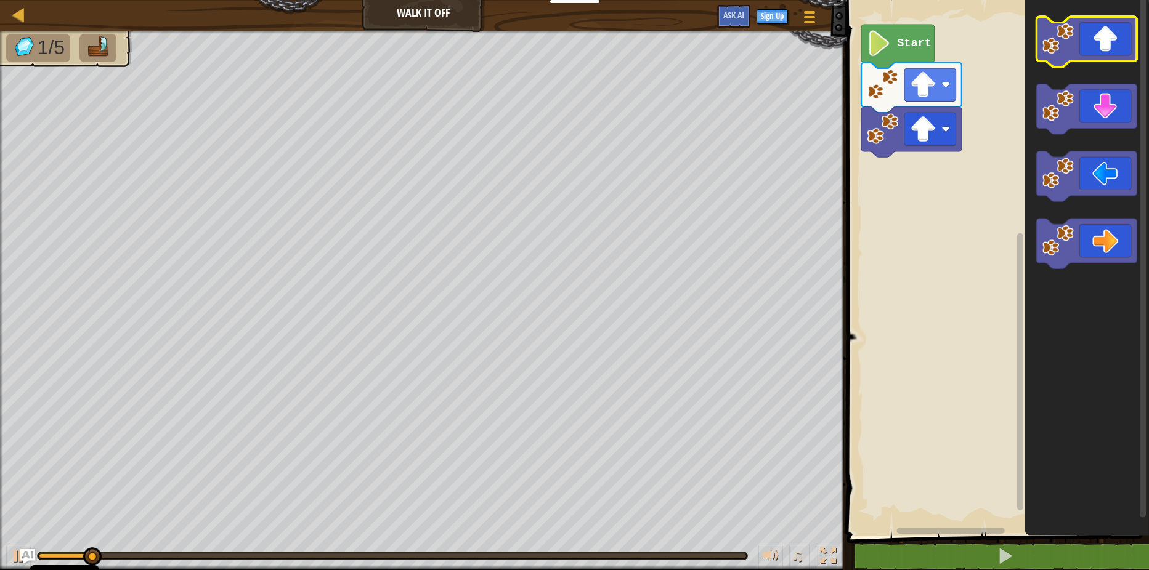
click at [1056, 47] on image "Blockly Workspace" at bounding box center [1057, 38] width 31 height 31
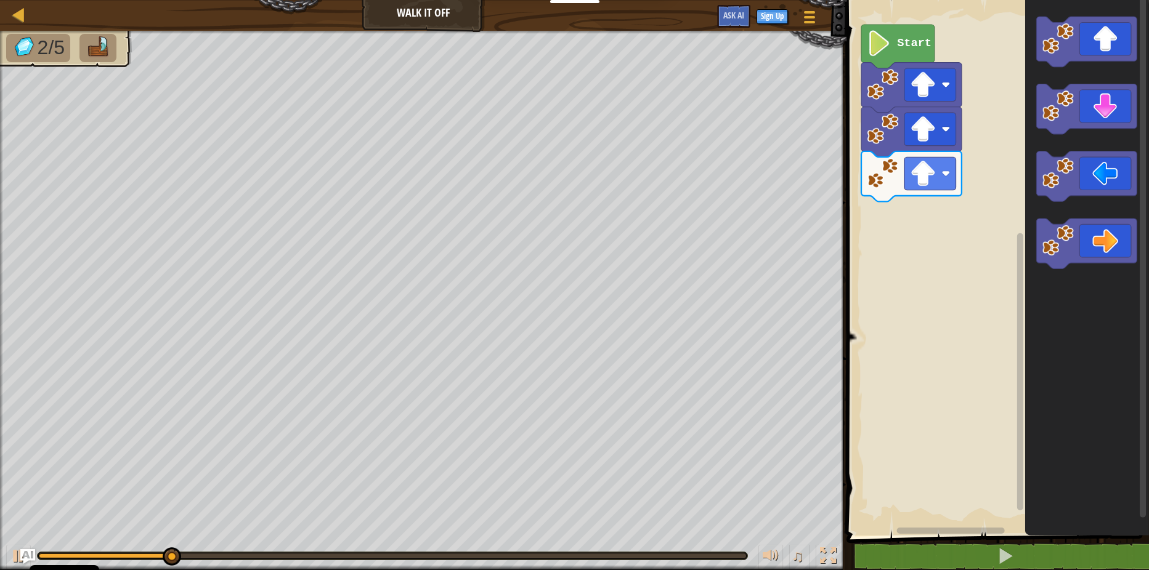
click at [1034, 230] on icon "Blockly Workspace" at bounding box center [1087, 265] width 124 height 542
click at [1040, 241] on icon "Blockly Workspace" at bounding box center [1087, 244] width 100 height 50
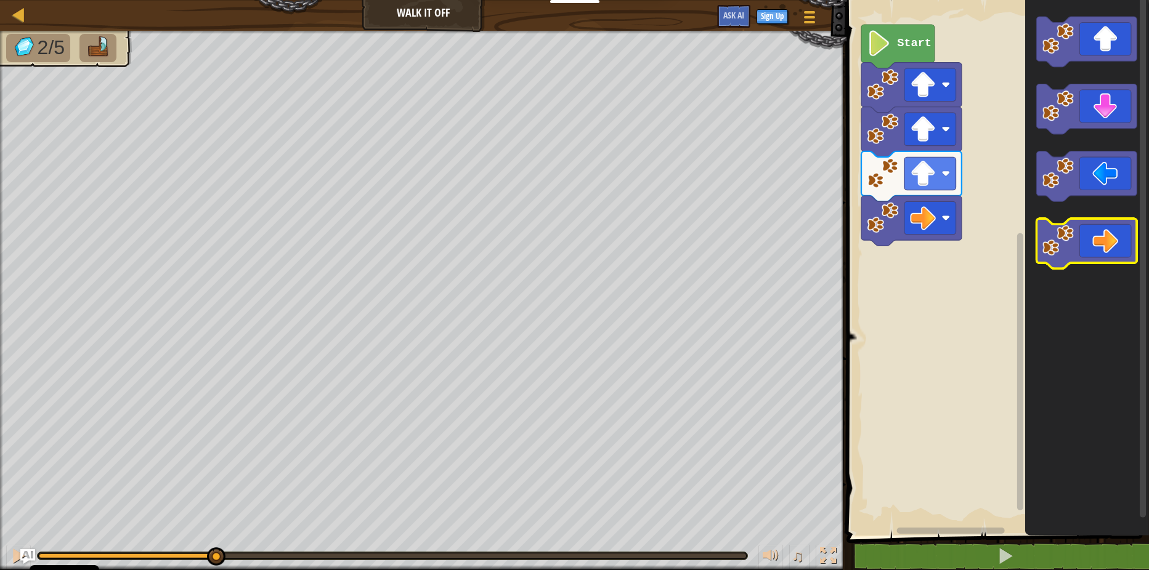
click at [1040, 241] on icon "Blockly Workspace" at bounding box center [1087, 244] width 100 height 50
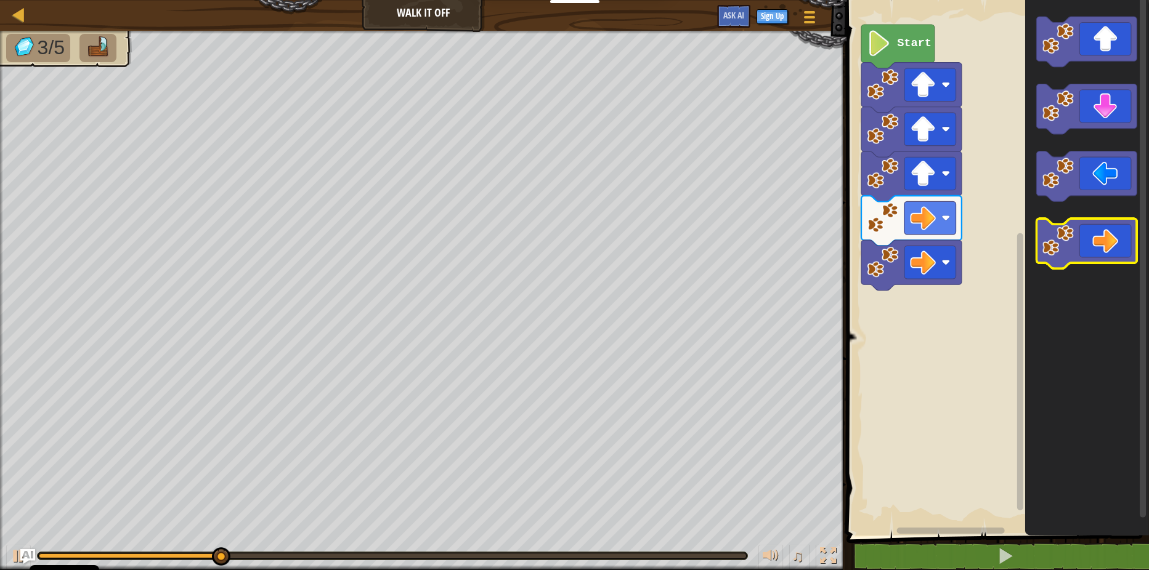
click at [1040, 241] on icon "Blockly Workspace" at bounding box center [1087, 244] width 100 height 50
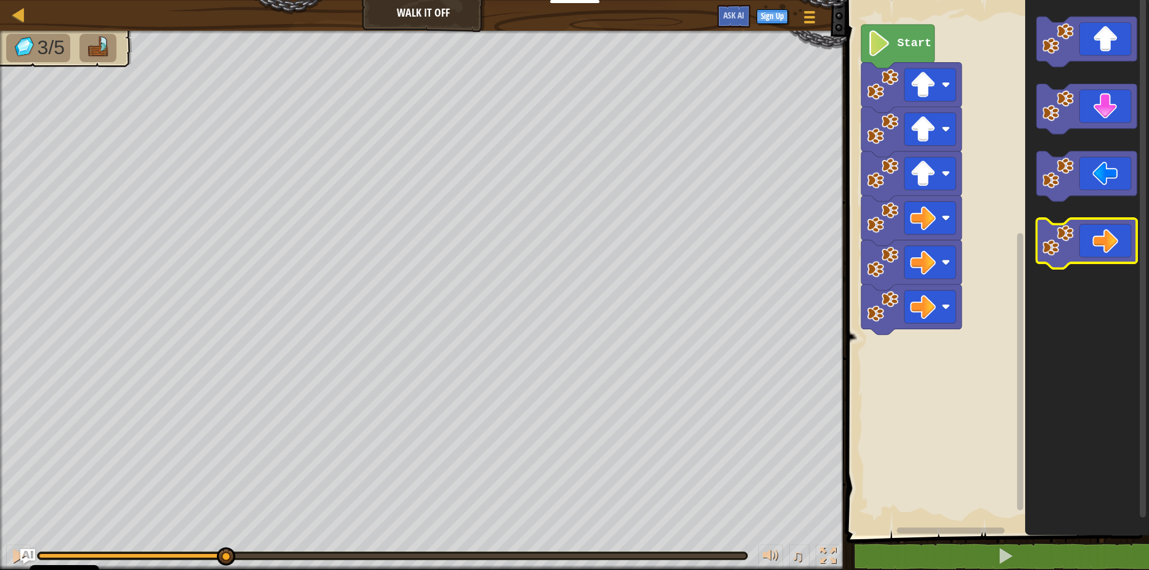
click at [1040, 241] on icon "Blockly Workspace" at bounding box center [1087, 244] width 100 height 50
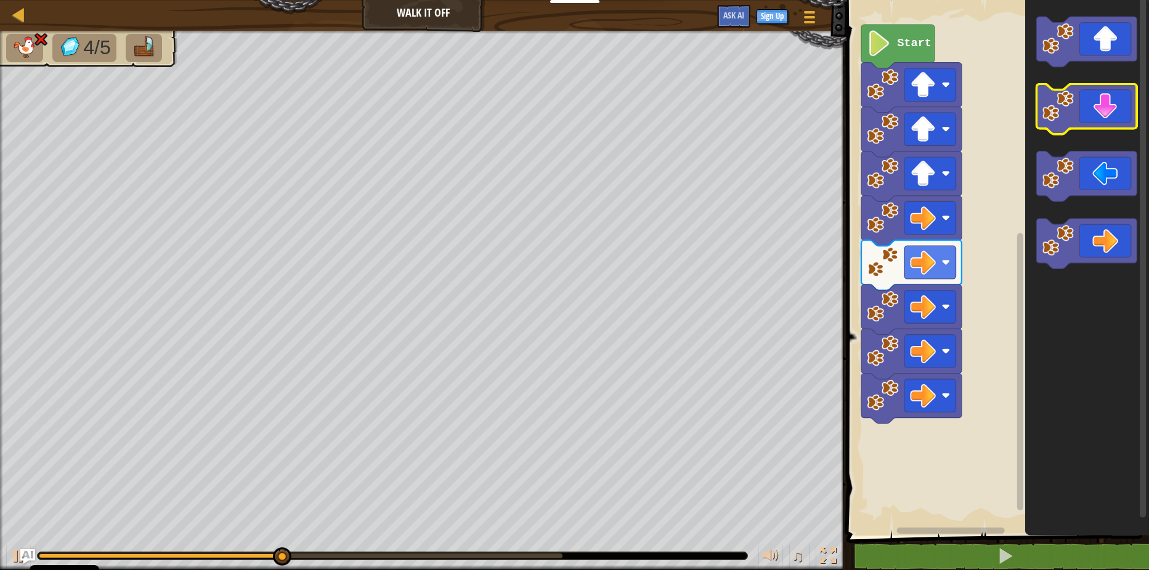
click at [1054, 118] on image "Blockly Workspace" at bounding box center [1057, 105] width 31 height 31
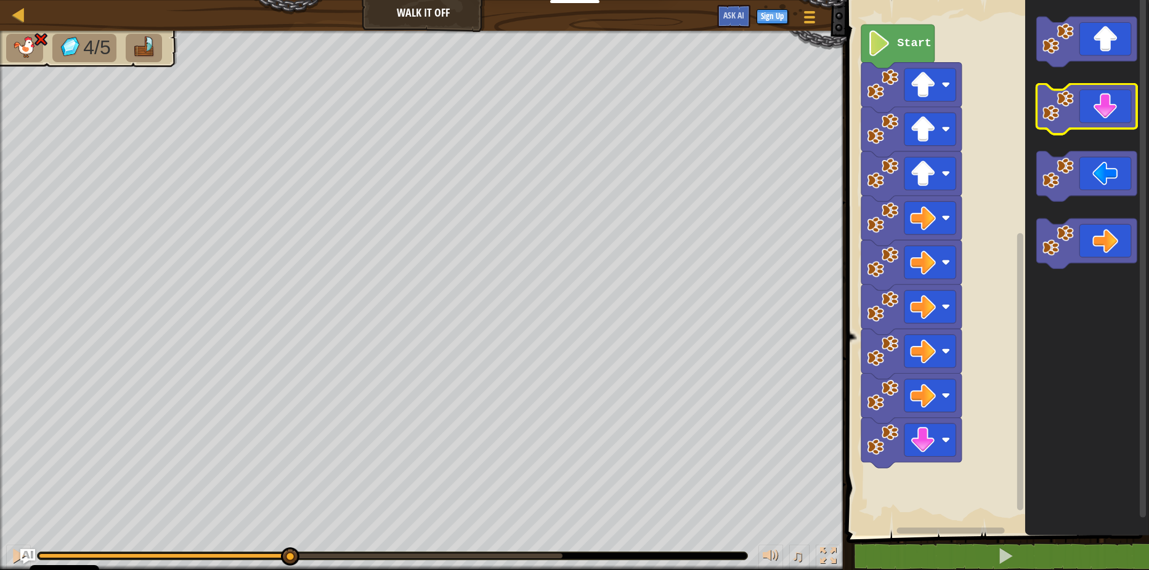
click at [1054, 118] on image "Blockly Workspace" at bounding box center [1057, 105] width 31 height 31
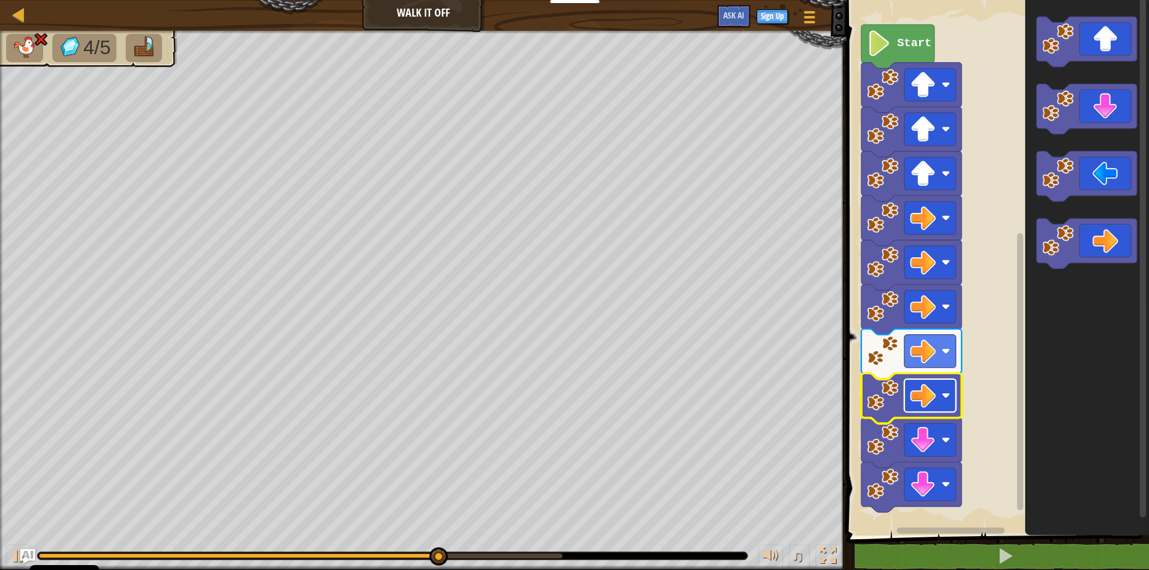
click at [938, 396] on rect "Blockly Workspace" at bounding box center [930, 395] width 52 height 33
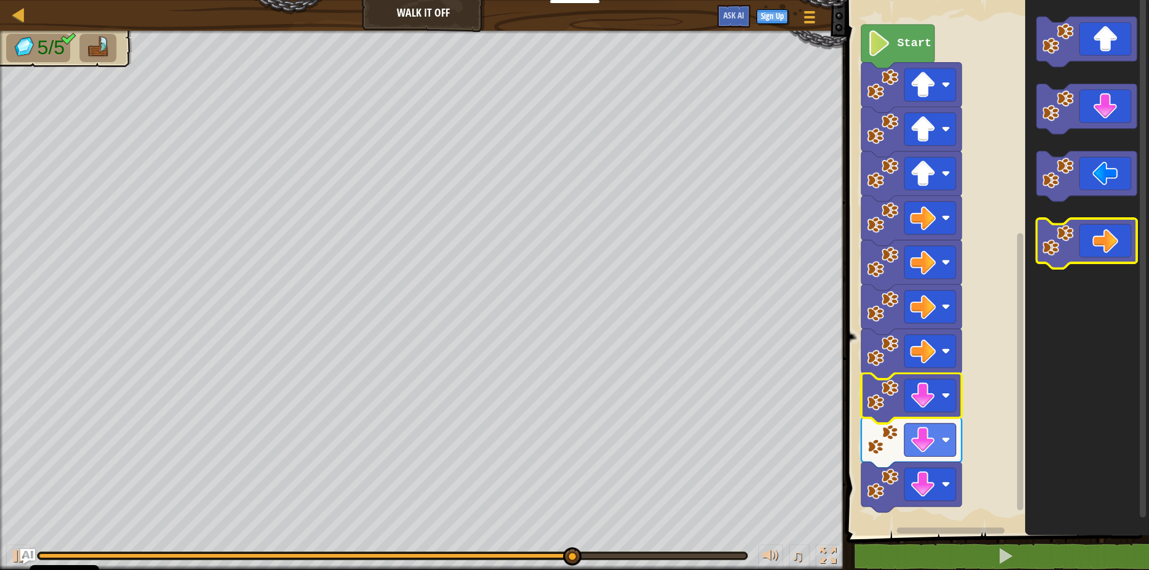
click at [1062, 227] on image "Blockly Workspace" at bounding box center [1057, 240] width 31 height 31
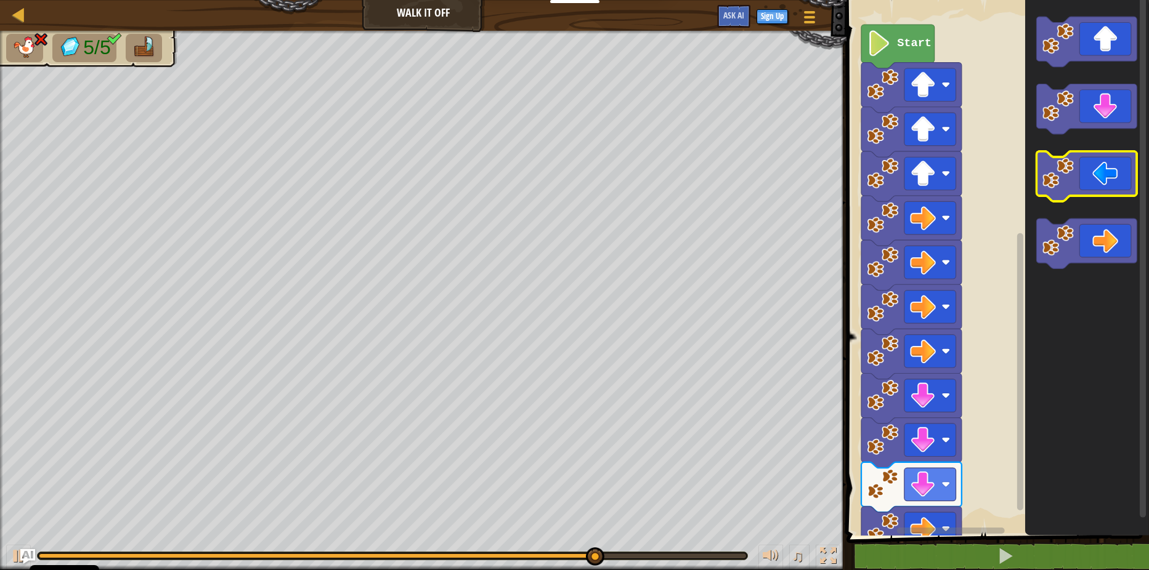
click at [1062, 186] on image "Blockly Workspace" at bounding box center [1057, 173] width 31 height 31
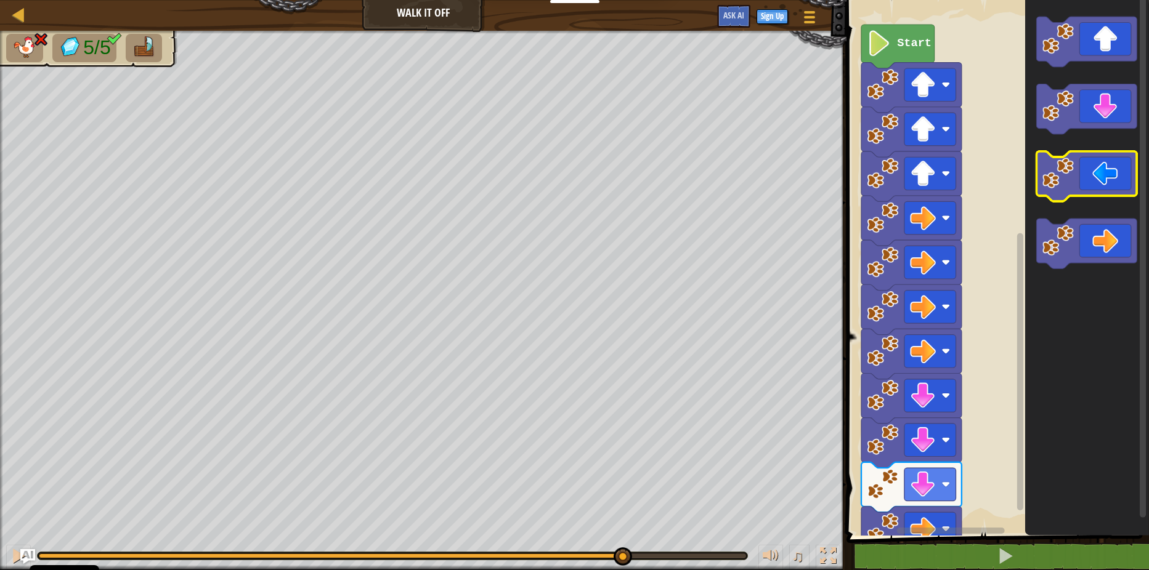
click at [1062, 186] on image "Blockly Workspace" at bounding box center [1057, 173] width 31 height 31
click at [1060, 190] on g "Blockly Workspace" at bounding box center [1087, 177] width 100 height 50
click at [1052, 203] on icon "Blockly Workspace" at bounding box center [1087, 265] width 124 height 542
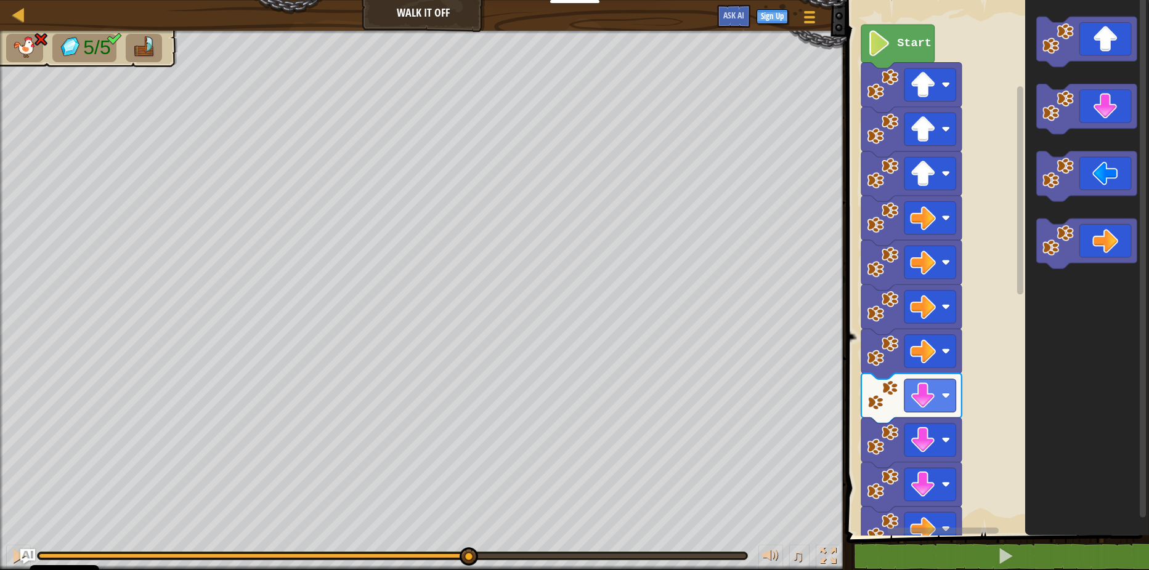
click at [466, 530] on div "5/5 ♫ Turtle" at bounding box center [574, 301] width 1149 height 540
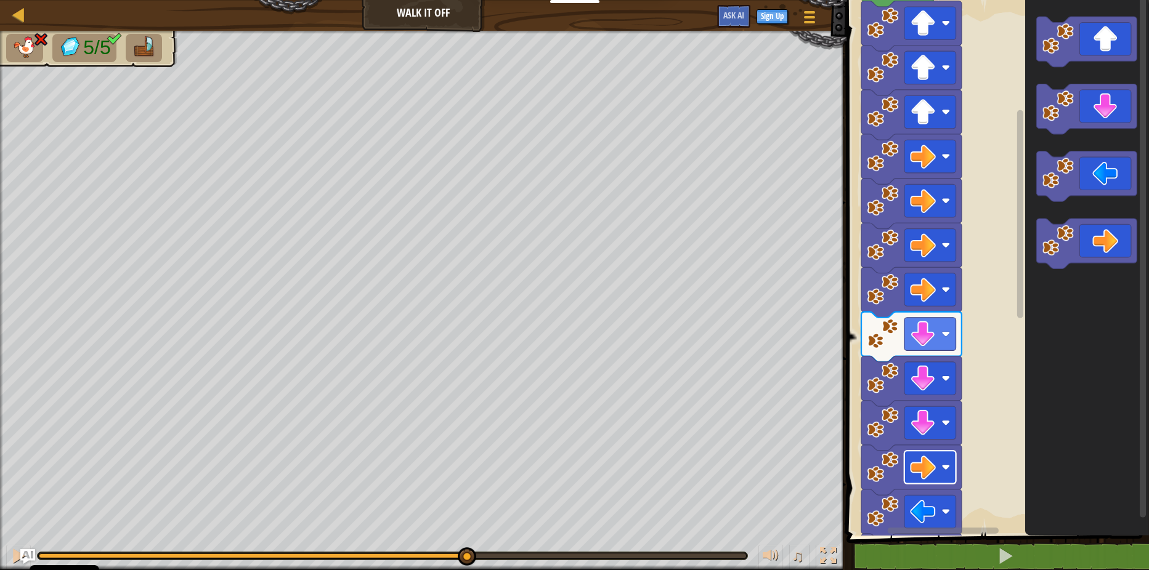
click at [909, 474] on rect "Blockly Workspace" at bounding box center [930, 467] width 52 height 33
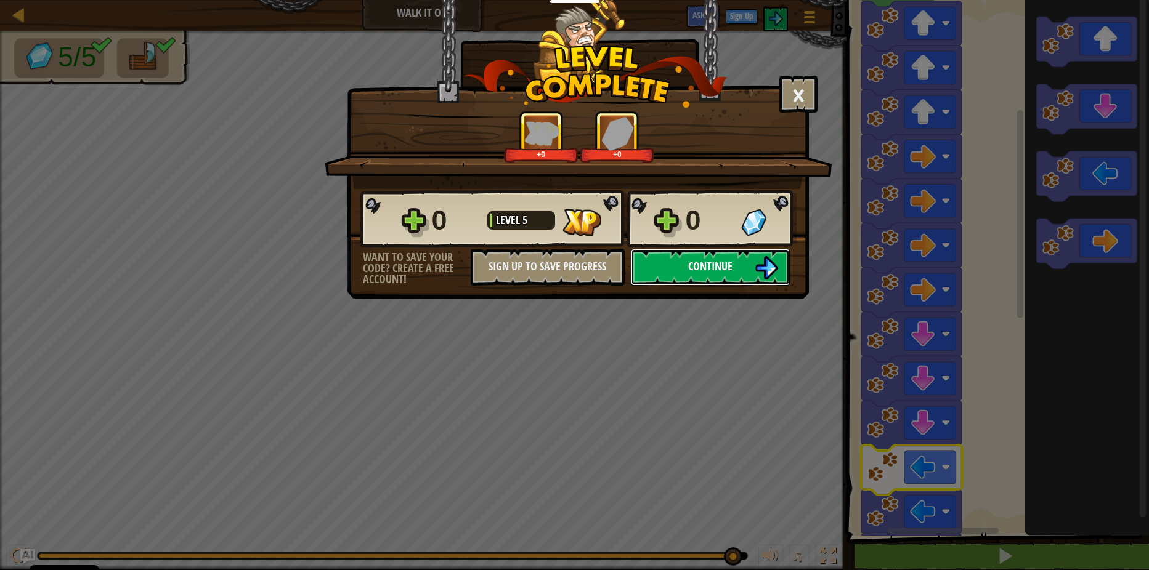
click at [765, 273] on img at bounding box center [766, 267] width 23 height 23
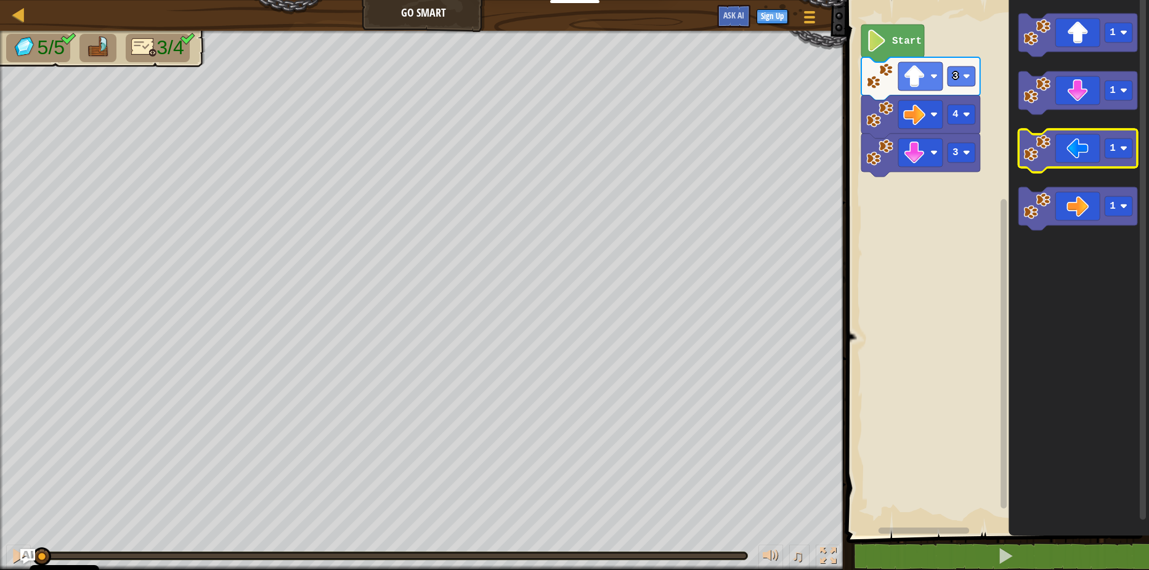
click at [1046, 152] on image "Blockly Workspace" at bounding box center [1036, 148] width 27 height 27
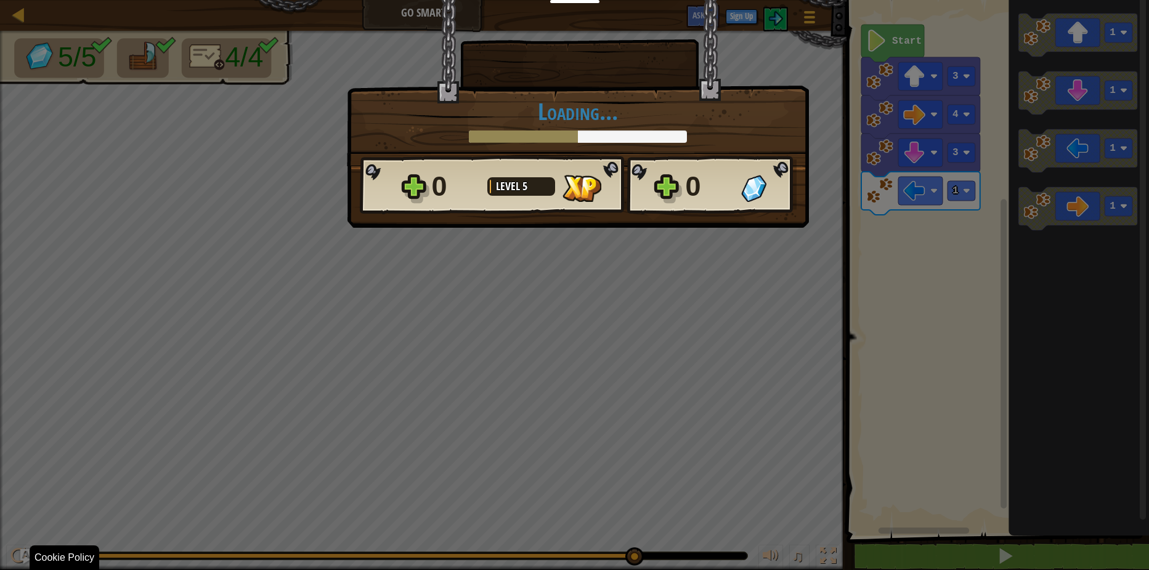
drag, startPoint x: 153, startPoint y: 558, endPoint x: 859, endPoint y: 599, distance: 706.6
click at [859, 1] on html "Cookie Policy CodeCombat uses a few essential and non-essential cookies. Privac…" at bounding box center [574, 0] width 1149 height 1
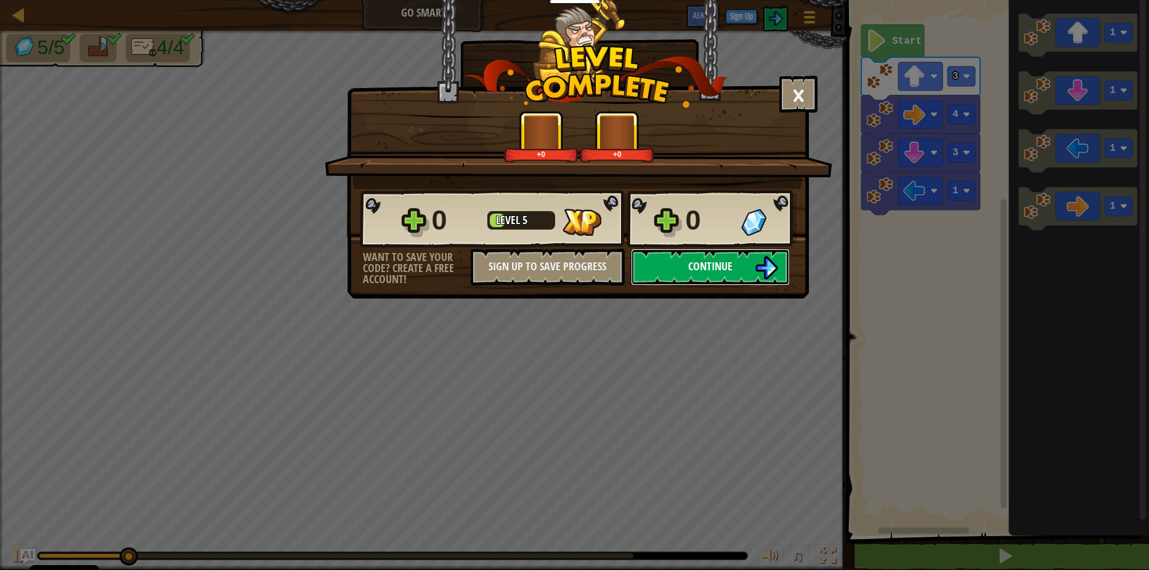
click at [736, 272] on button "Continue" at bounding box center [710, 267] width 159 height 37
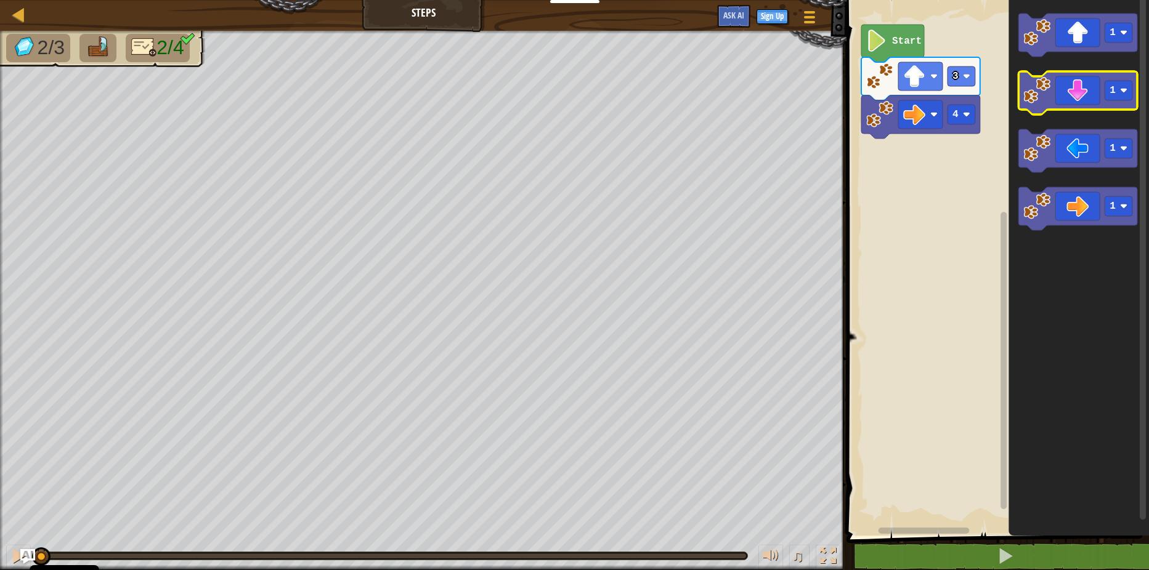
click at [1050, 94] on image "Blockly Workspace" at bounding box center [1036, 90] width 27 height 27
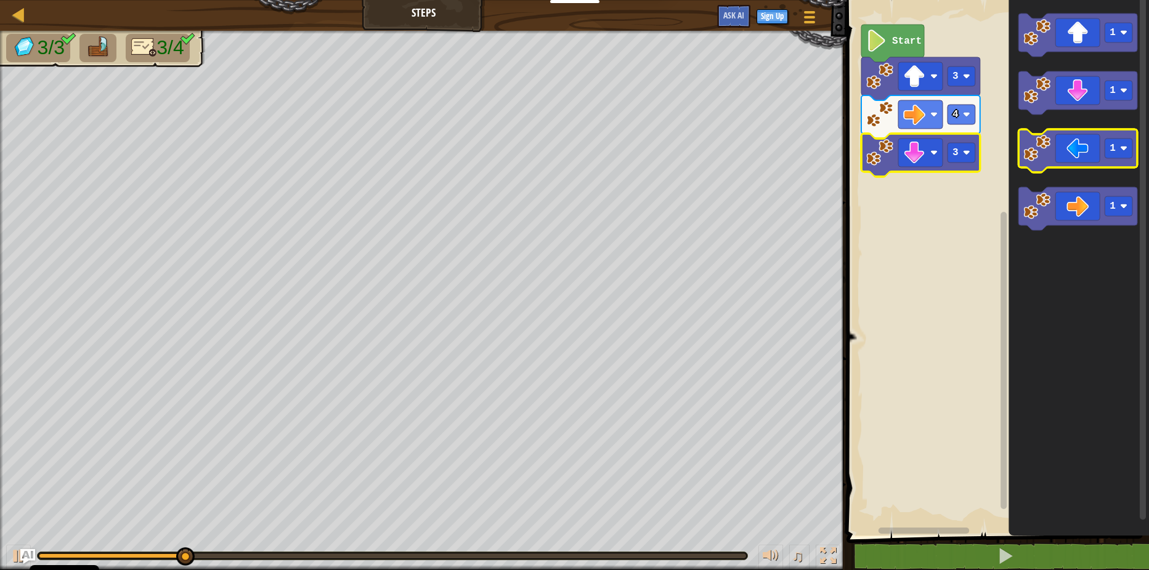
click at [1039, 153] on image "Blockly Workspace" at bounding box center [1036, 148] width 27 height 27
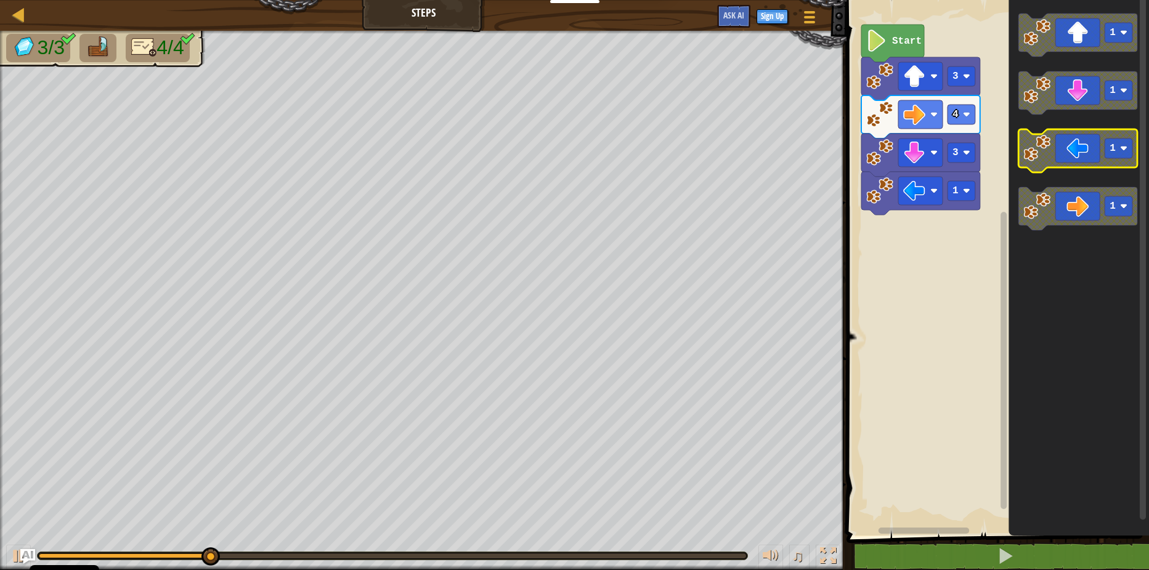
click at [1039, 155] on image "Blockly Workspace" at bounding box center [1036, 148] width 27 height 27
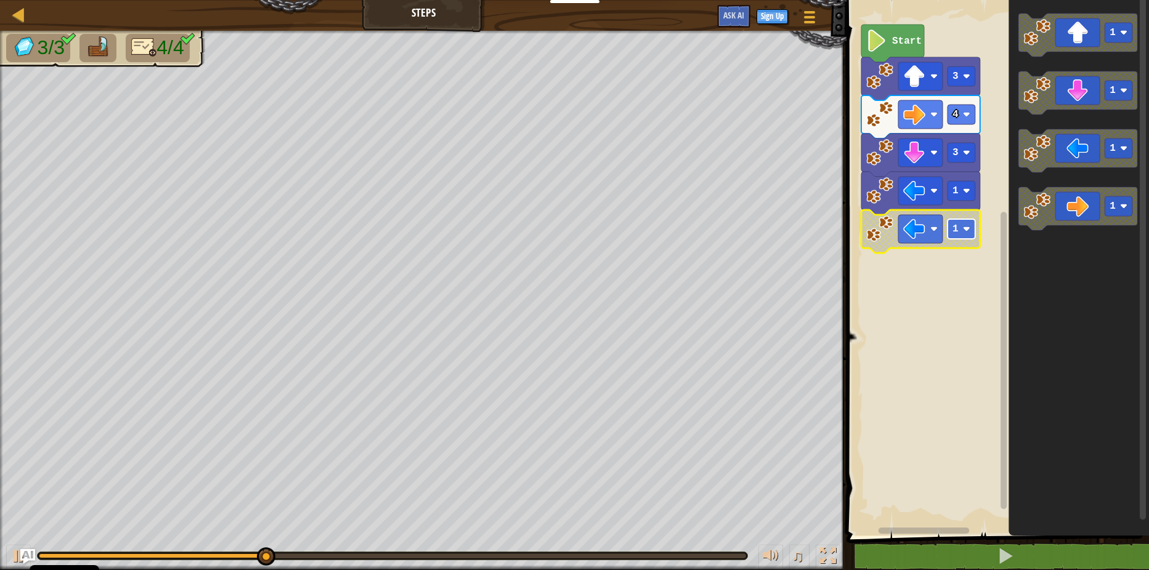
click at [968, 227] on image "Blockly Workspace" at bounding box center [966, 228] width 7 height 7
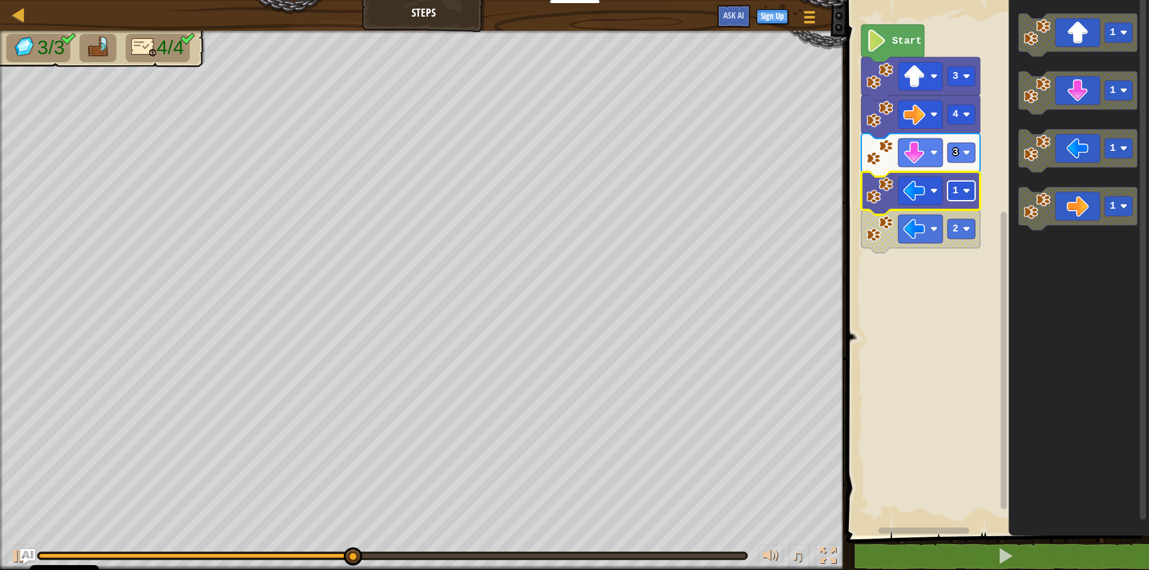
click at [959, 197] on rect "Blockly Workspace" at bounding box center [961, 191] width 28 height 20
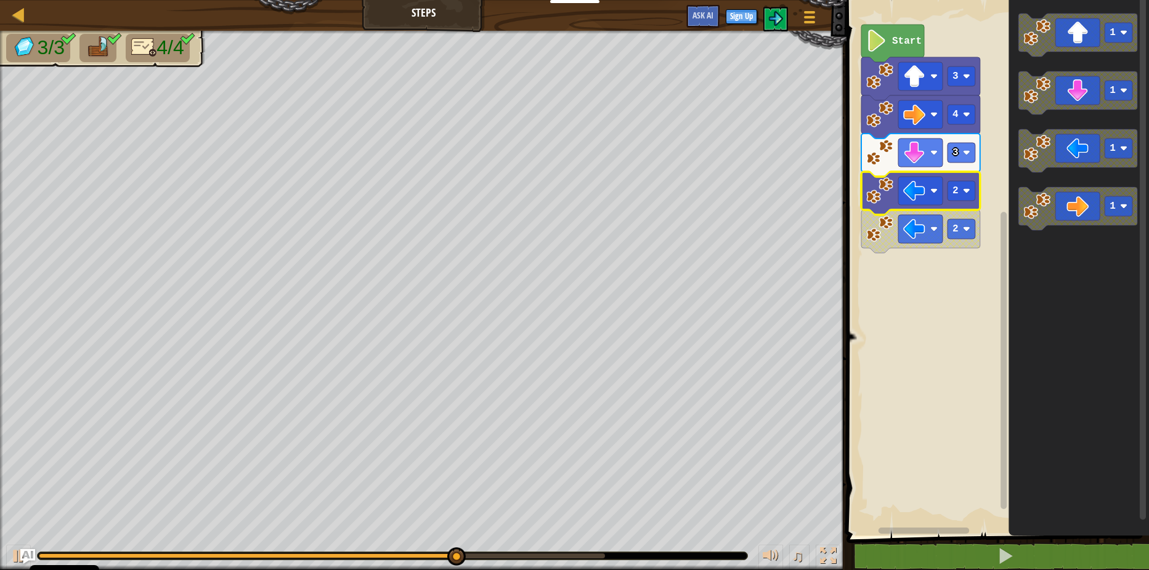
click at [609, 555] on div at bounding box center [393, 556] width 710 height 7
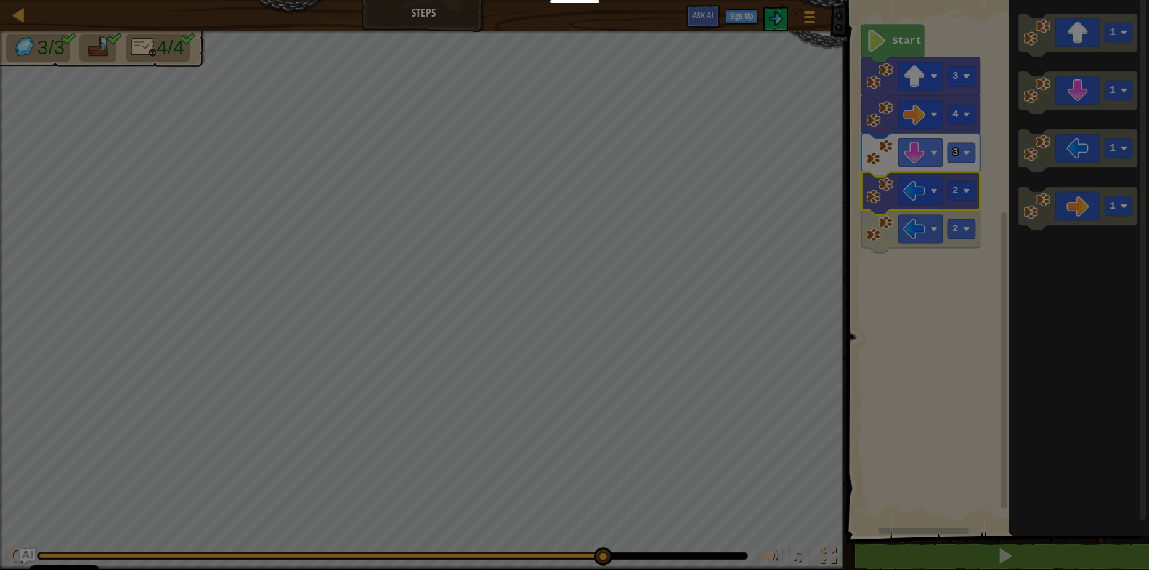
click at [603, 1] on body "Cookie Policy CodeCombat uses a few essential and non-essential cookies. Privac…" at bounding box center [574, 0] width 1149 height 1
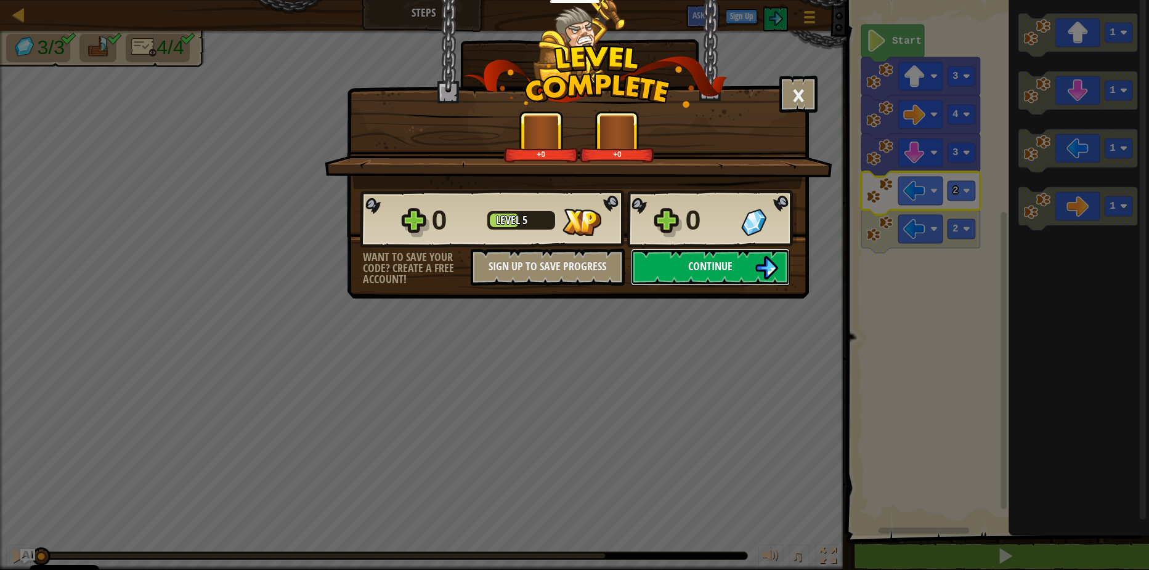
click at [765, 264] on img at bounding box center [766, 267] width 23 height 23
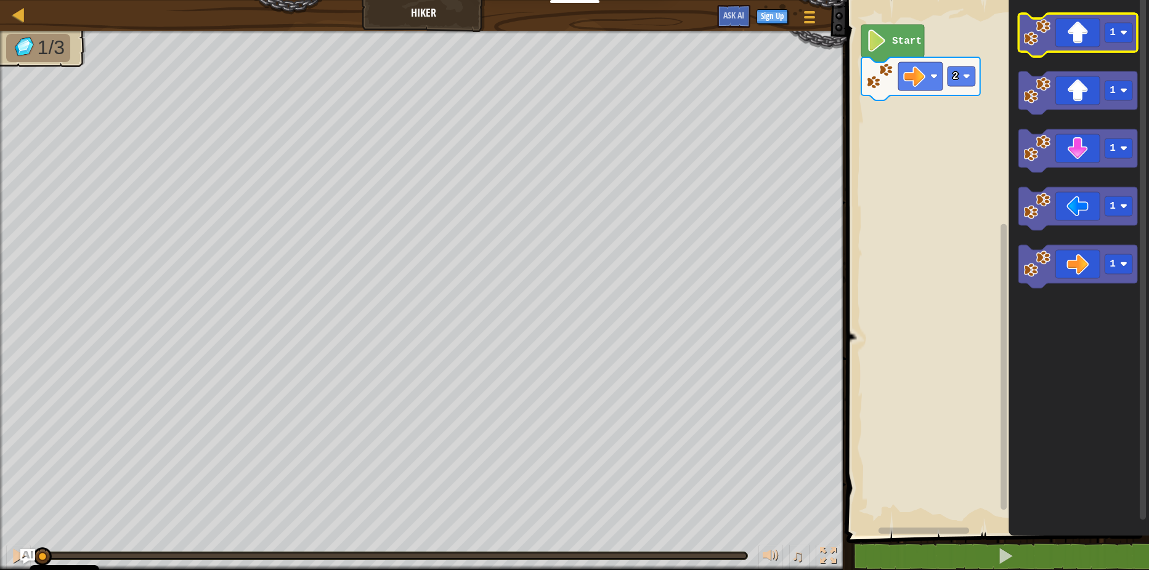
click at [1039, 42] on image "Blockly Workspace" at bounding box center [1036, 32] width 27 height 27
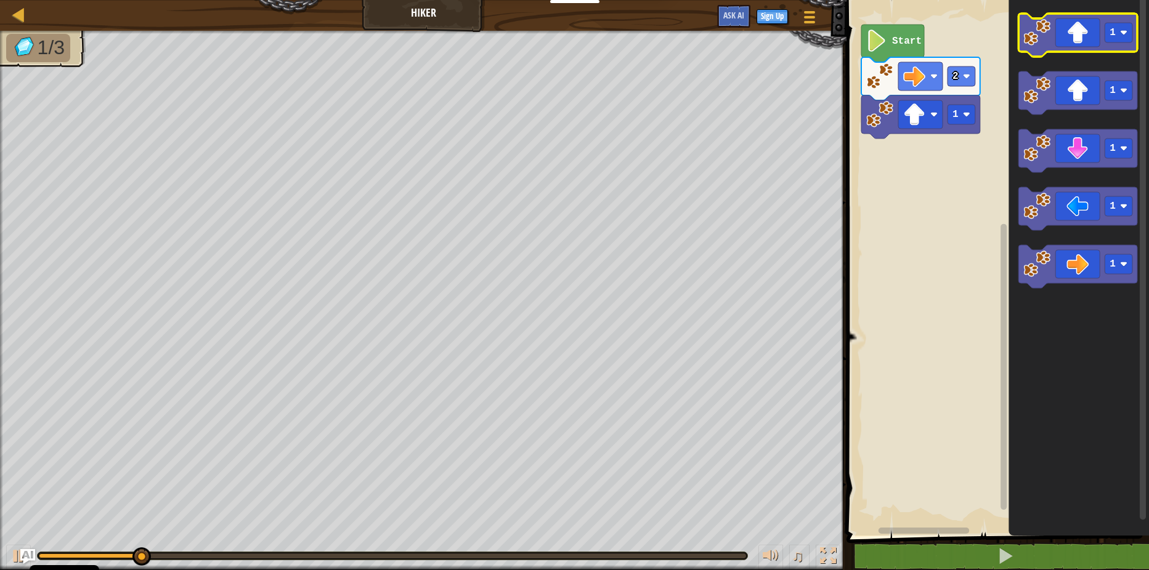
click at [1039, 42] on image "Blockly Workspace" at bounding box center [1036, 32] width 27 height 27
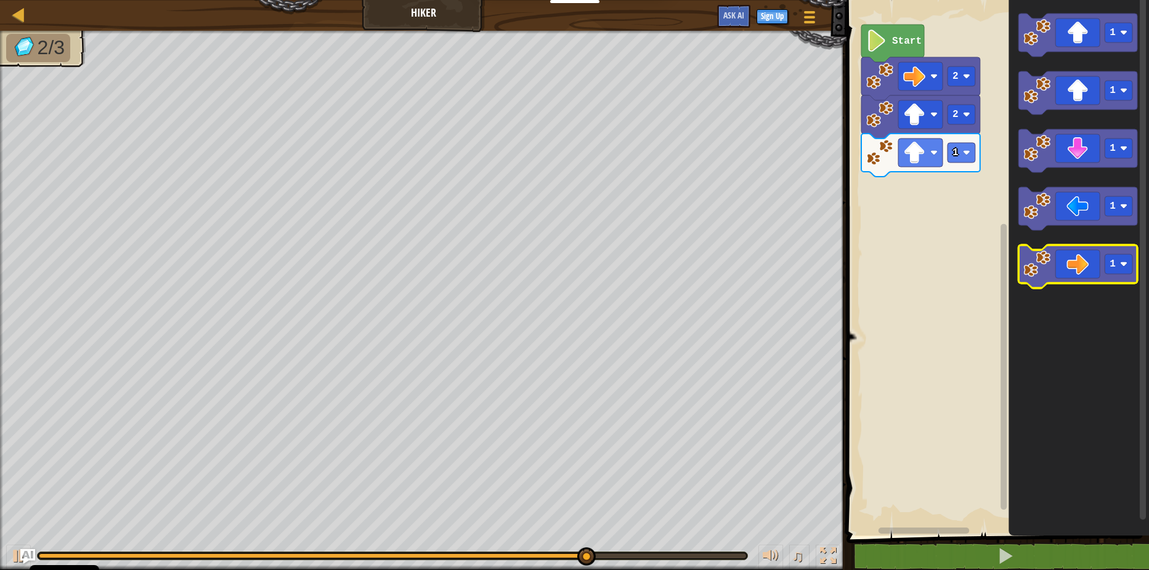
click at [1069, 264] on icon "Blockly Workspace" at bounding box center [1077, 266] width 119 height 43
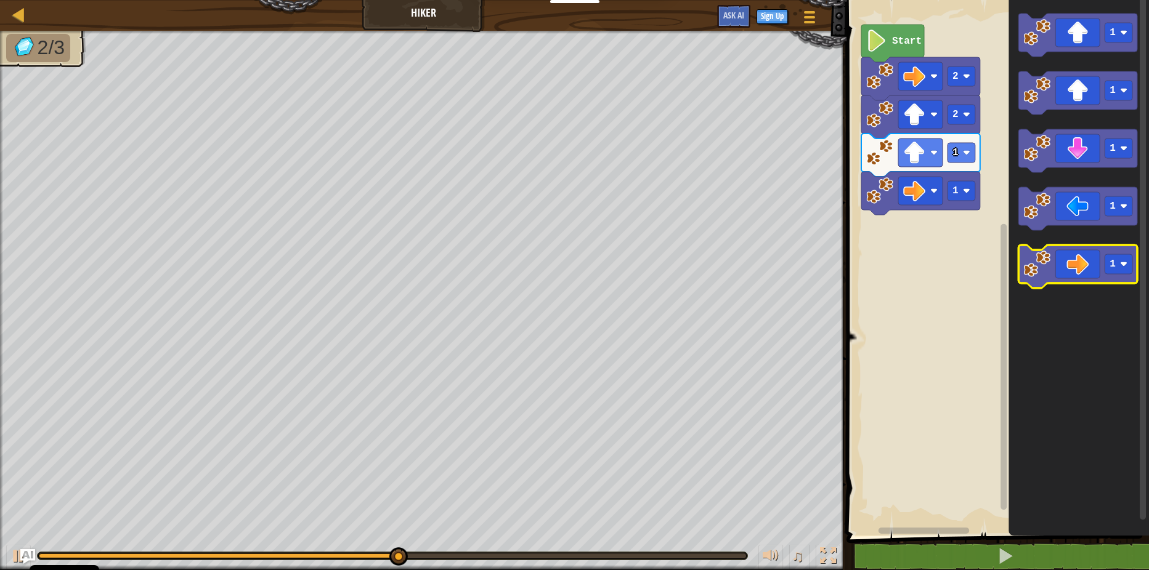
click at [1068, 265] on icon "Blockly Workspace" at bounding box center [1077, 266] width 119 height 43
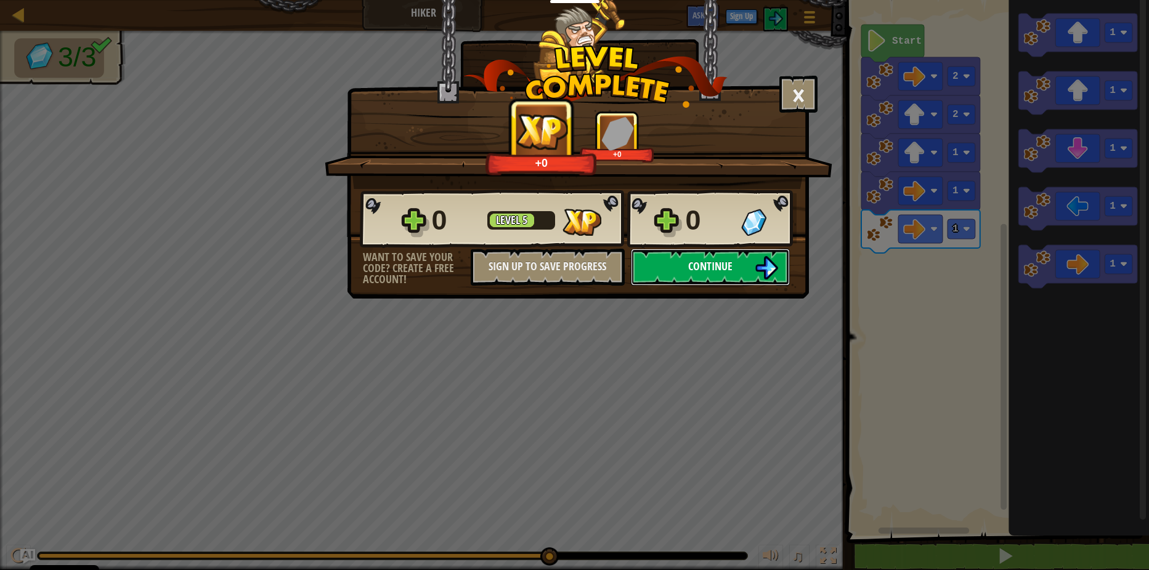
click at [722, 276] on button "Continue" at bounding box center [710, 267] width 159 height 37
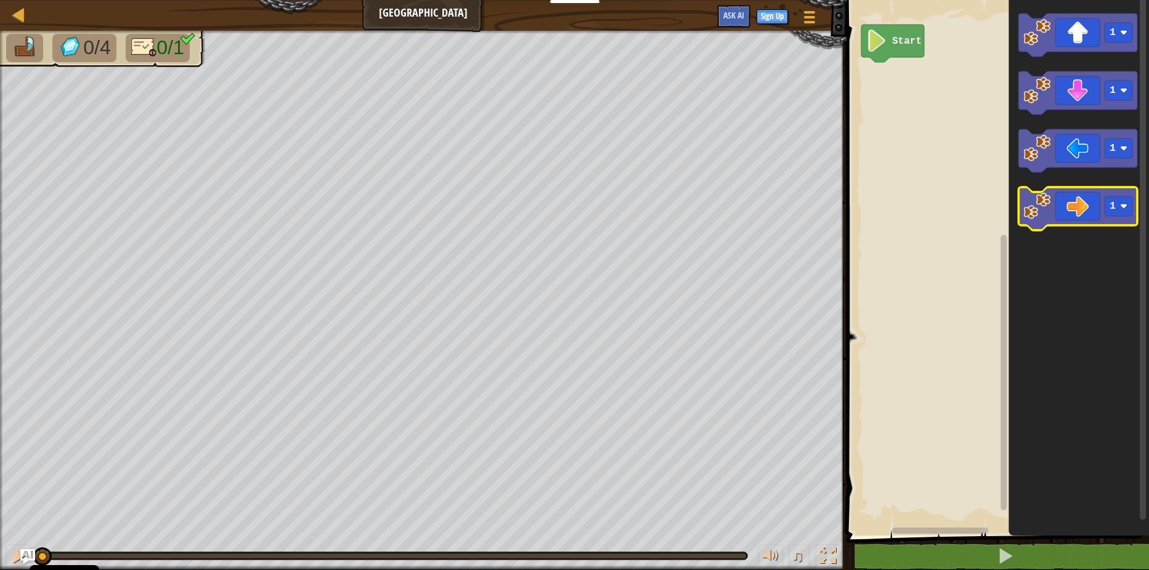
click at [1079, 207] on icon "Blockly Workspace" at bounding box center [1077, 208] width 119 height 43
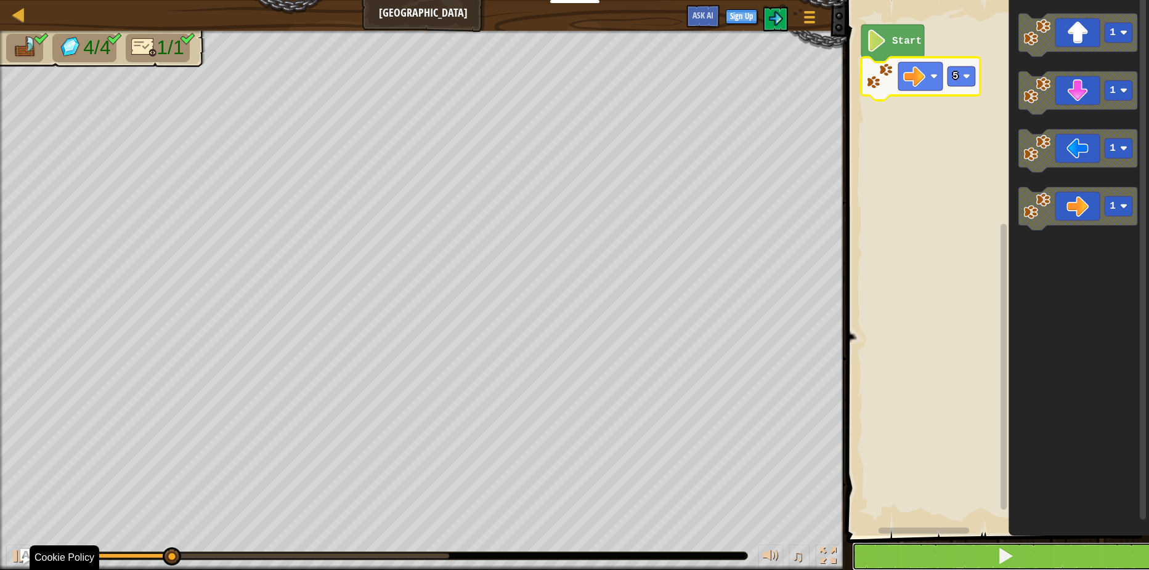
click at [978, 553] on button at bounding box center [1005, 557] width 306 height 28
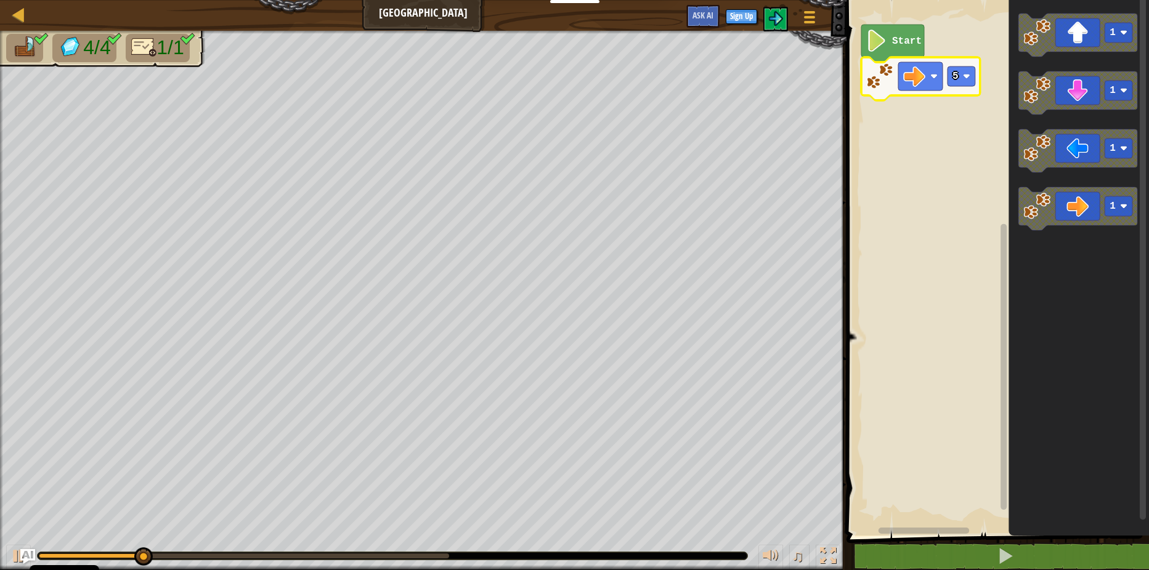
click at [436, 553] on div "0:05.5 Now: 0:01.3 Max: 0:05.8" at bounding box center [393, 556] width 710 height 7
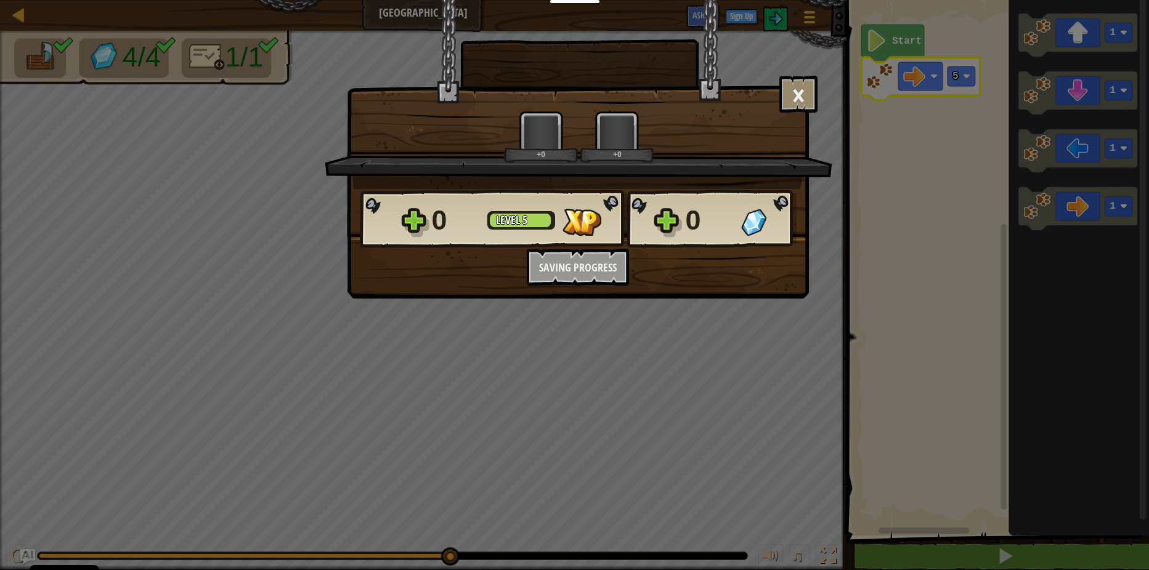
drag, startPoint x: 444, startPoint y: 554, endPoint x: 652, endPoint y: 570, distance: 209.4
click at [466, 1] on body "Cookie Policy CodeCombat uses a few essential and non-essential cookies. Privac…" at bounding box center [574, 0] width 1149 height 1
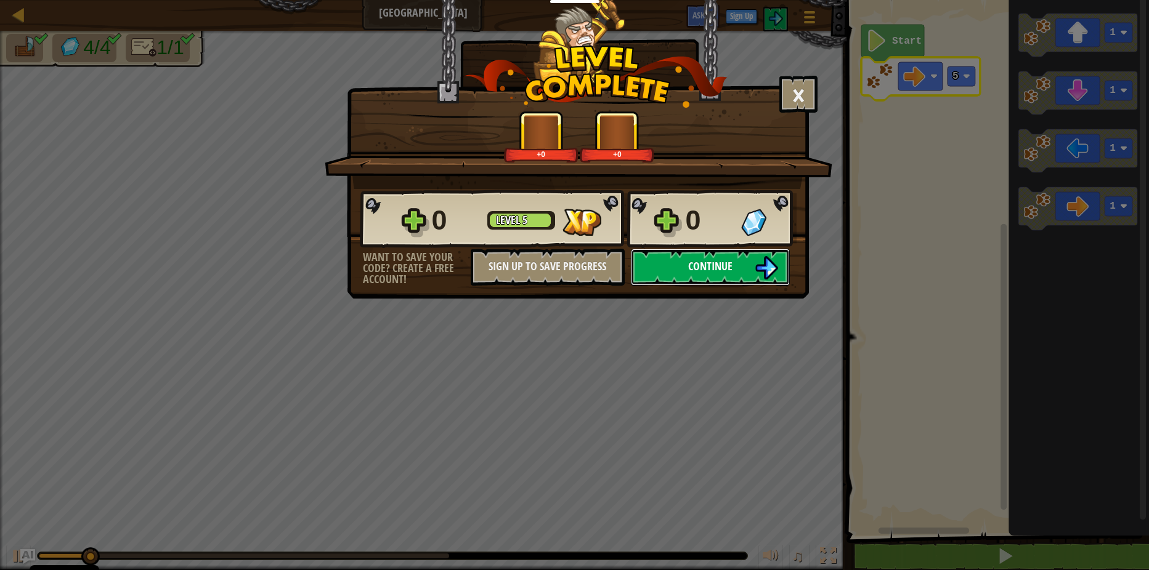
click at [734, 269] on button "Continue" at bounding box center [710, 267] width 159 height 37
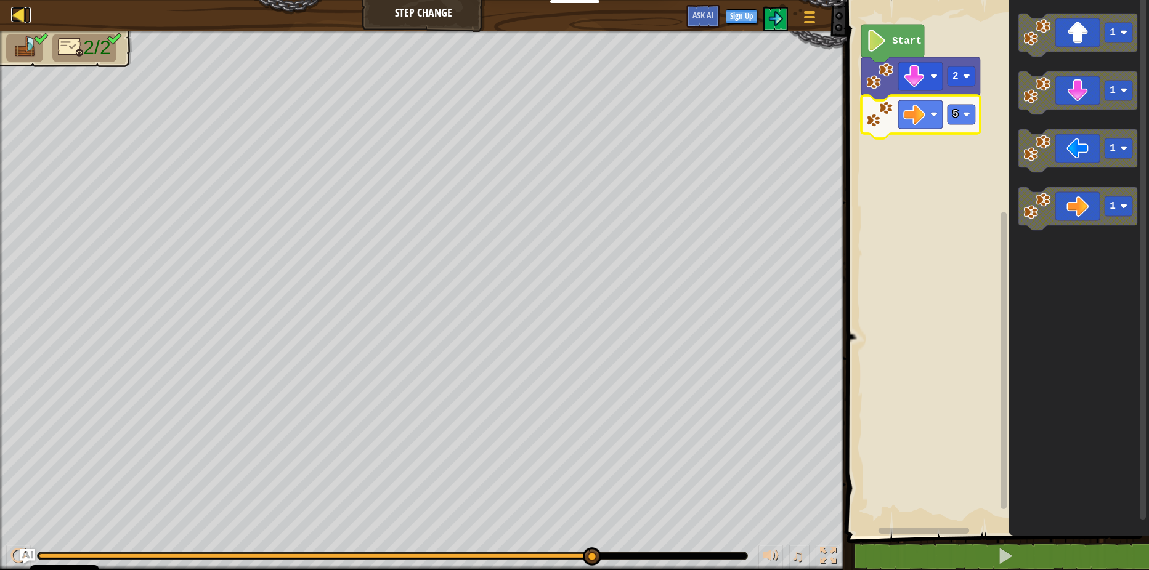
click at [26, 15] on div at bounding box center [18, 14] width 15 height 15
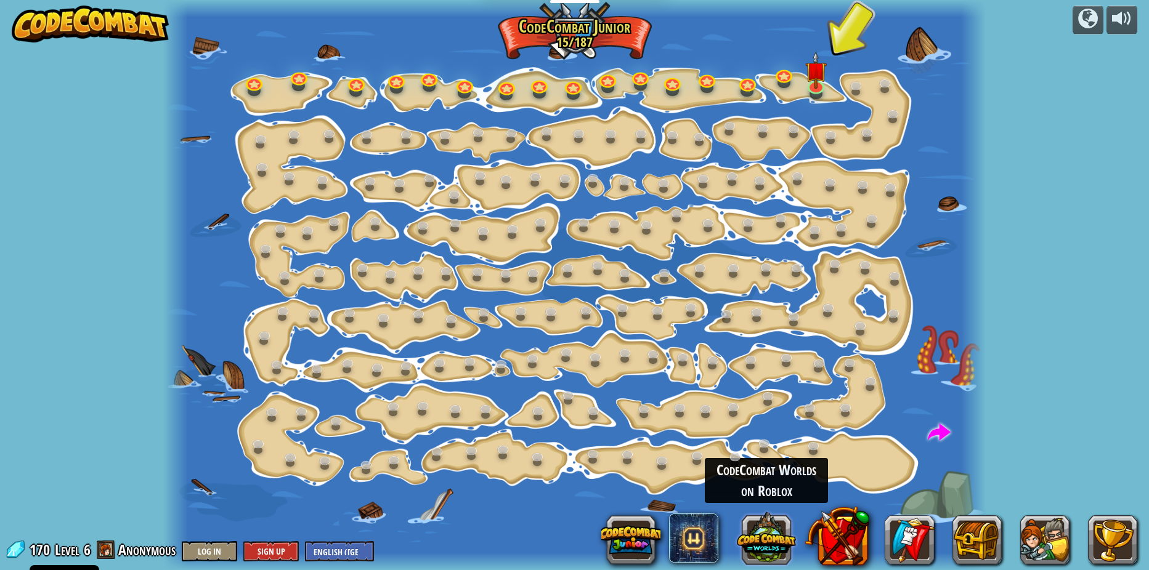
click at [784, 535] on button at bounding box center [766, 537] width 59 height 59
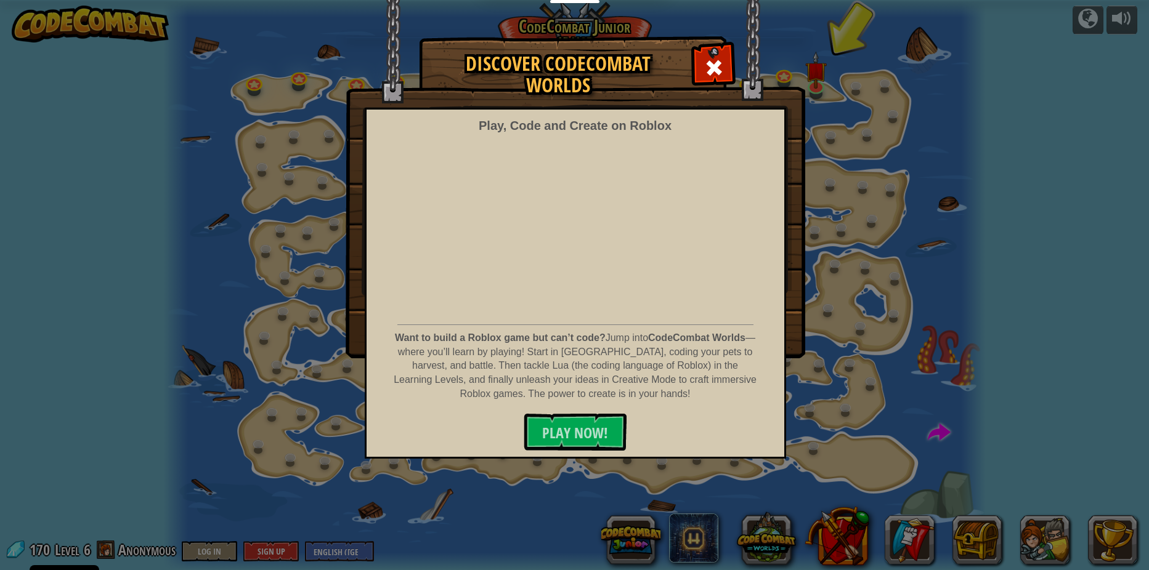
click at [694, 46] on img at bounding box center [576, 179] width 460 height 359
click at [697, 52] on div at bounding box center [713, 66] width 39 height 39
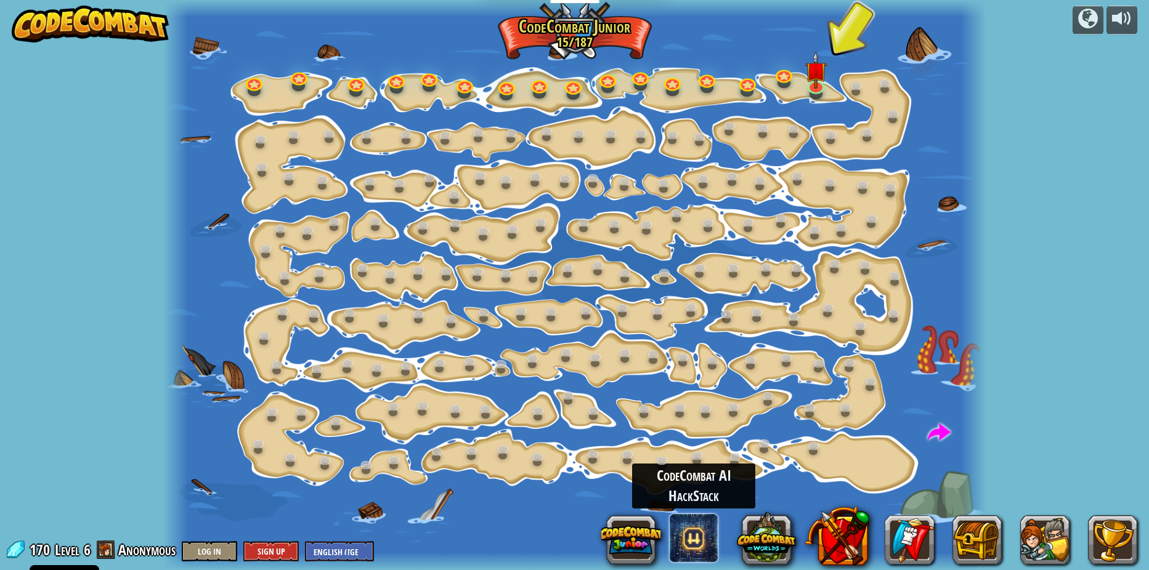
click at [684, 535] on span at bounding box center [693, 538] width 49 height 49
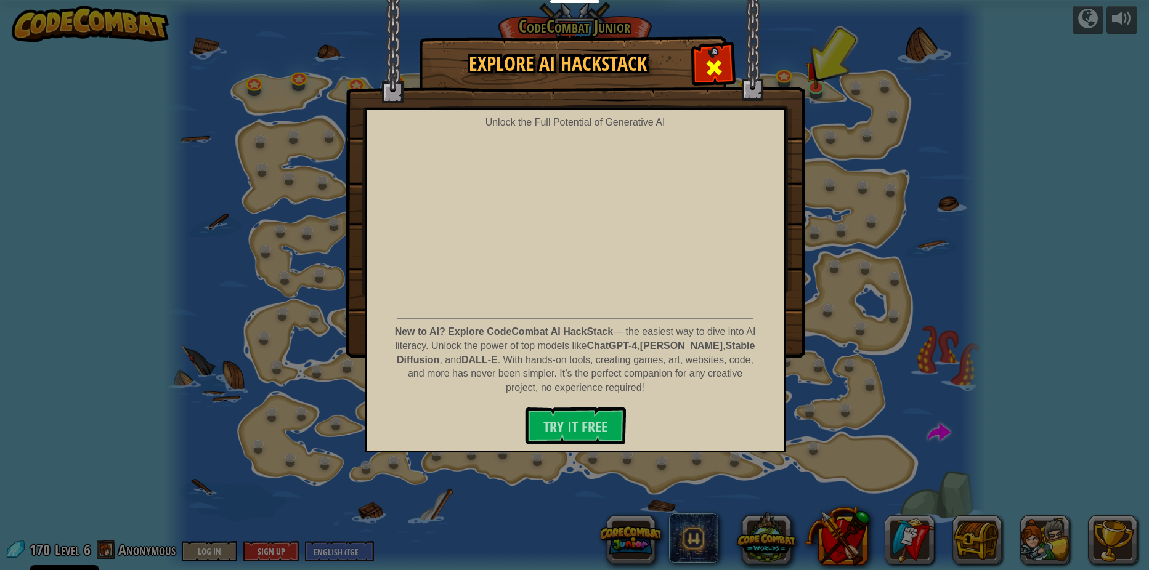
click at [729, 63] on div at bounding box center [713, 66] width 39 height 39
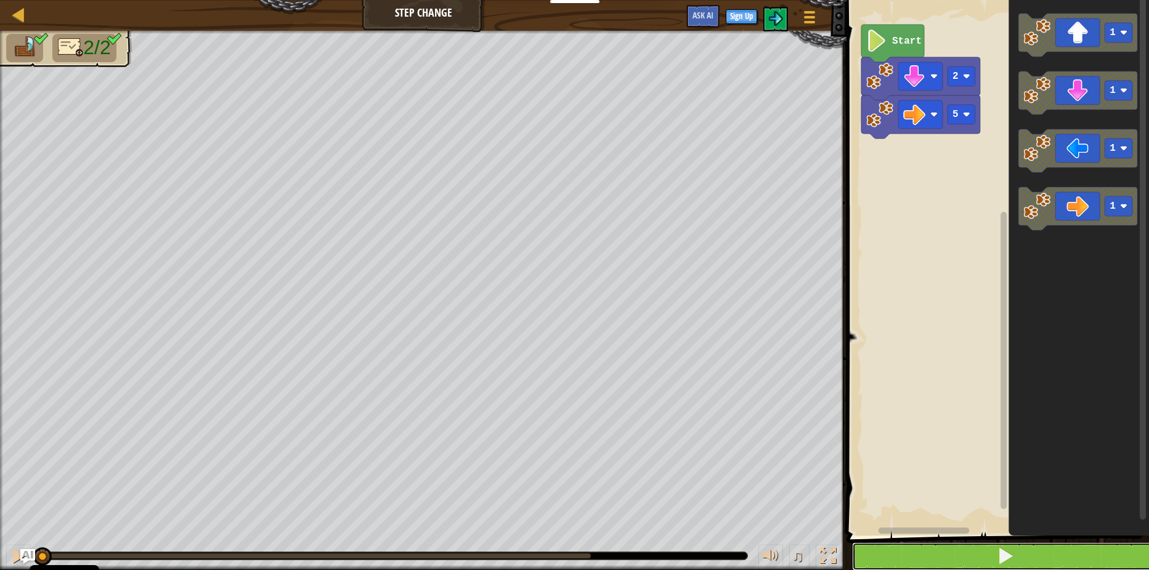
click at [997, 554] on span at bounding box center [1005, 556] width 17 height 17
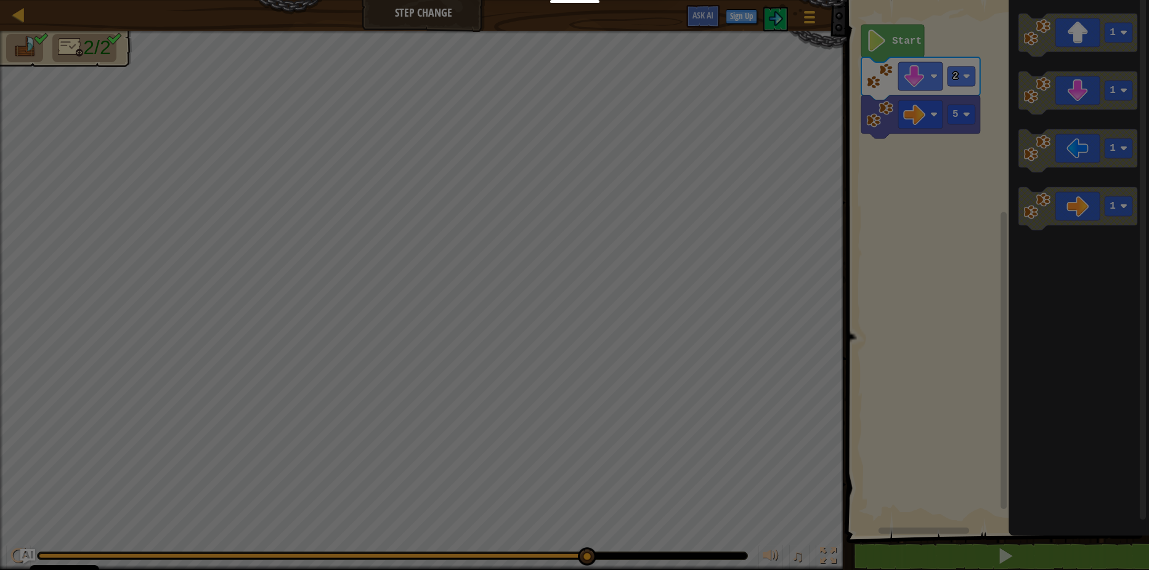
click at [585, 1] on body "Cookie Policy CodeCombat uses a few essential and non-essential cookies. Privac…" at bounding box center [574, 0] width 1149 height 1
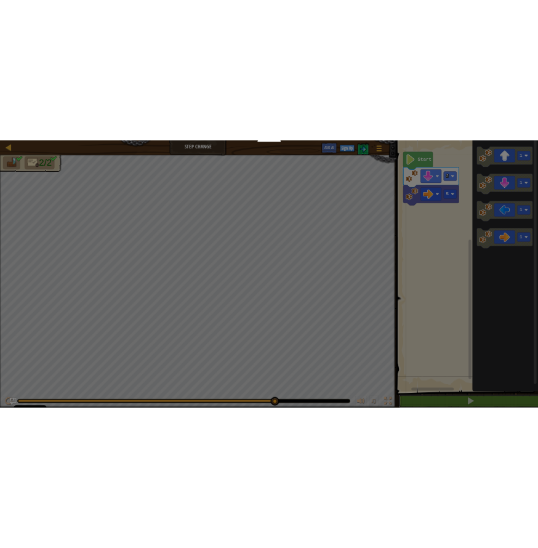
scroll to position [1, 0]
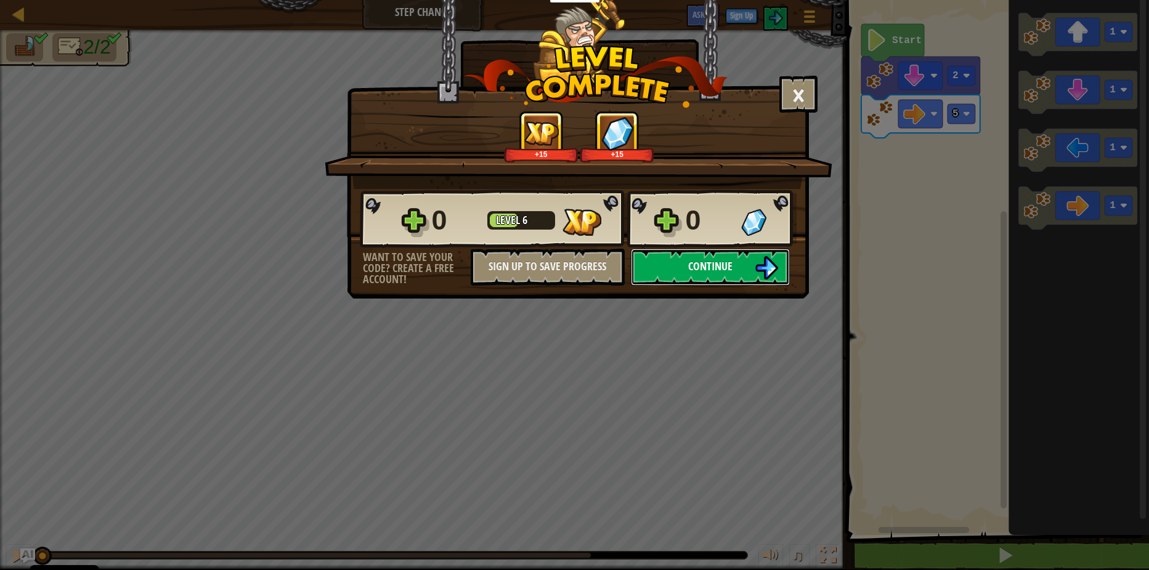
click at [708, 274] on button "Continue" at bounding box center [710, 267] width 159 height 37
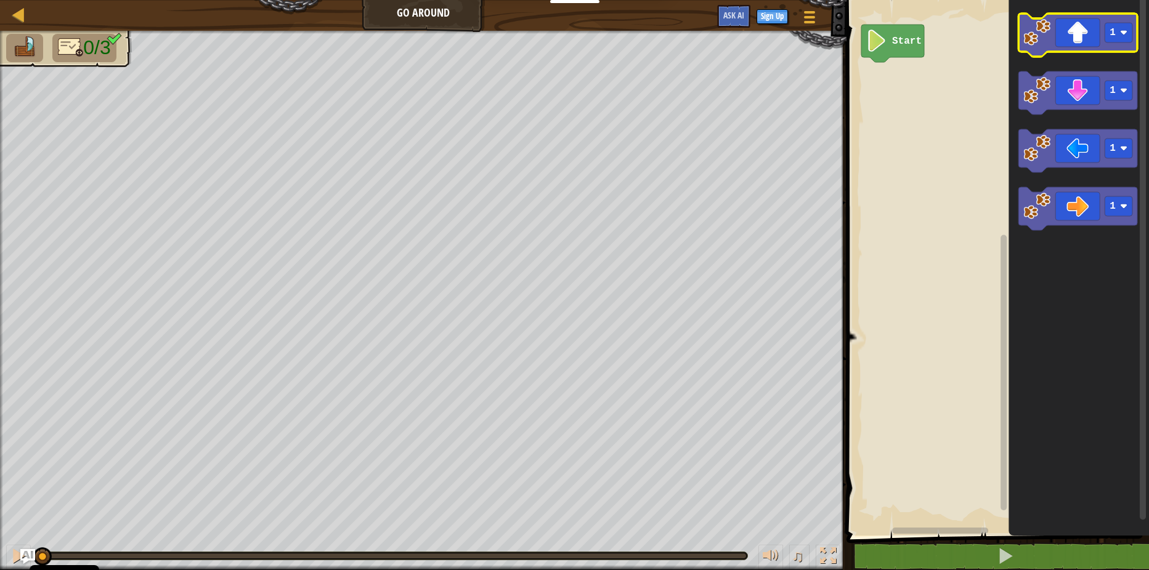
click at [1050, 47] on icon "Blockly Workspace" at bounding box center [1077, 35] width 119 height 43
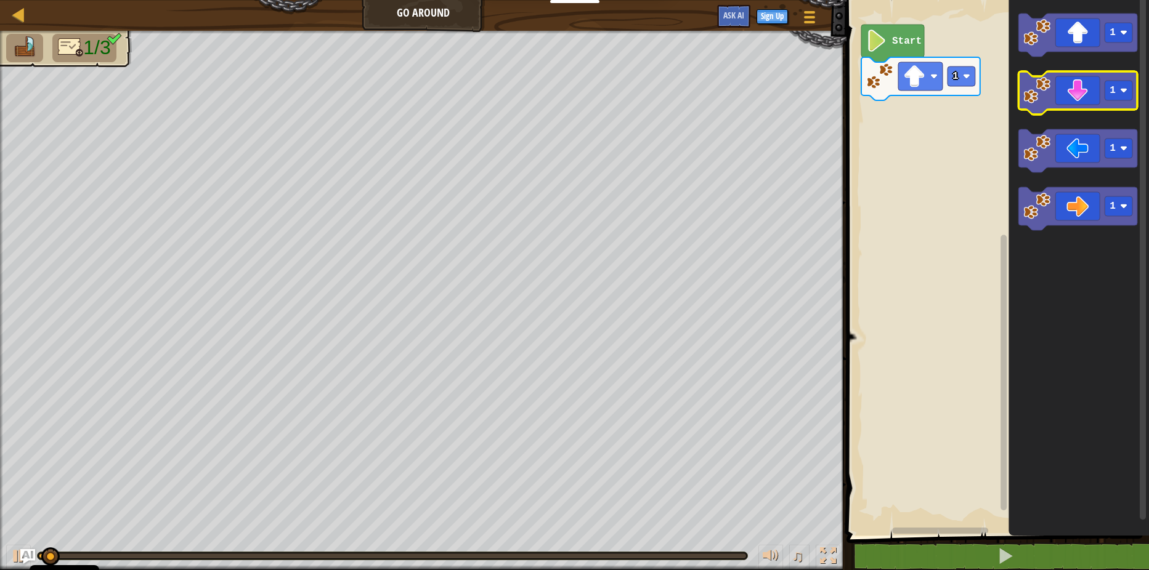
click at [1069, 98] on icon "Blockly Workspace" at bounding box center [1077, 92] width 119 height 43
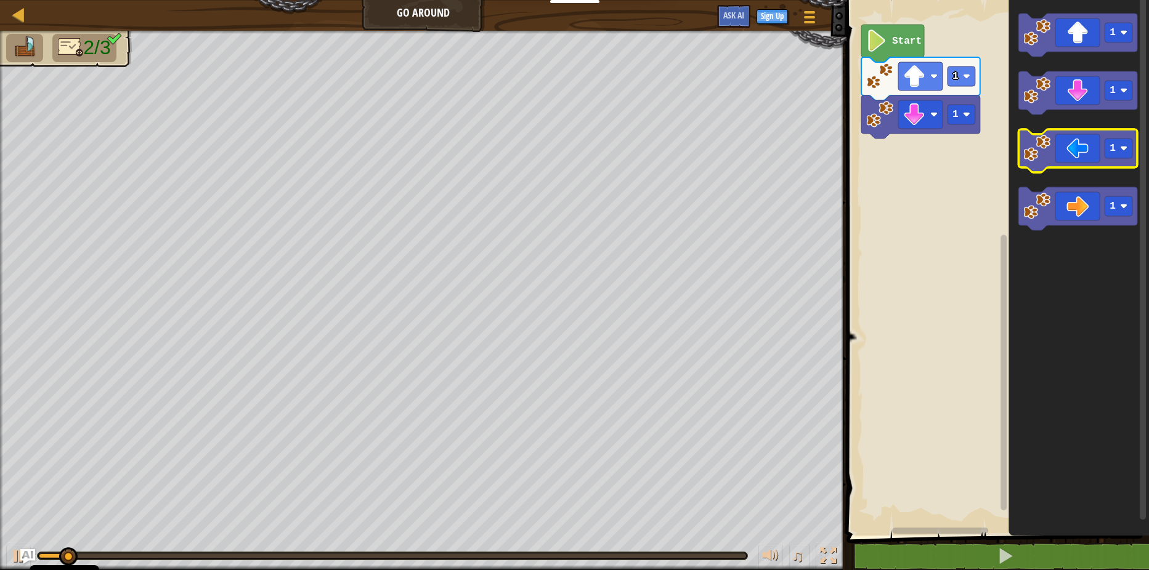
click at [1085, 153] on icon "Blockly Workspace" at bounding box center [1077, 150] width 119 height 43
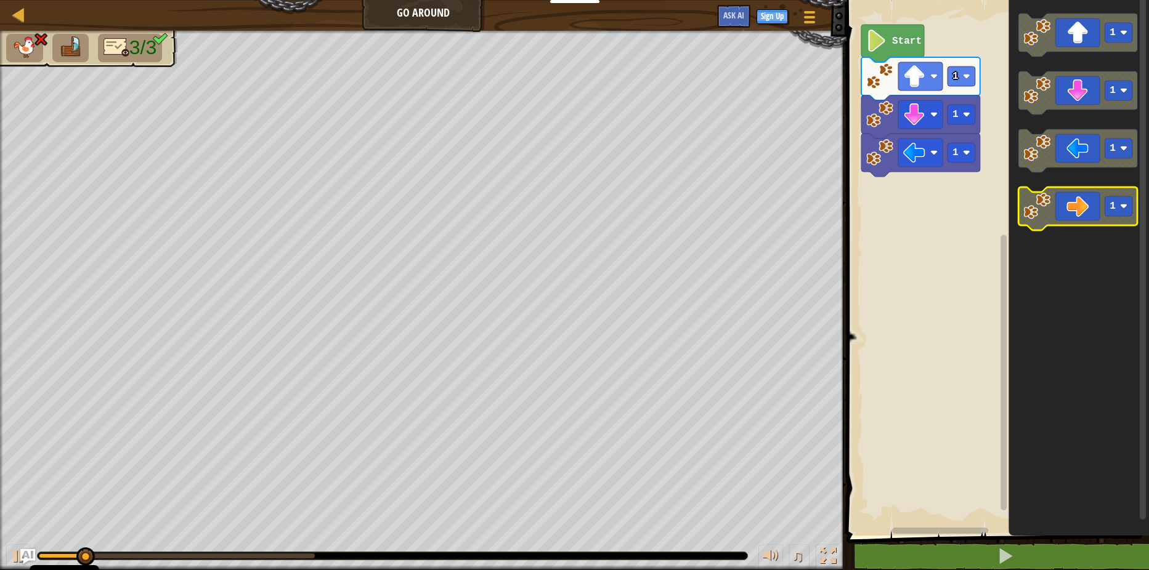
click at [1089, 200] on icon "Blockly Workspace" at bounding box center [1077, 208] width 119 height 43
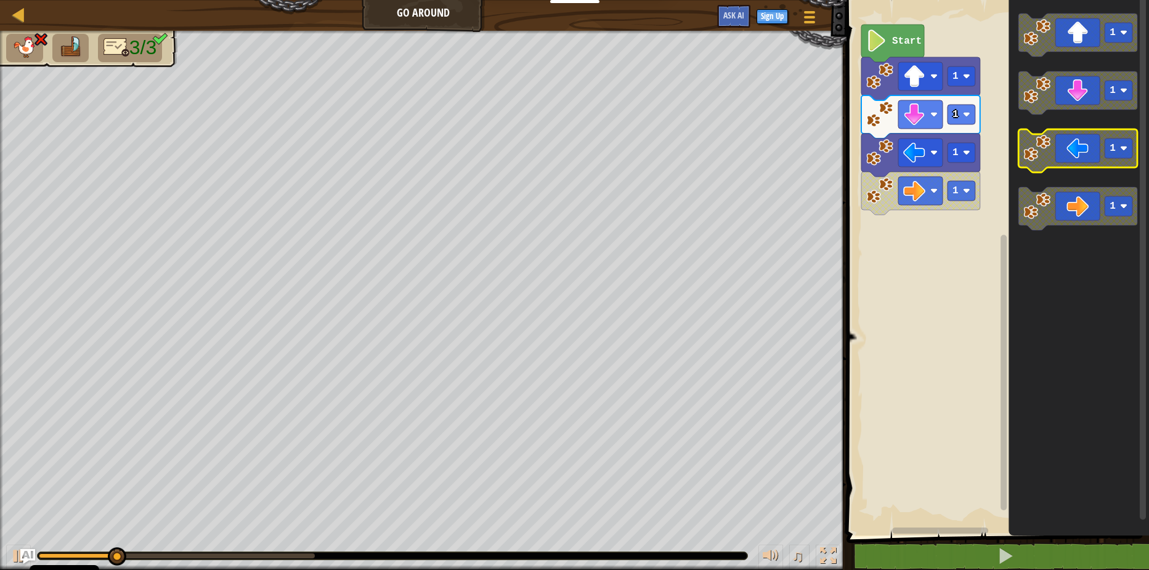
click at [1090, 152] on icon "Blockly Workspace" at bounding box center [1077, 150] width 119 height 43
